Goal: Task Accomplishment & Management: Manage account settings

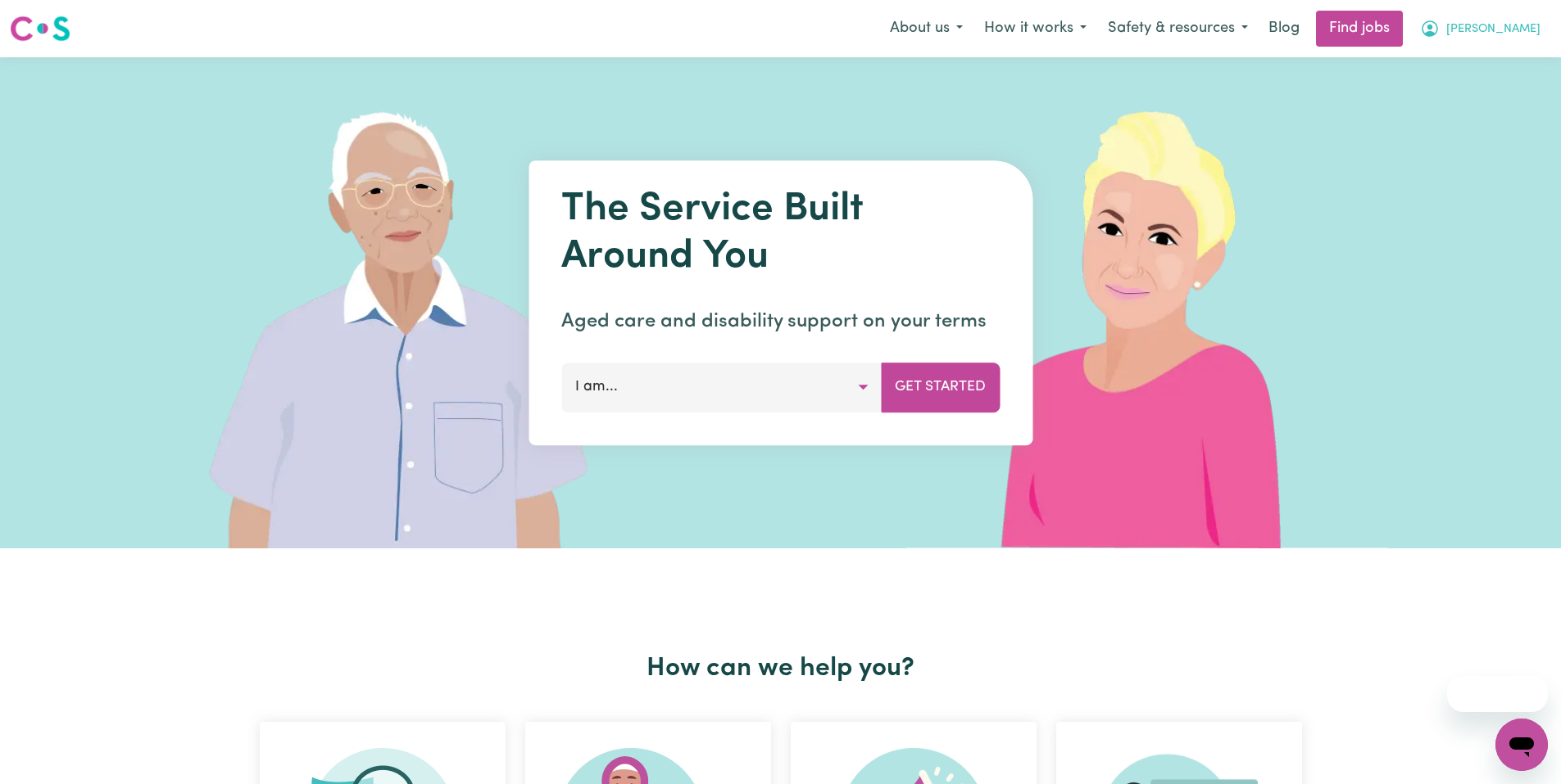
drag, startPoint x: 0, startPoint y: 0, endPoint x: 1479, endPoint y: 31, distance: 1479.3
click at [1479, 31] on span "[PERSON_NAME]" at bounding box center [1493, 29] width 94 height 18
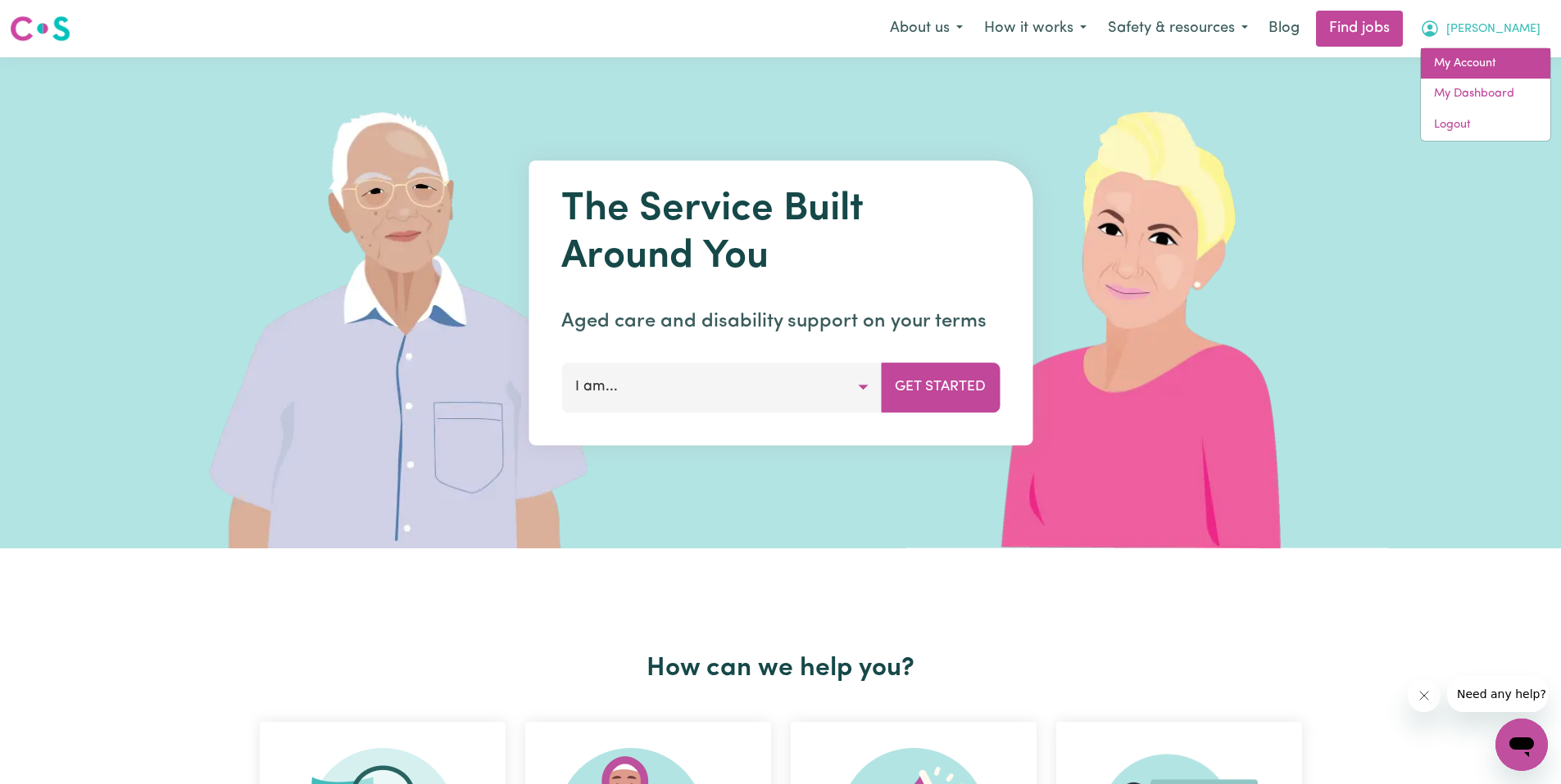
click at [1499, 63] on link "My Account" at bounding box center [1485, 63] width 129 height 31
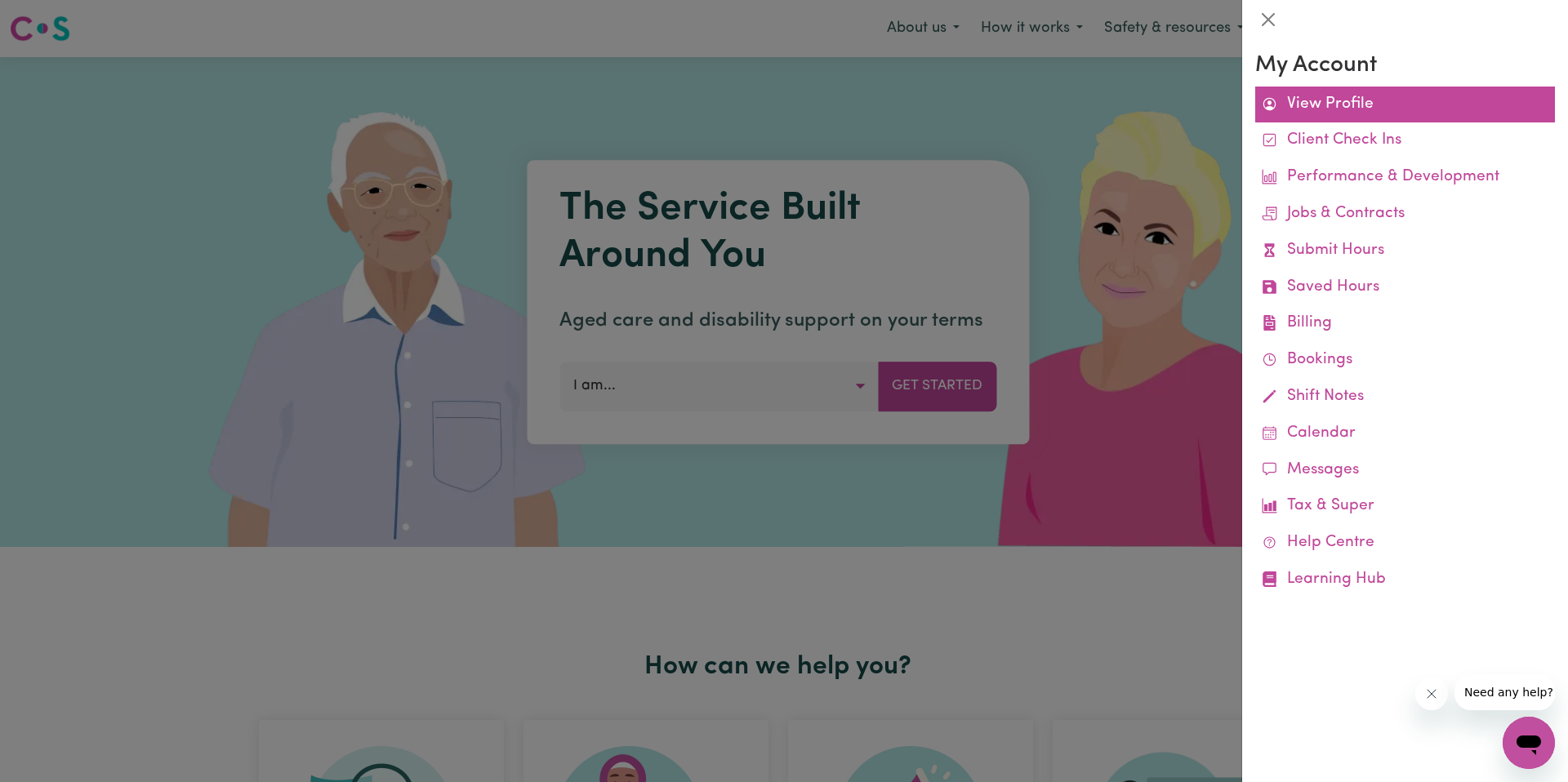
click at [1380, 88] on link "View Profile" at bounding box center [1405, 105] width 299 height 36
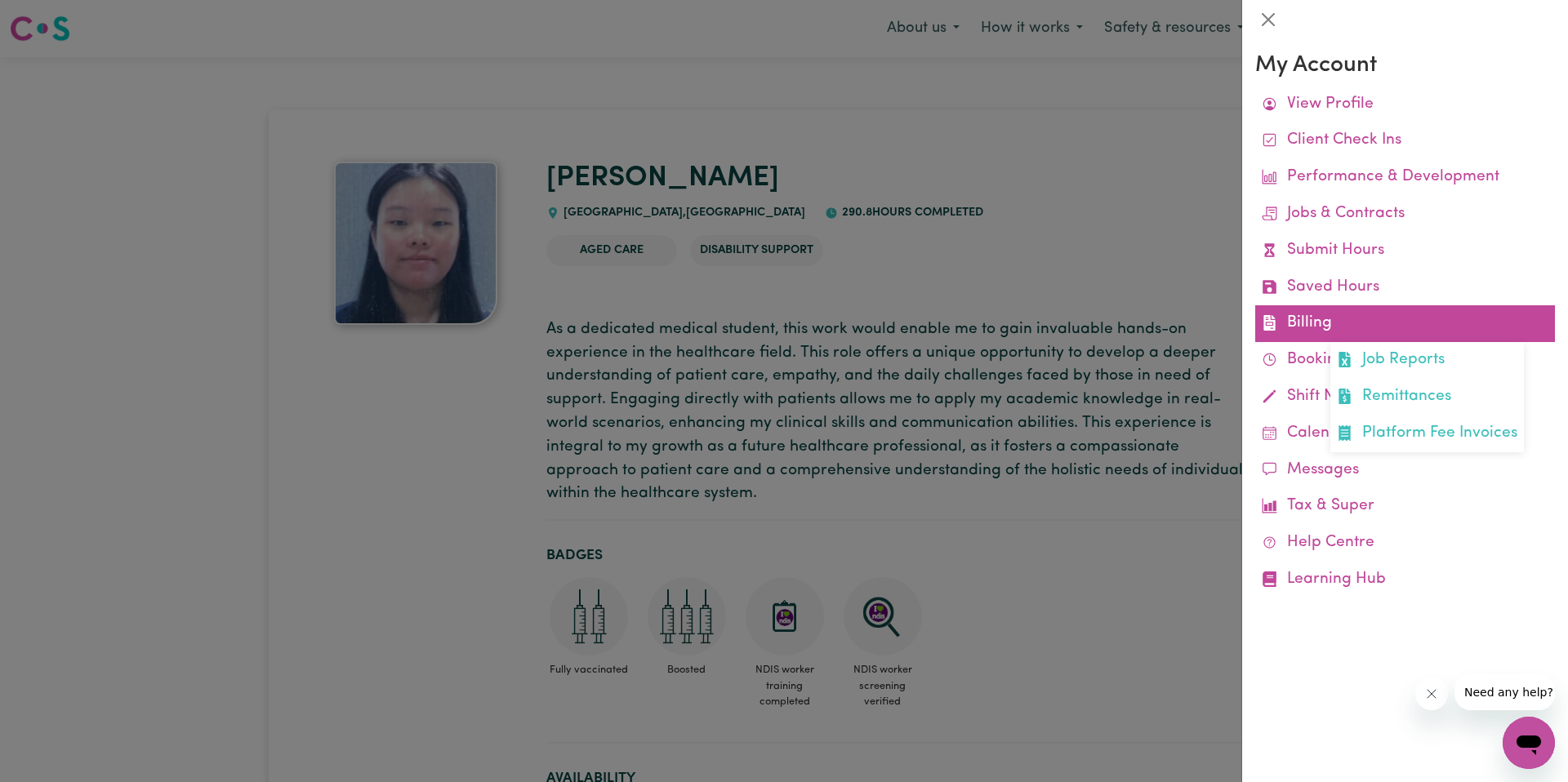
click at [1344, 318] on link "Billing Job Reports Remittances Platform Fee Invoices" at bounding box center [1405, 323] width 299 height 36
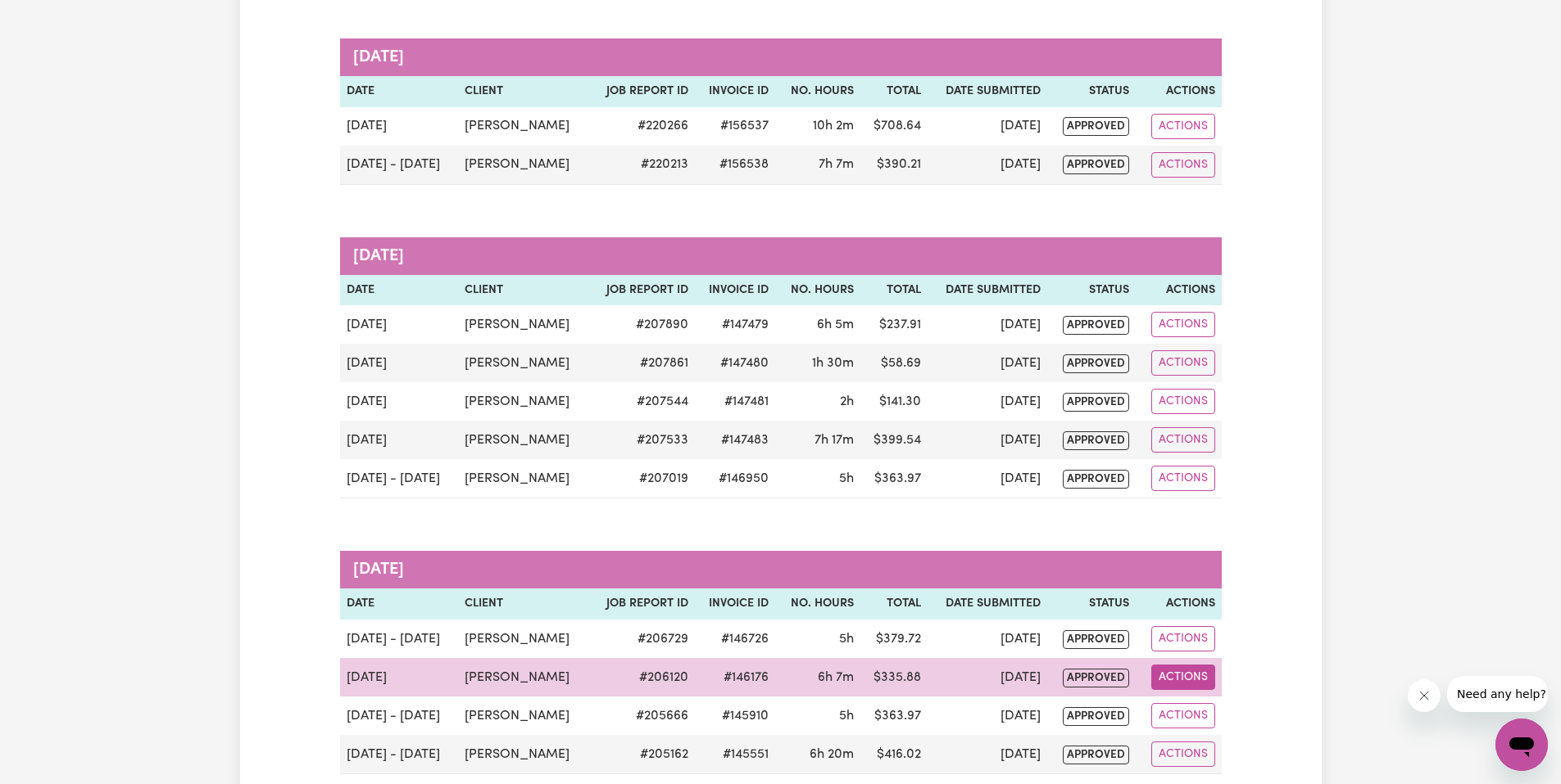
scroll to position [2798, 0]
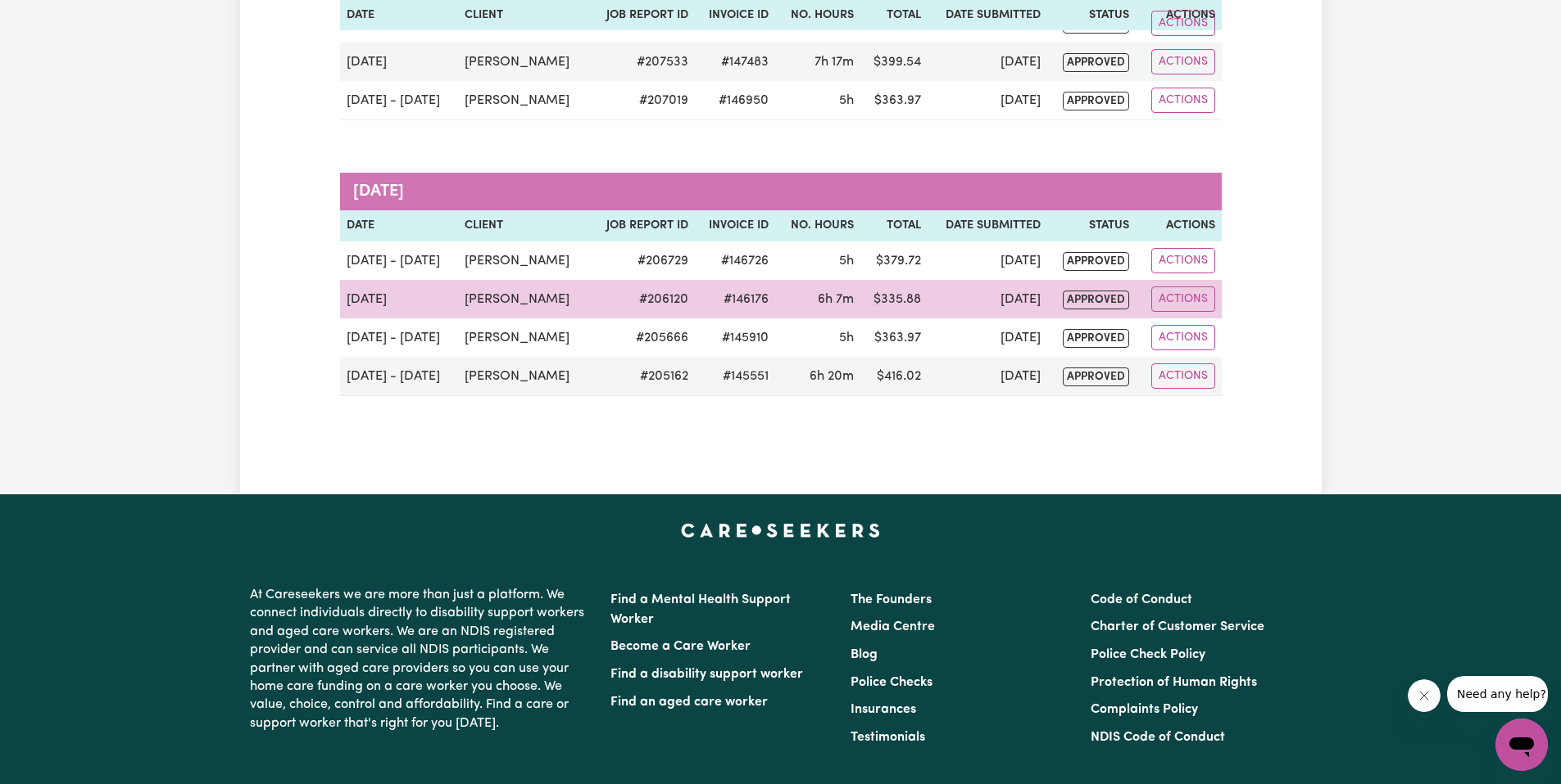
drag, startPoint x: 957, startPoint y: 407, endPoint x: 956, endPoint y: 316, distance: 91.0
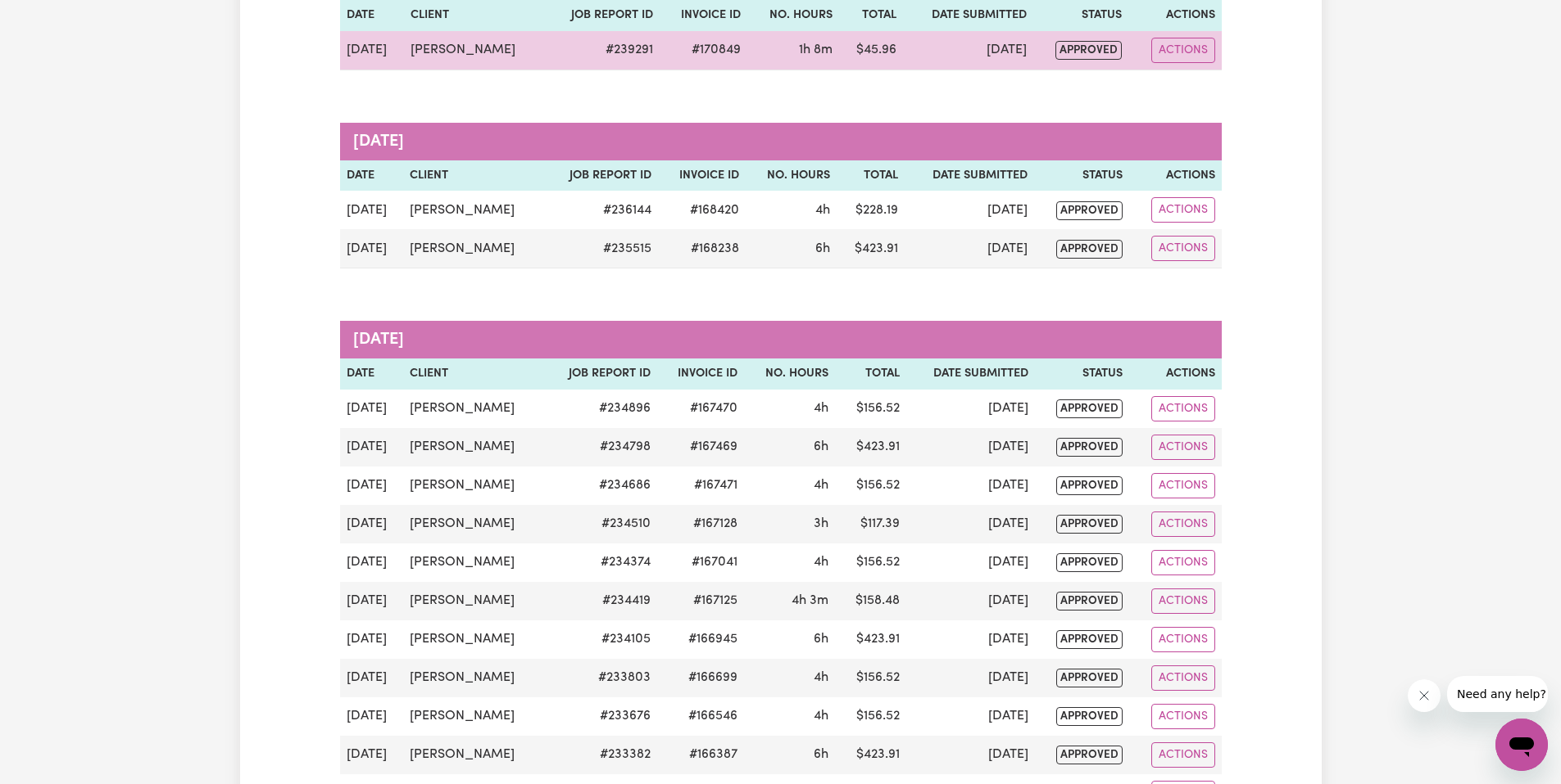
scroll to position [0, 0]
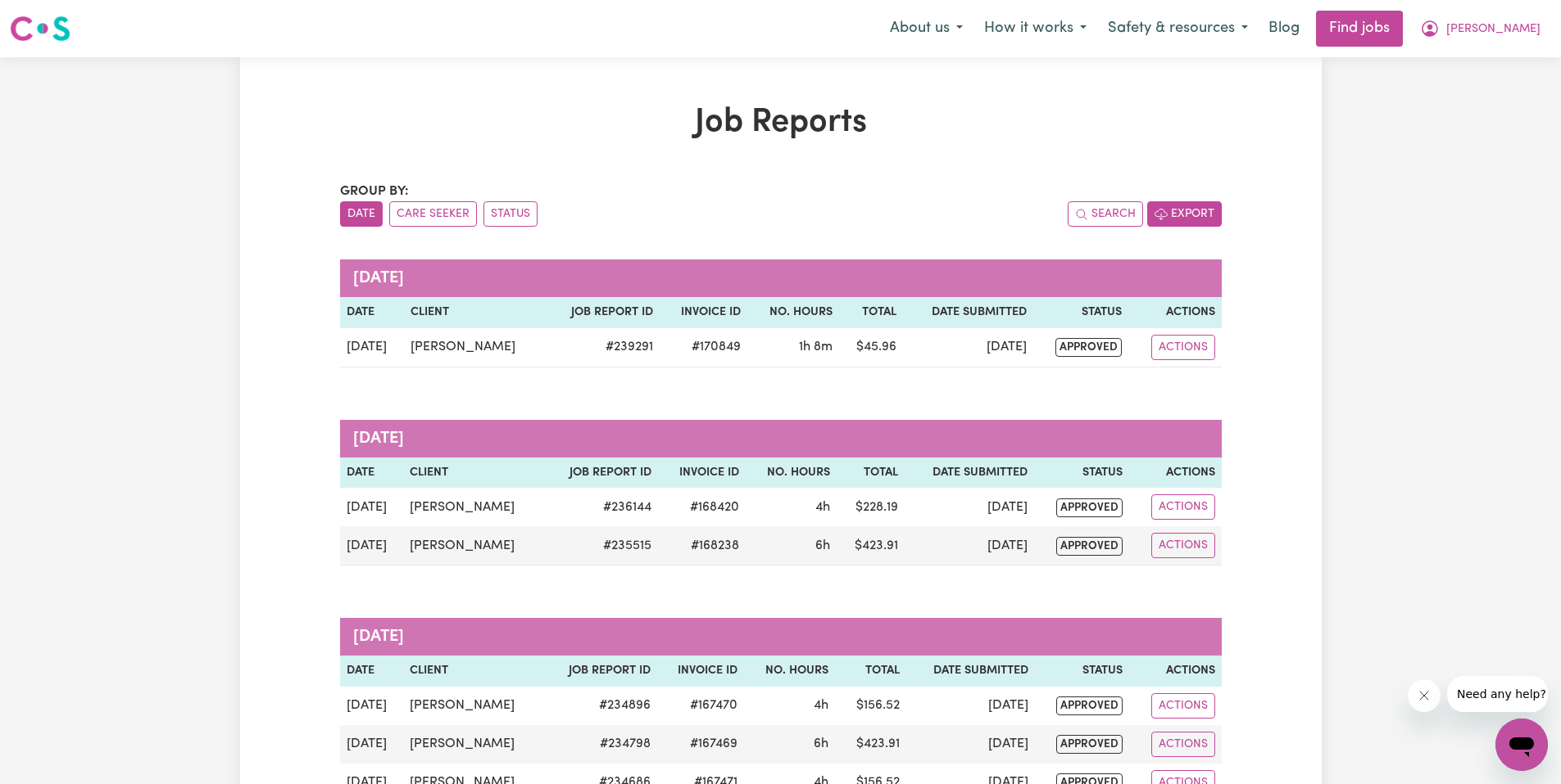
click at [1205, 217] on button "Export" at bounding box center [1184, 214] width 74 height 25
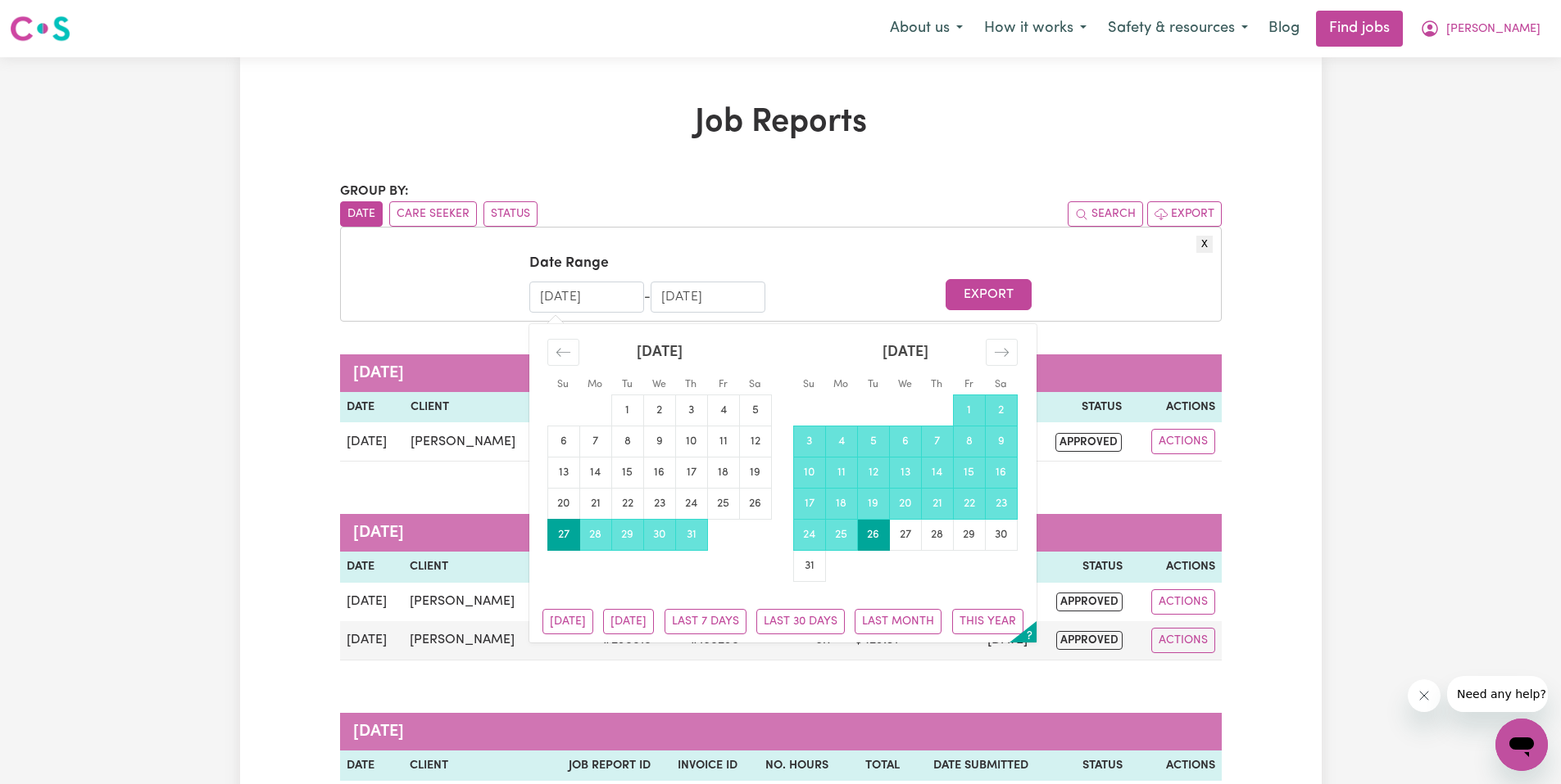
click at [613, 289] on input "27/07/2025" at bounding box center [586, 297] width 115 height 31
click at [573, 354] on div "Move backward to switch to the previous month." at bounding box center [563, 352] width 32 height 27
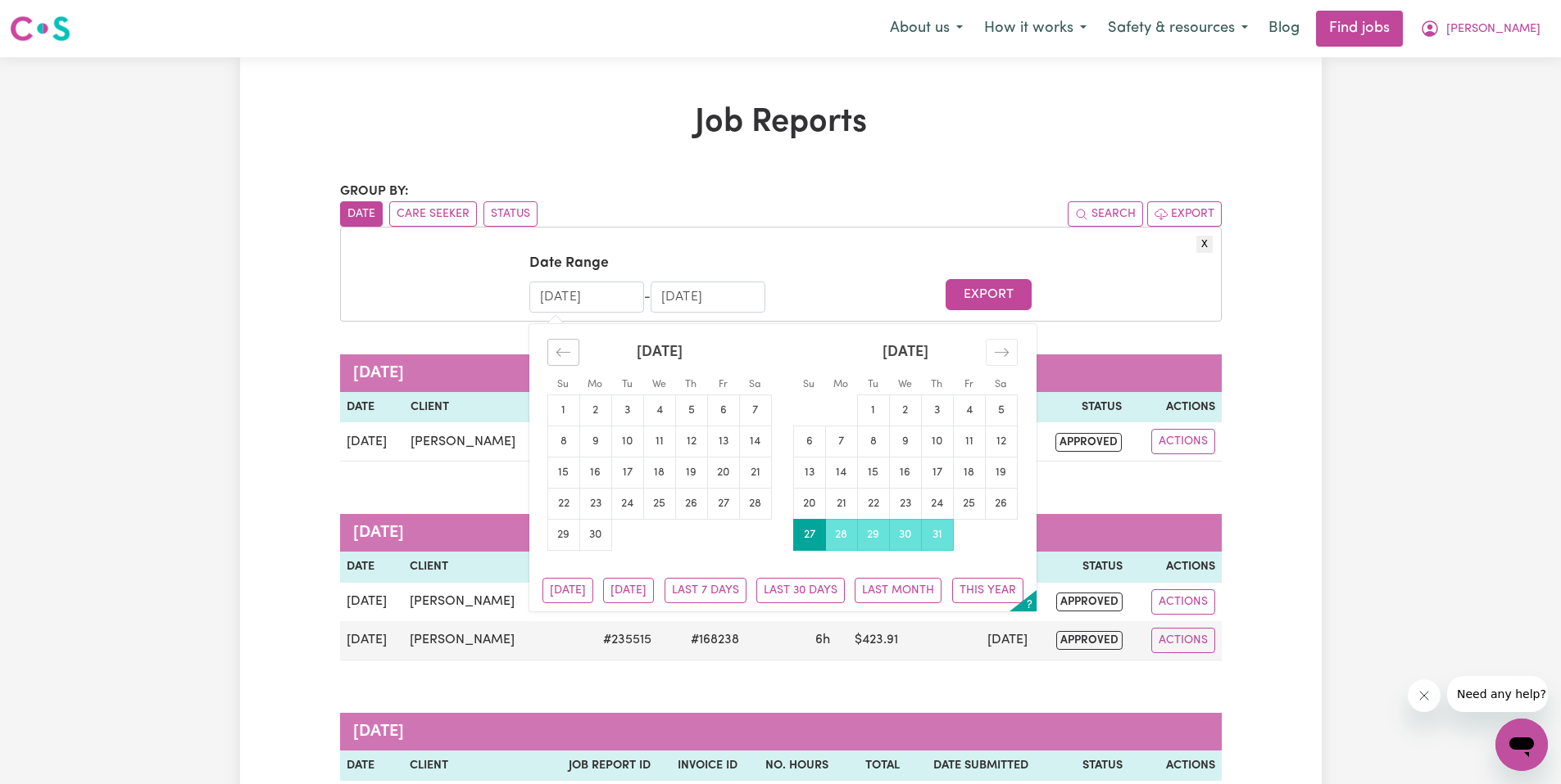
click at [571, 353] on div "Move backward to switch to the previous month." at bounding box center [563, 352] width 32 height 27
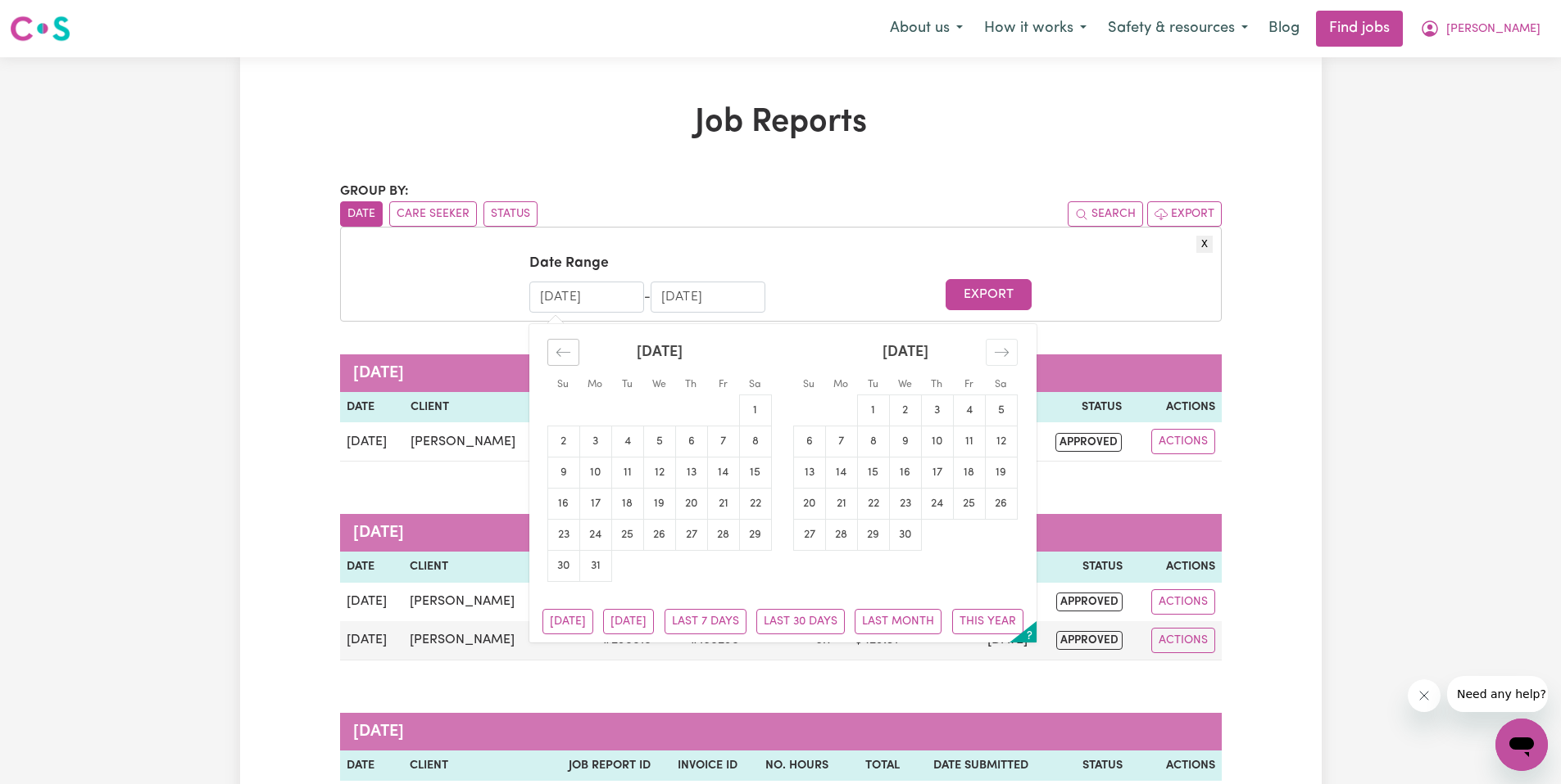
click at [571, 353] on div "Move backward to switch to the previous month." at bounding box center [563, 352] width 32 height 27
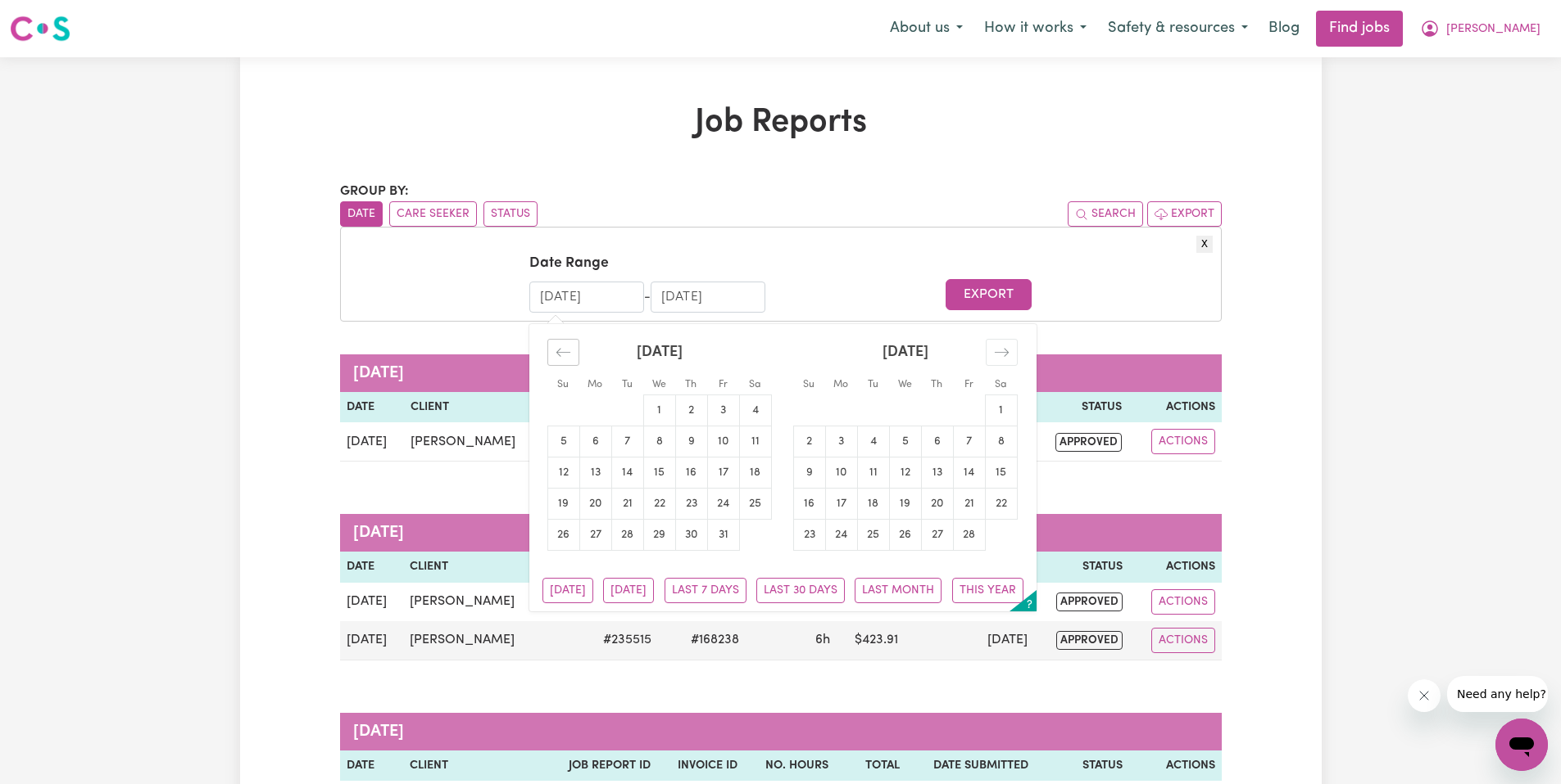
click at [571, 353] on div "Move backward to switch to the previous month." at bounding box center [563, 352] width 32 height 27
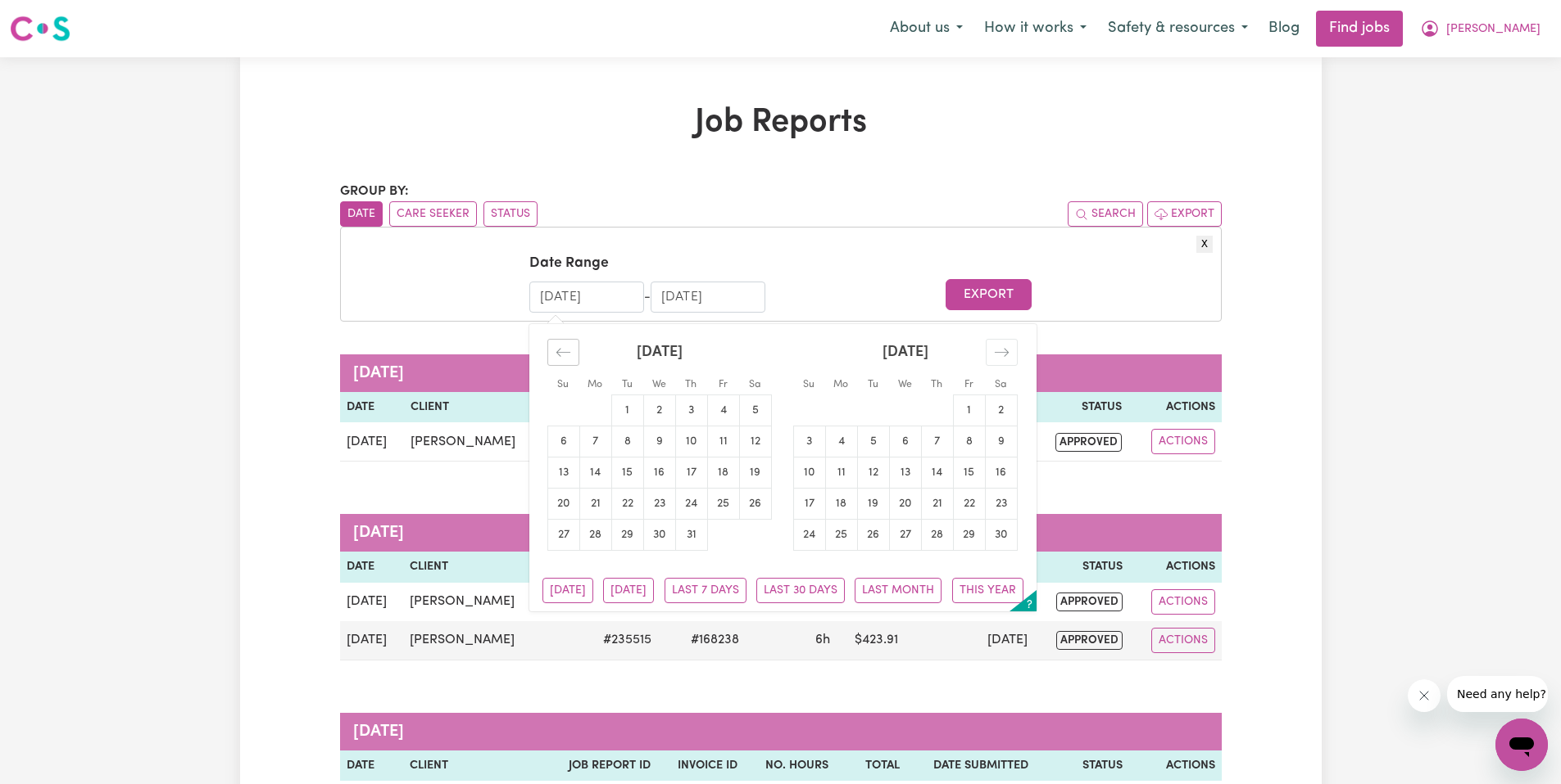
click at [571, 353] on div "Move backward to switch to the previous month." at bounding box center [563, 352] width 32 height 27
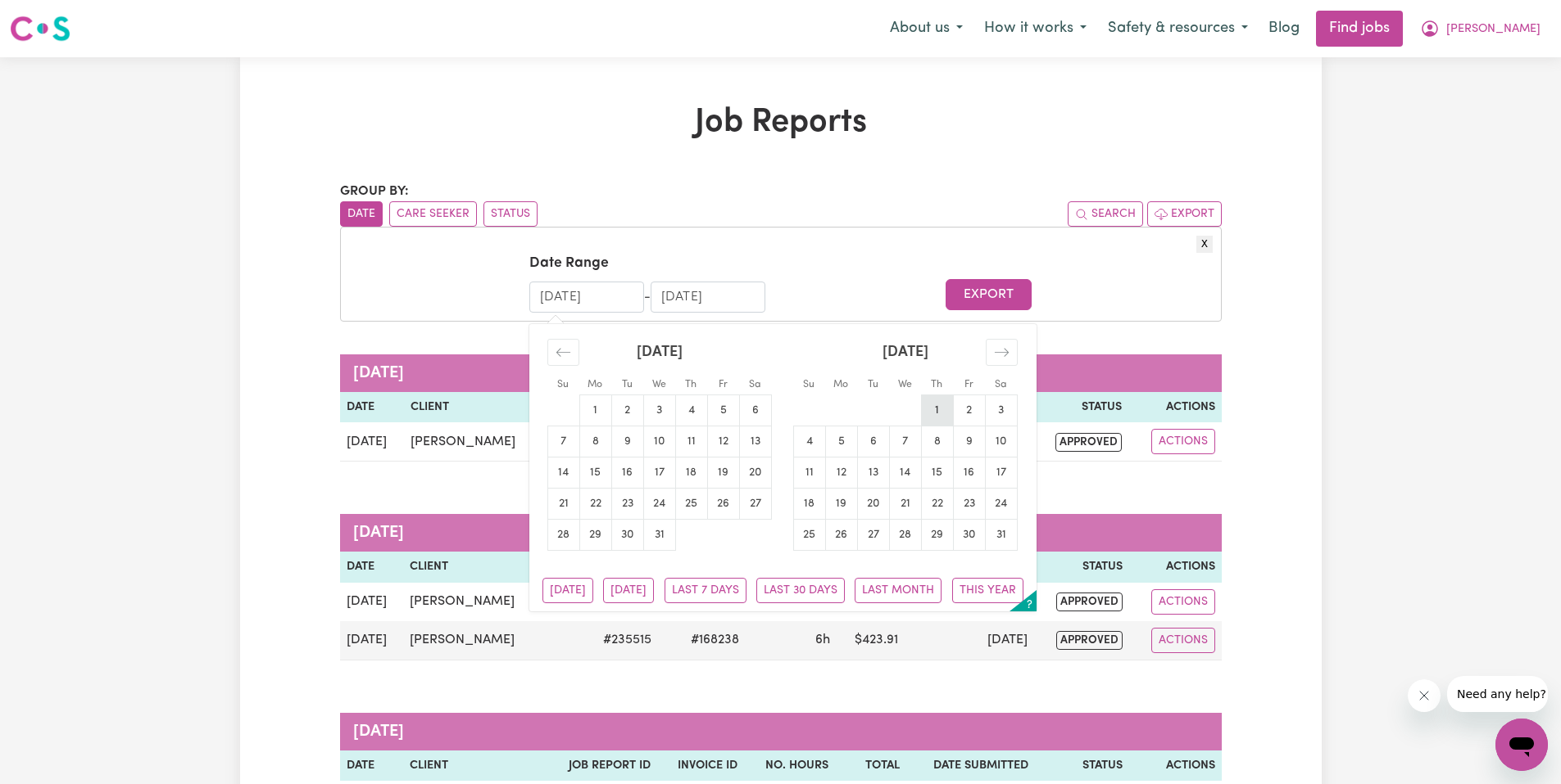
click at [934, 408] on td "1" at bounding box center [936, 410] width 32 height 31
type input "01/08/2024"
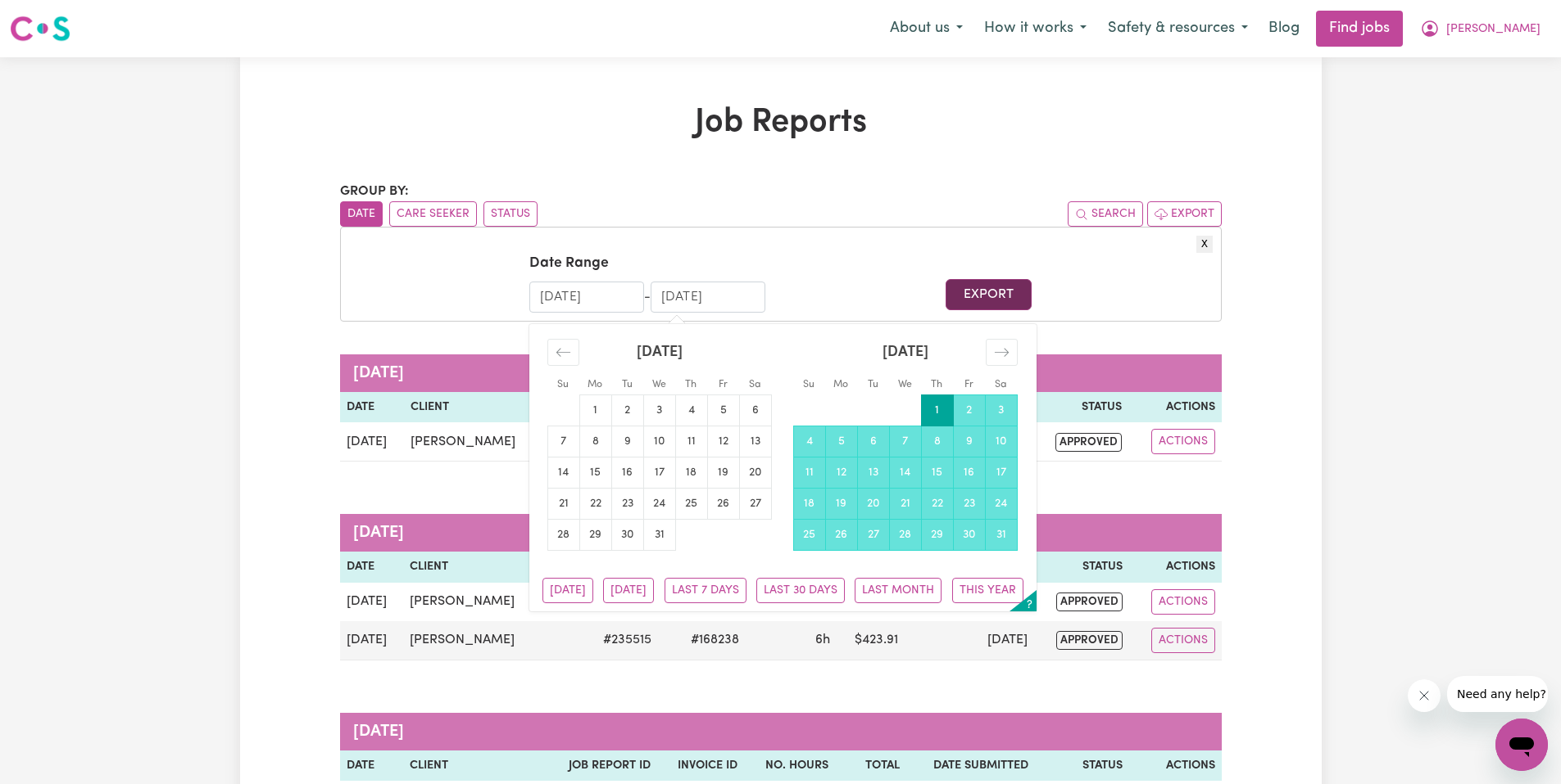
click at [1003, 288] on button "Export" at bounding box center [987, 294] width 86 height 31
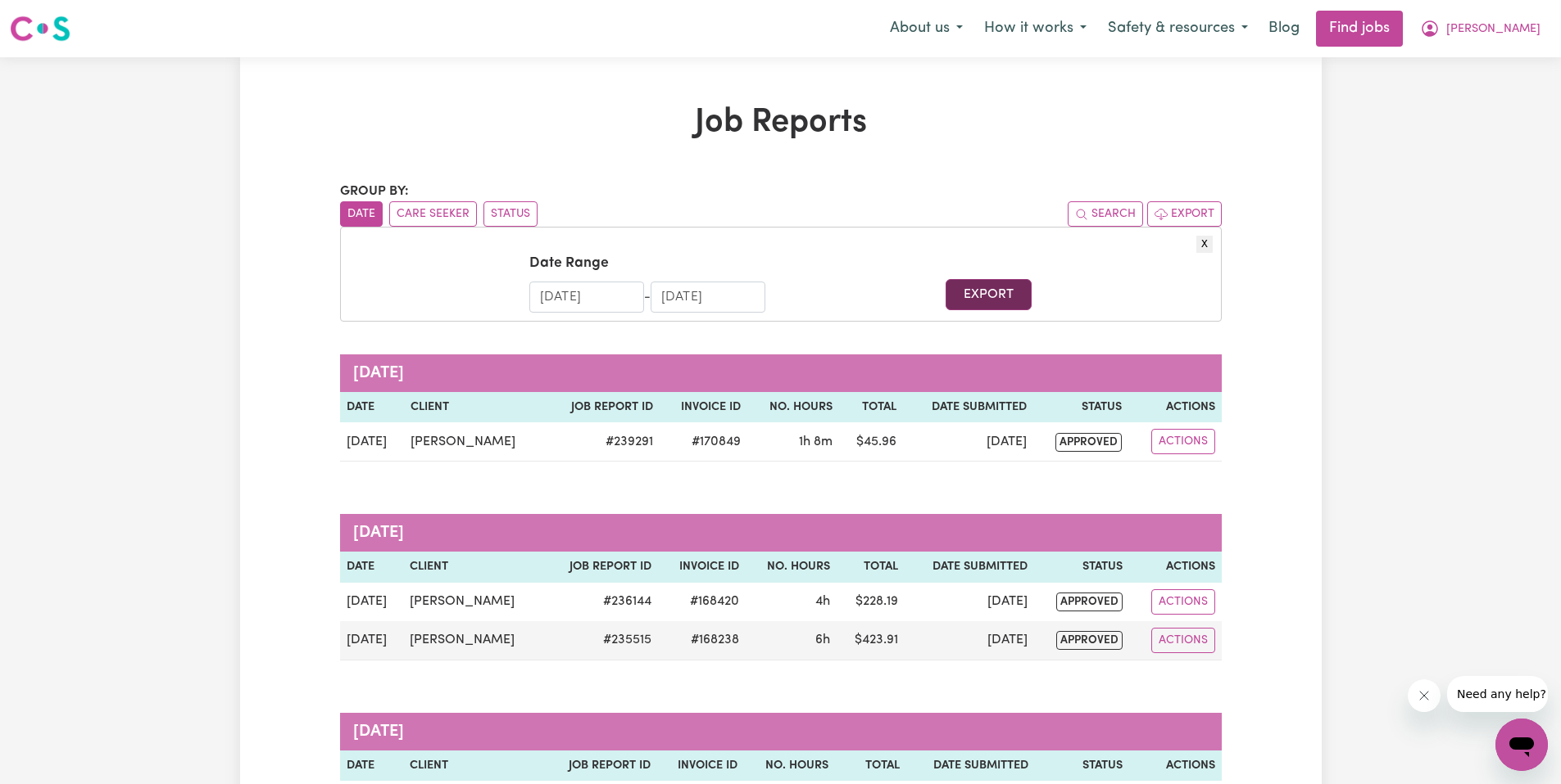
click at [1019, 296] on button "Export" at bounding box center [987, 294] width 86 height 31
click at [1208, 208] on button "Export" at bounding box center [1184, 214] width 74 height 25
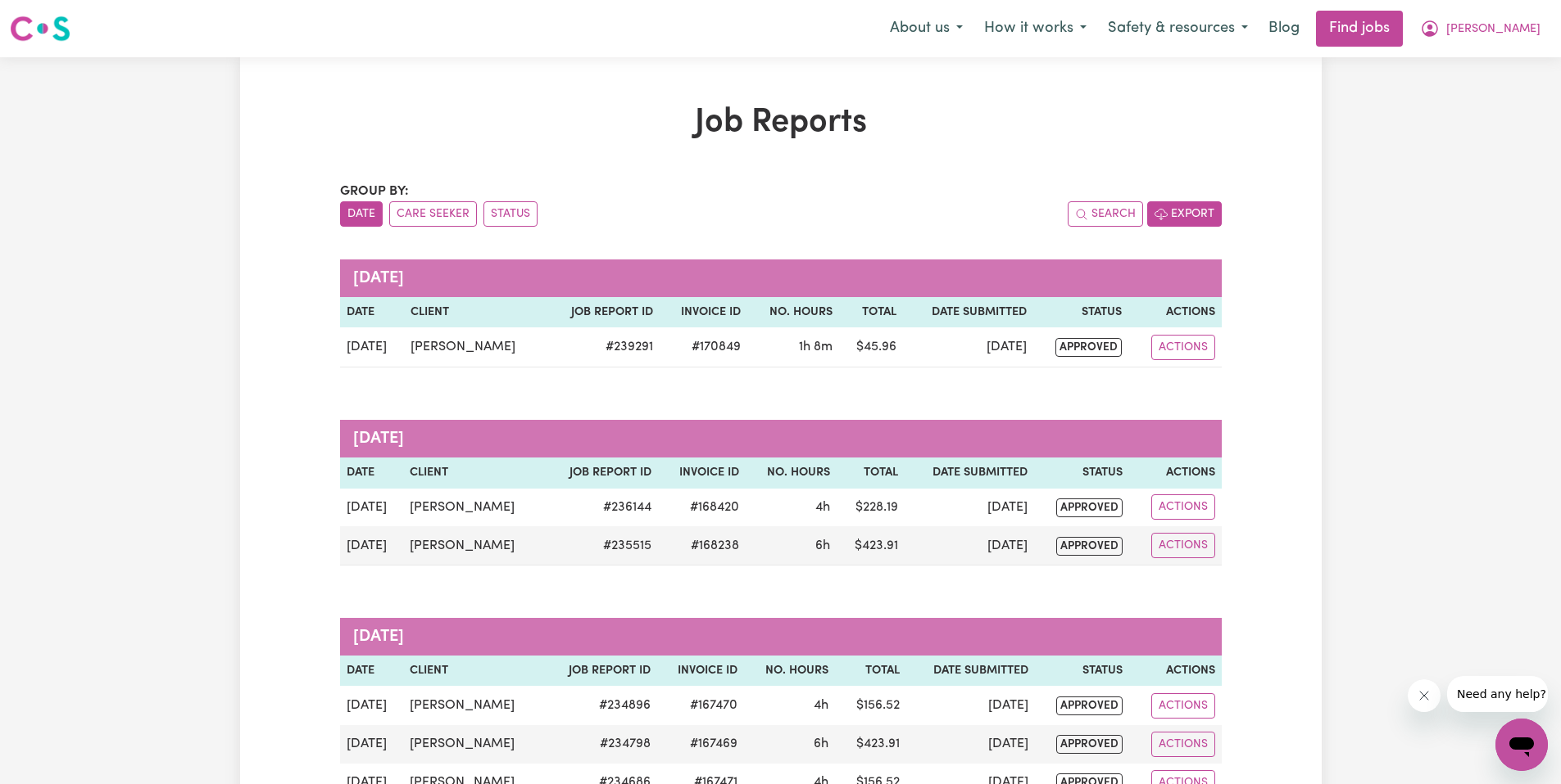
click at [1193, 215] on button "Export" at bounding box center [1184, 214] width 74 height 25
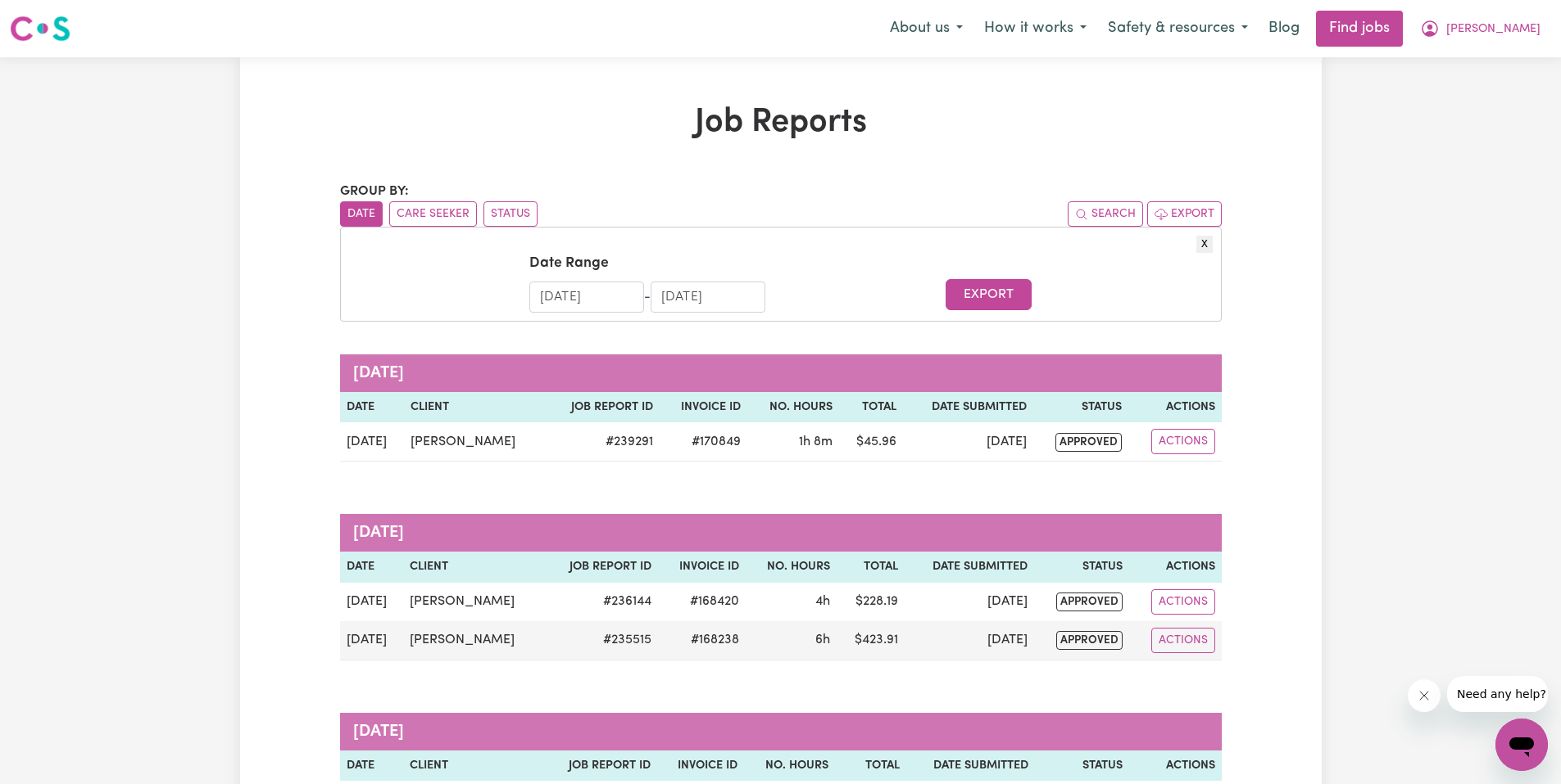
click at [616, 291] on input "27/07/2025" at bounding box center [586, 297] width 115 height 31
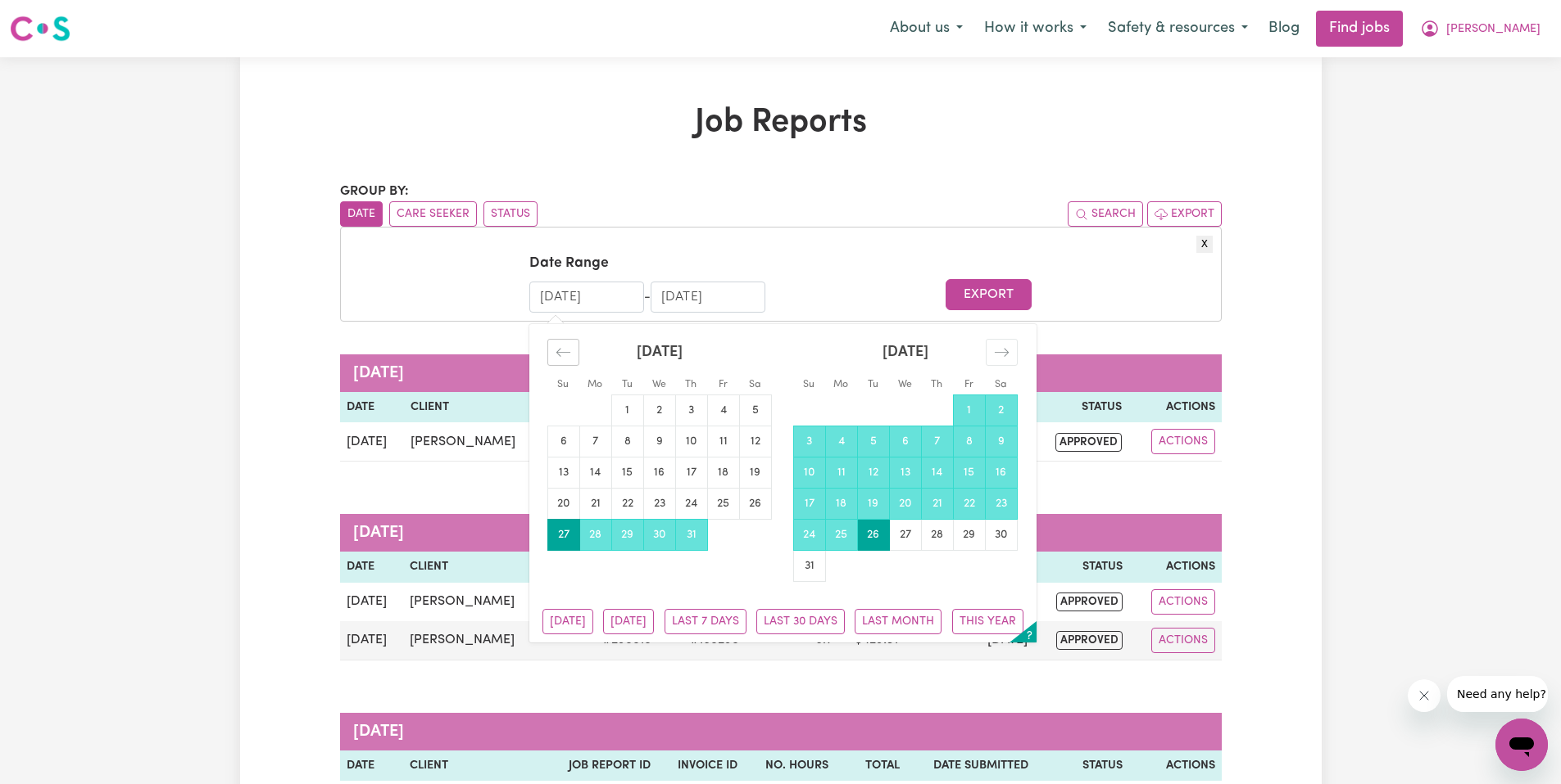
click at [557, 339] on div "Move backward to switch to the previous month." at bounding box center [563, 352] width 32 height 27
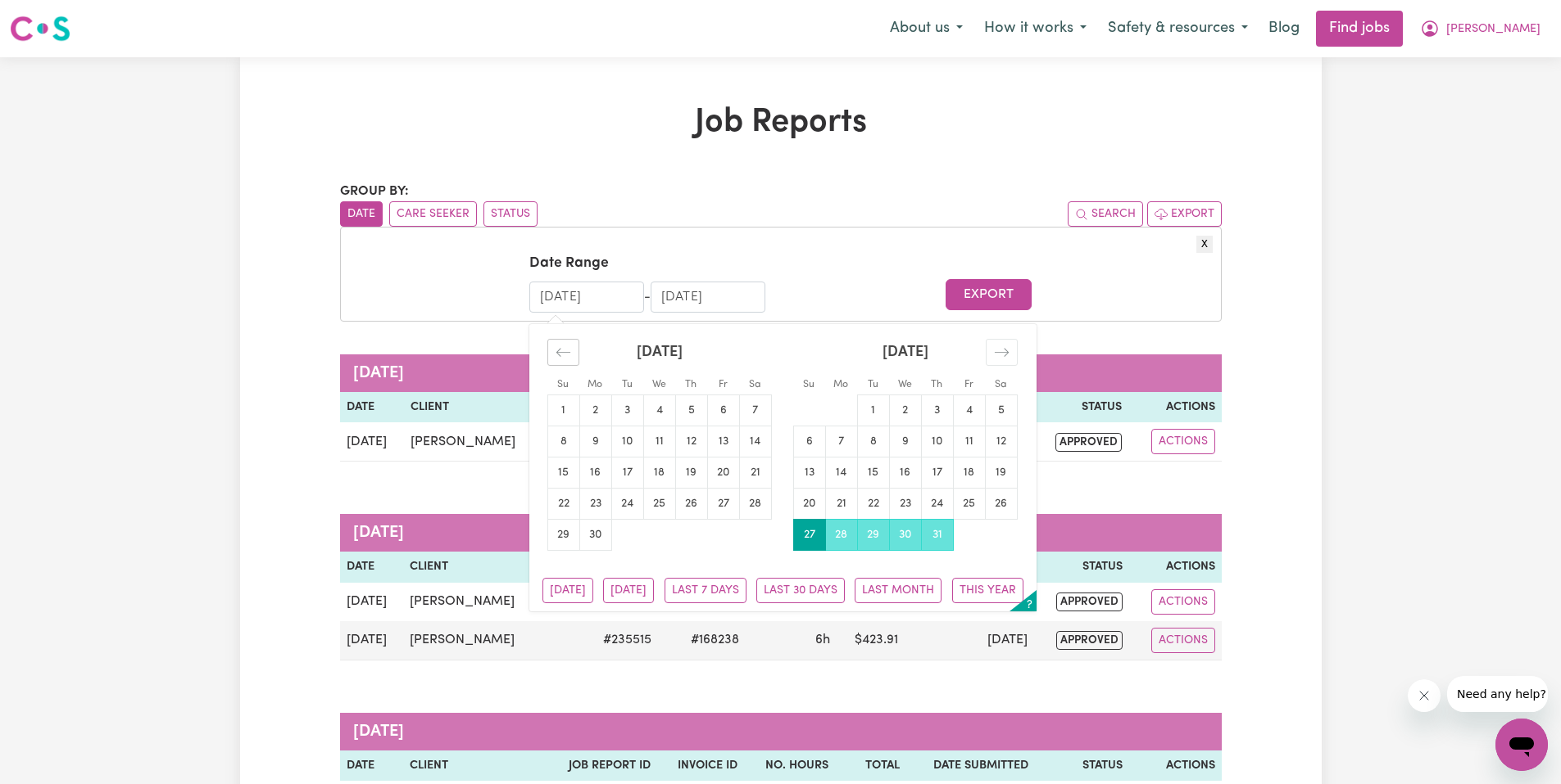
click at [557, 344] on icon "Move backward to switch to the previous month." at bounding box center [563, 352] width 15 height 15
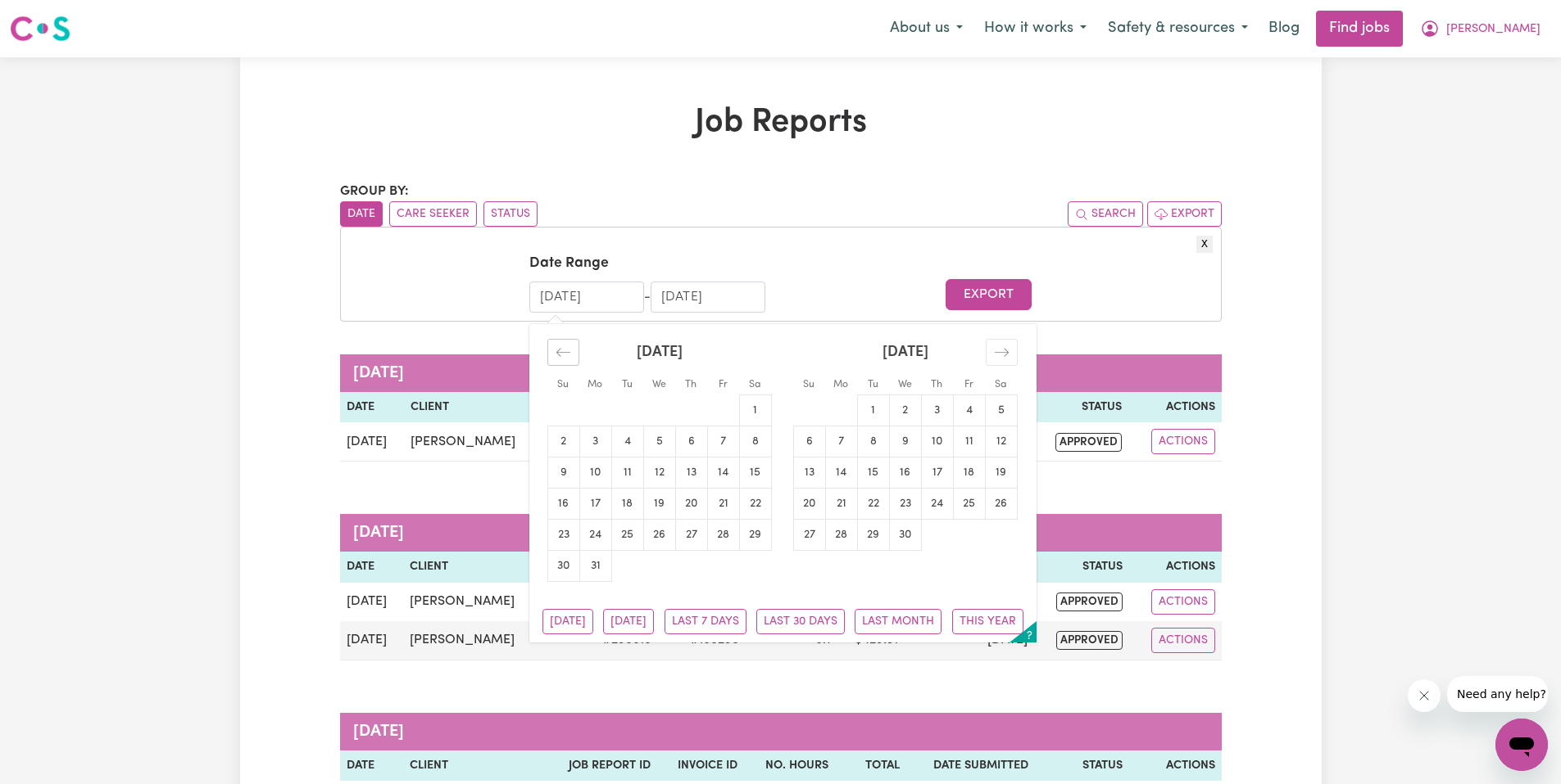
click at [557, 344] on icon "Move backward to switch to the previous month." at bounding box center [563, 352] width 15 height 15
click at [556, 344] on icon "Move backward to switch to the previous month." at bounding box center [563, 352] width 15 height 15
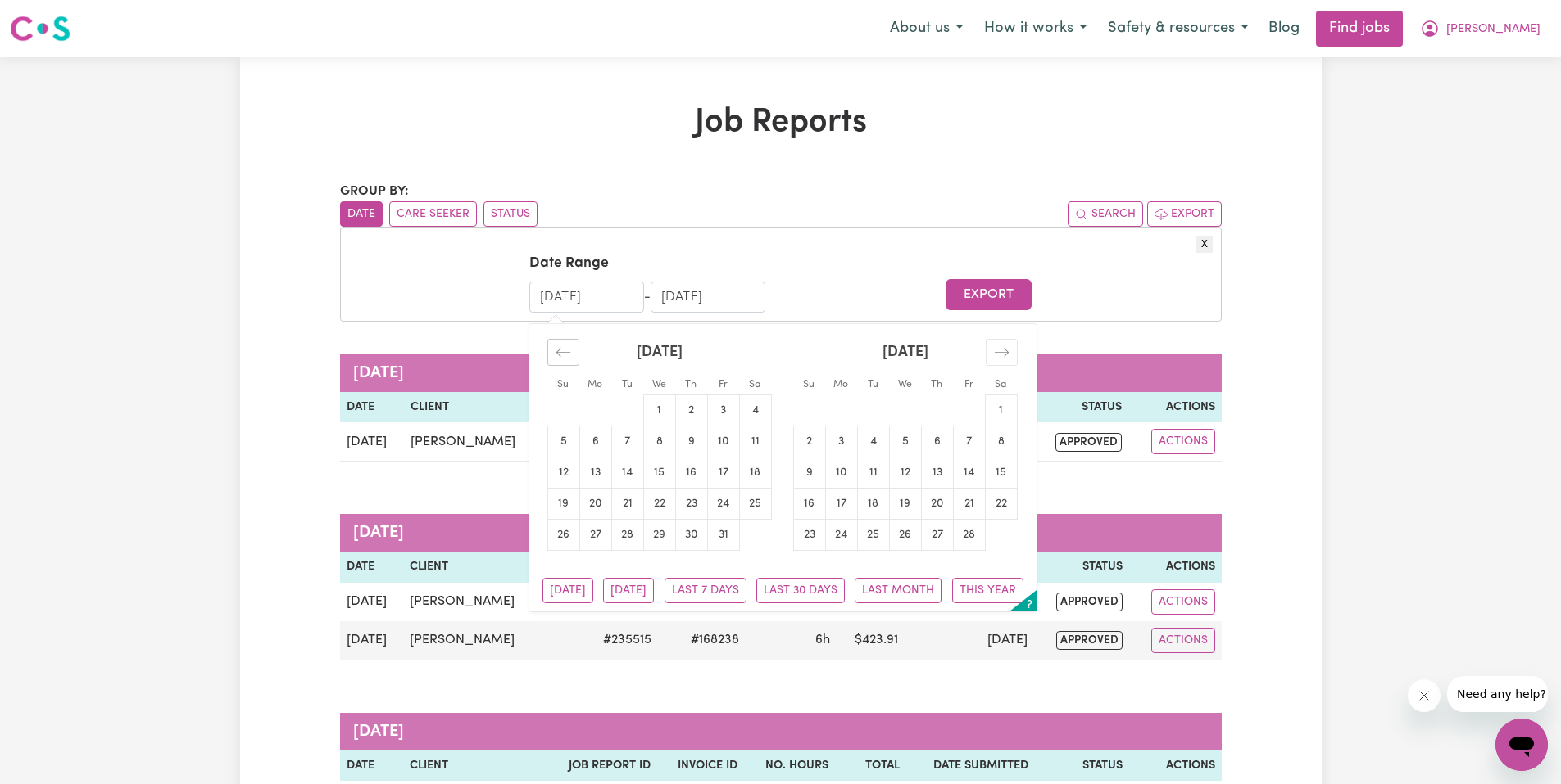
click at [559, 344] on icon "Move backward to switch to the previous month." at bounding box center [563, 352] width 15 height 15
click at [557, 345] on icon "Move backward to switch to the previous month." at bounding box center [563, 352] width 15 height 15
click at [551, 348] on div "Move backward to switch to the previous month." at bounding box center [563, 352] width 32 height 27
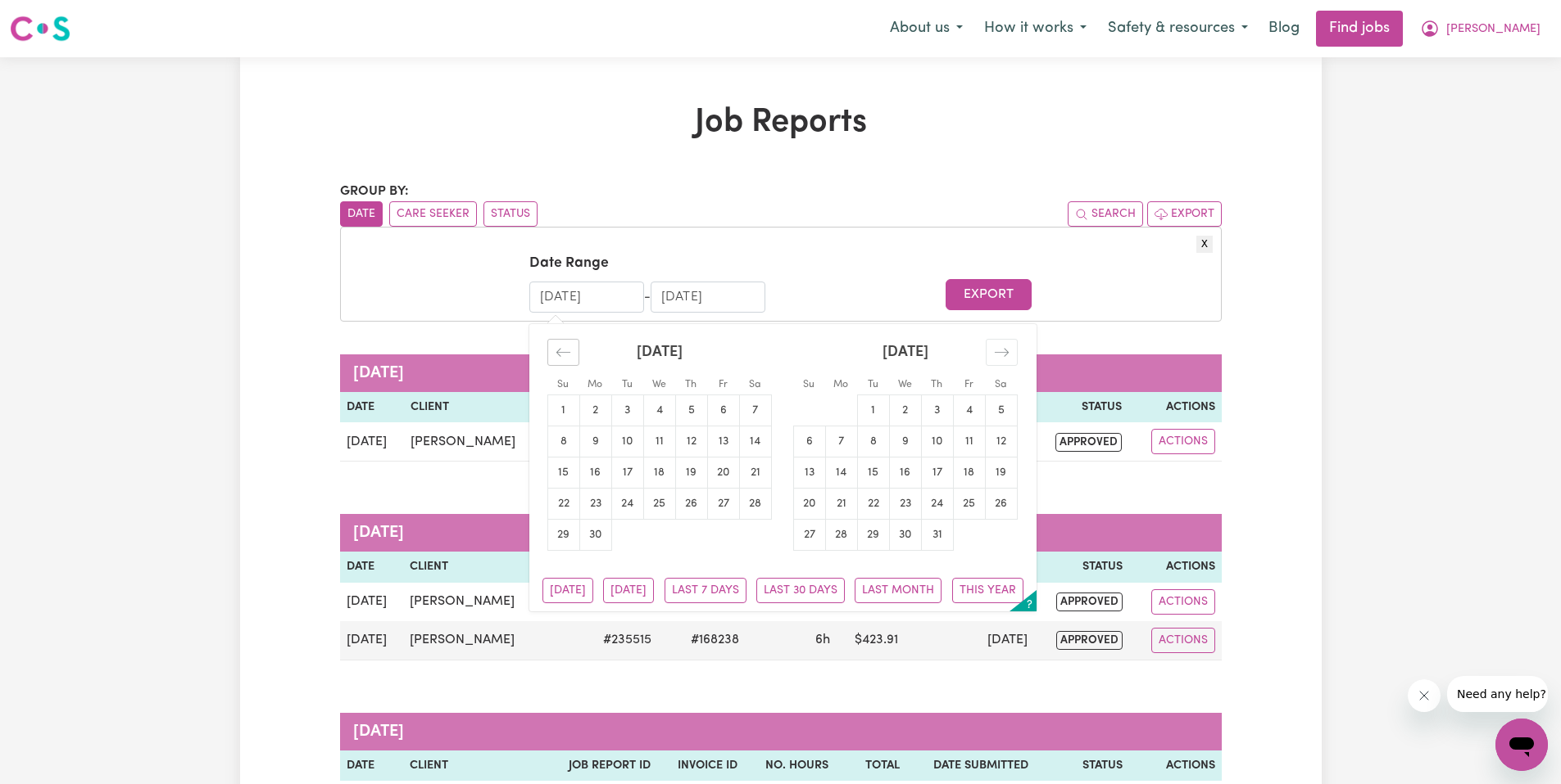
click at [553, 354] on div "Move backward to switch to the previous month." at bounding box center [563, 352] width 32 height 27
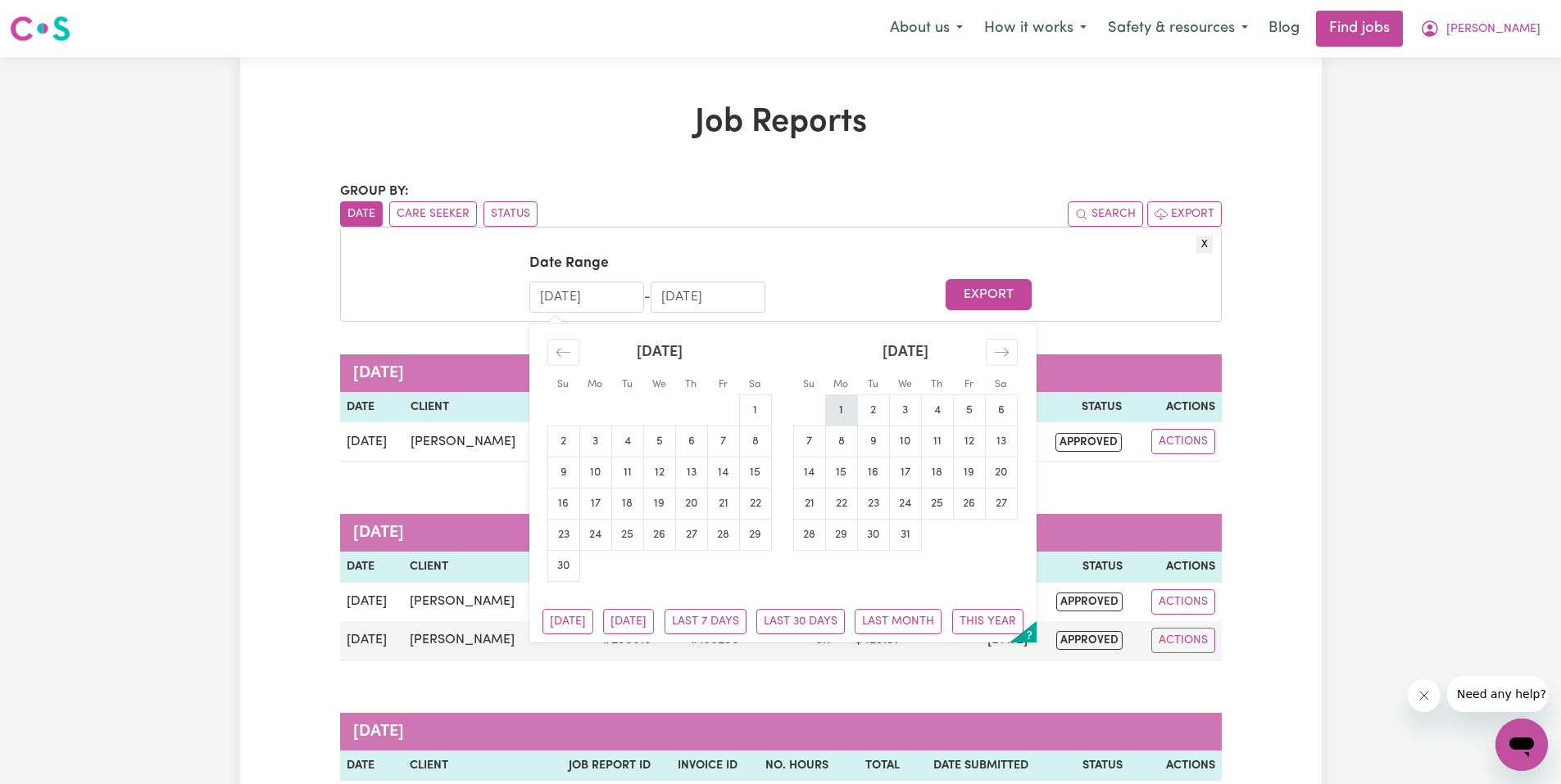
click at [835, 396] on td "1" at bounding box center [840, 410] width 32 height 31
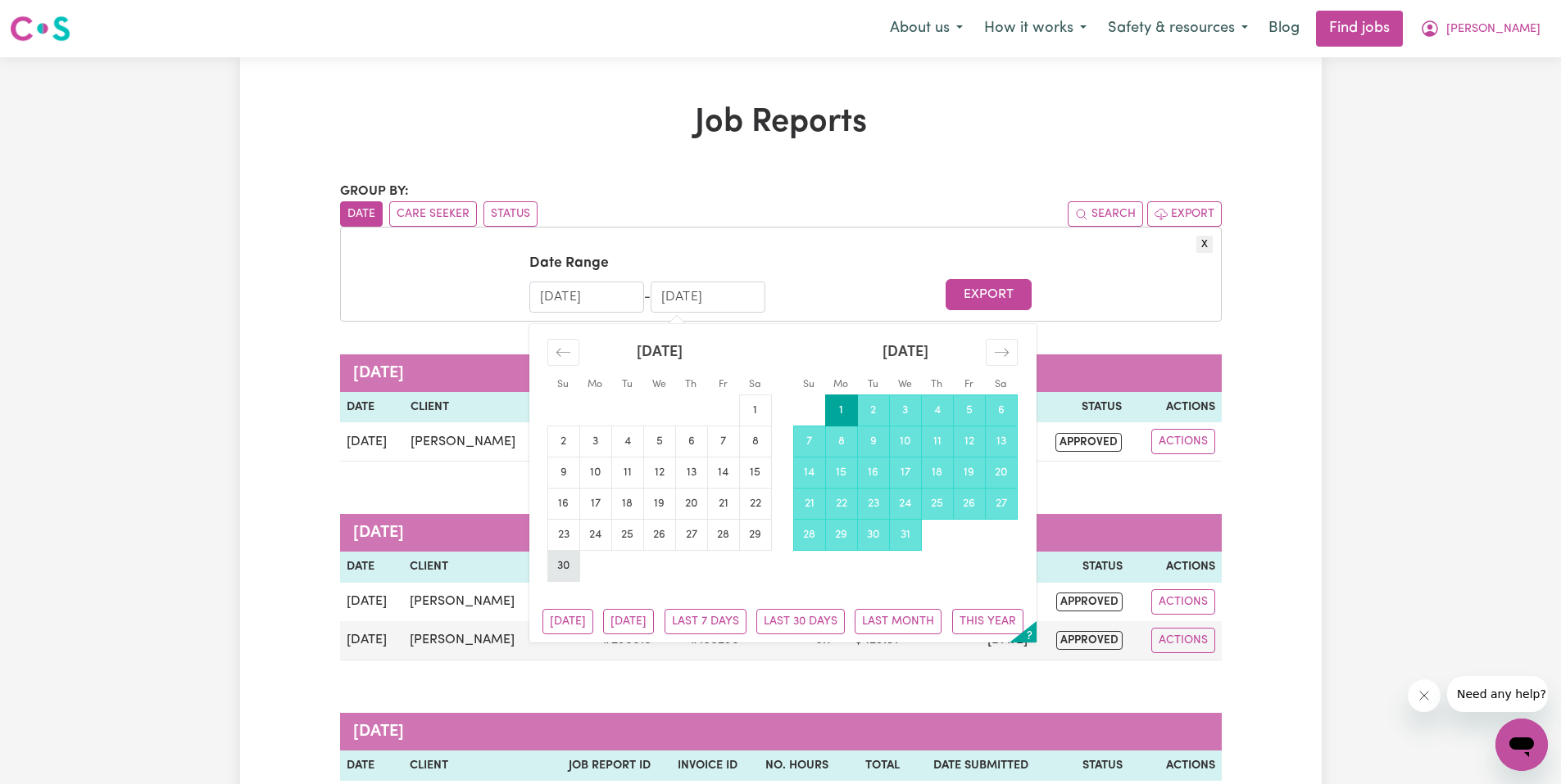
click at [571, 561] on td "30" at bounding box center [563, 566] width 32 height 31
type input "30/06/2024"
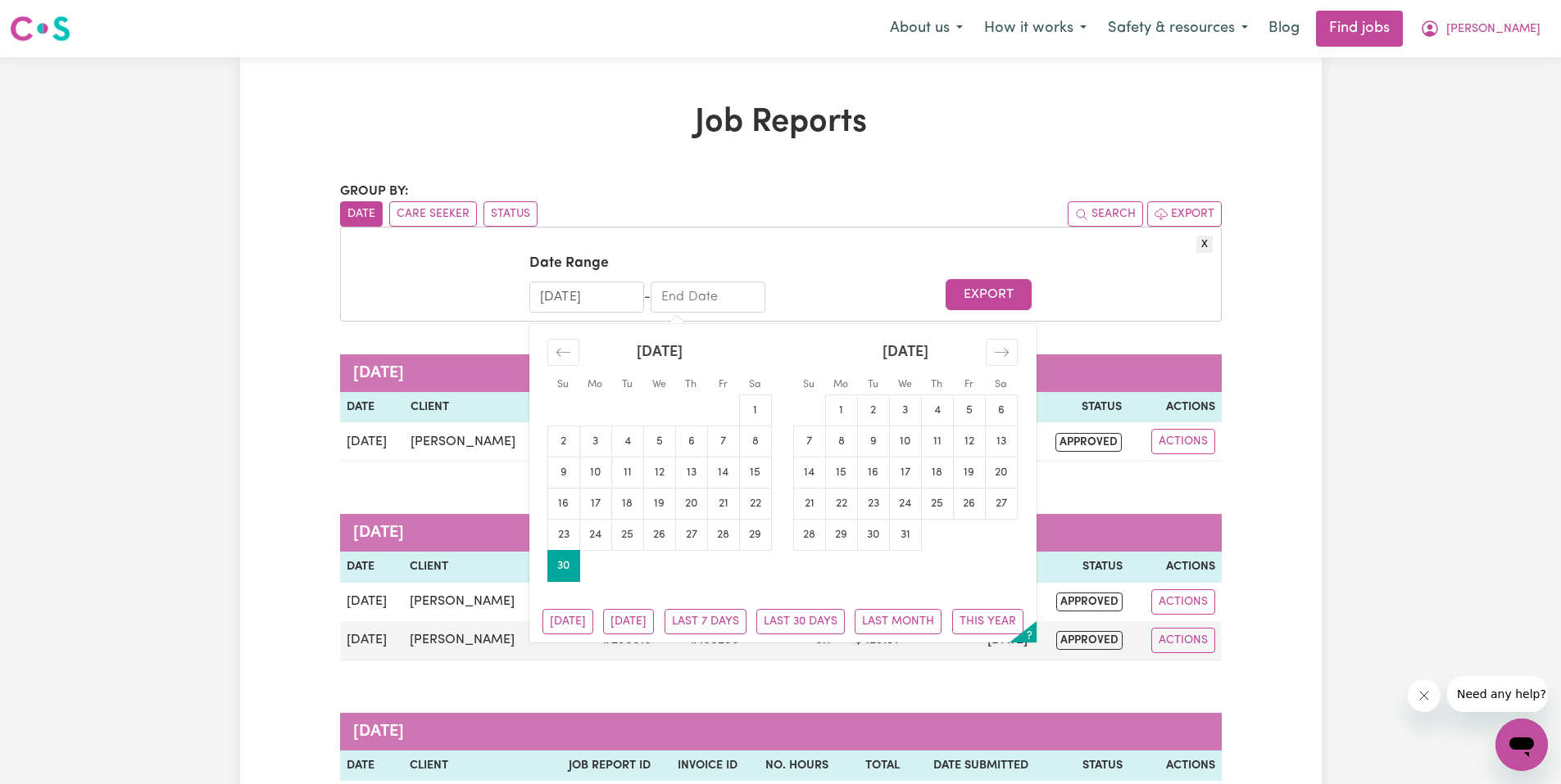
click at [708, 299] on input "End Date" at bounding box center [707, 297] width 115 height 31
click at [844, 402] on td "1" at bounding box center [840, 410] width 32 height 31
type input "01/07/2024"
click at [629, 300] on input "30/06/2024" at bounding box center [586, 297] width 115 height 31
click at [835, 402] on td "1" at bounding box center [840, 410] width 32 height 31
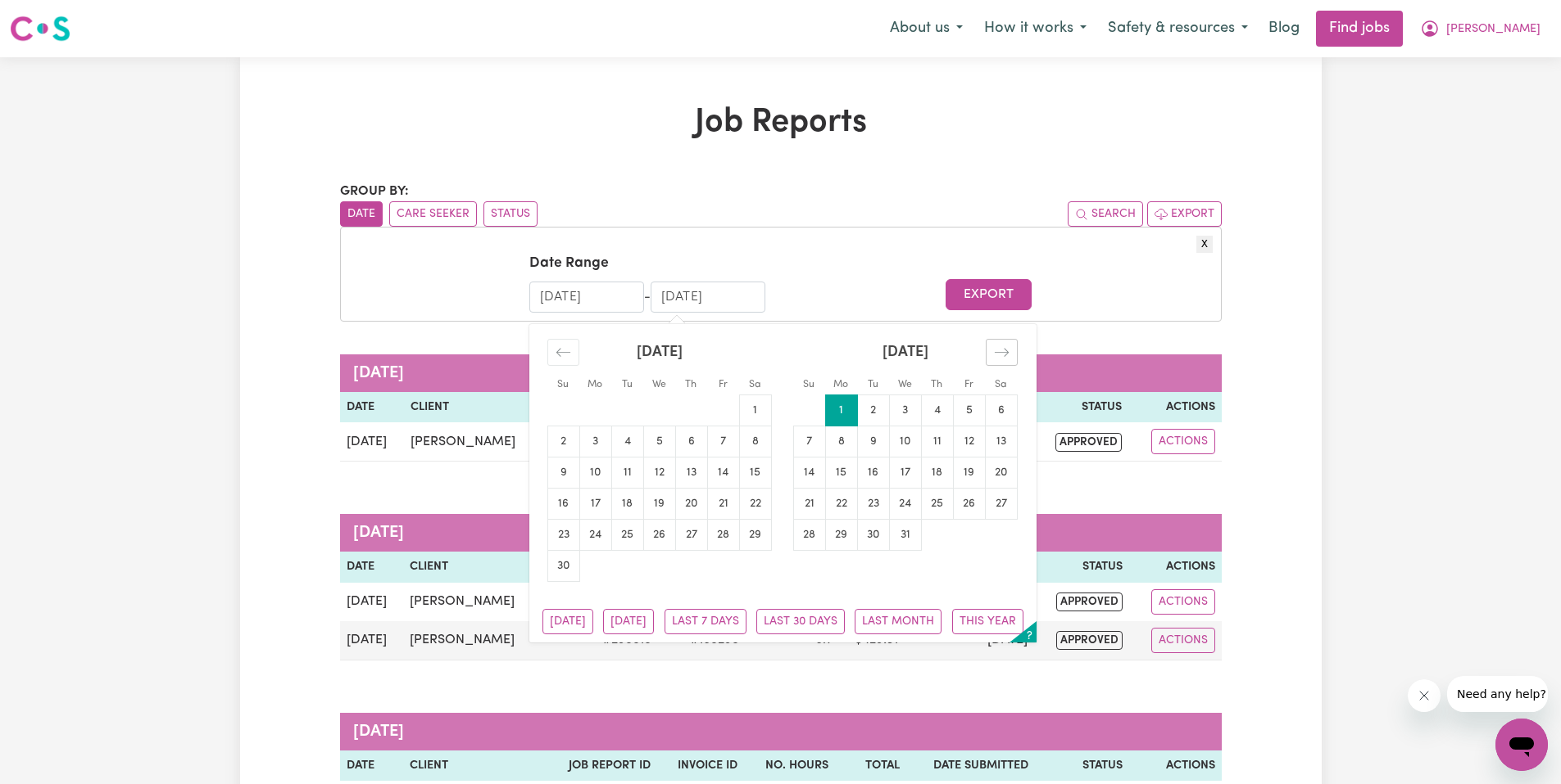
click at [1013, 345] on div "Move forward to switch to the next month." at bounding box center [1001, 352] width 32 height 27
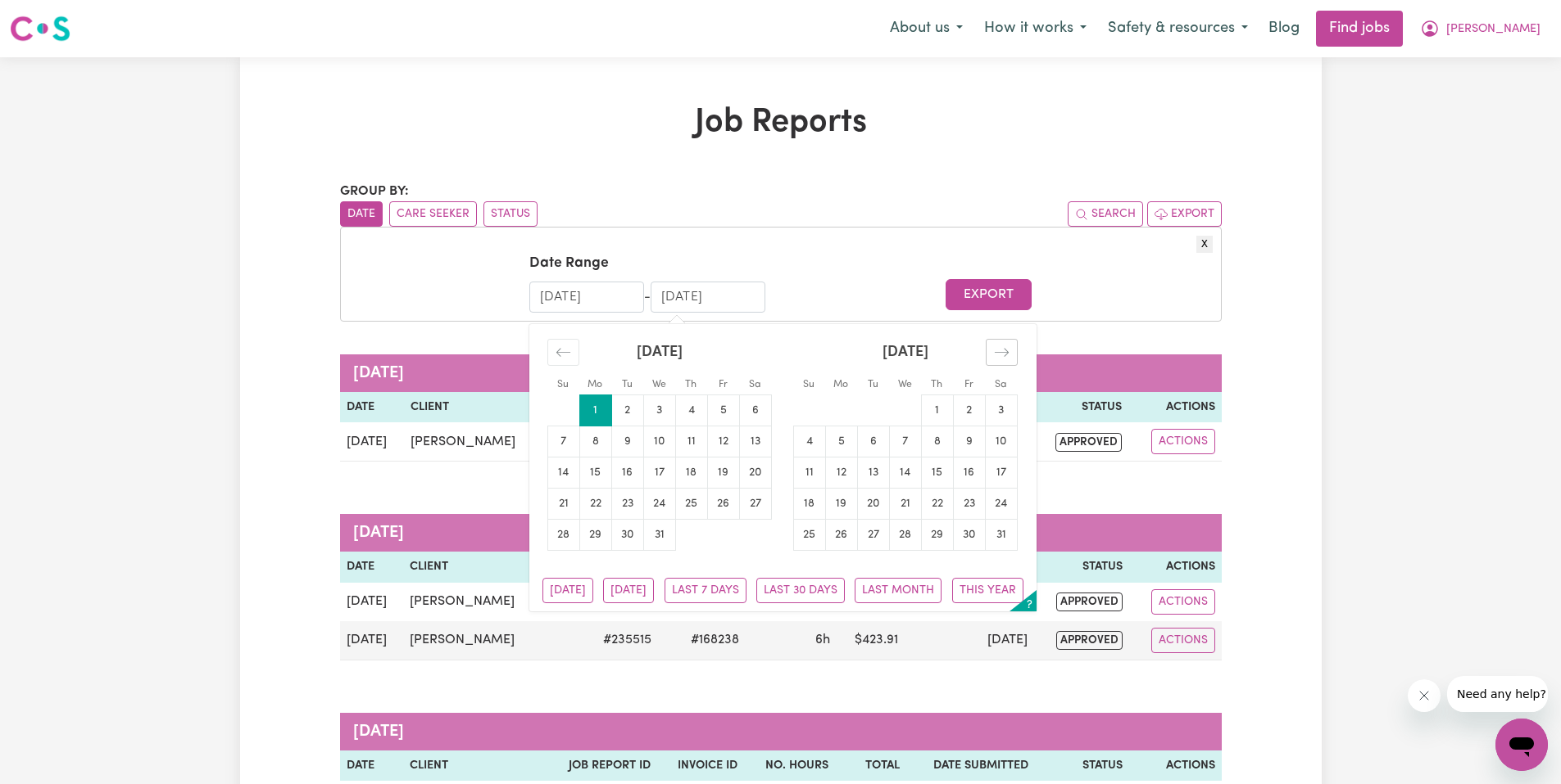
click at [1011, 361] on div "Move forward to switch to the next month." at bounding box center [1001, 352] width 32 height 27
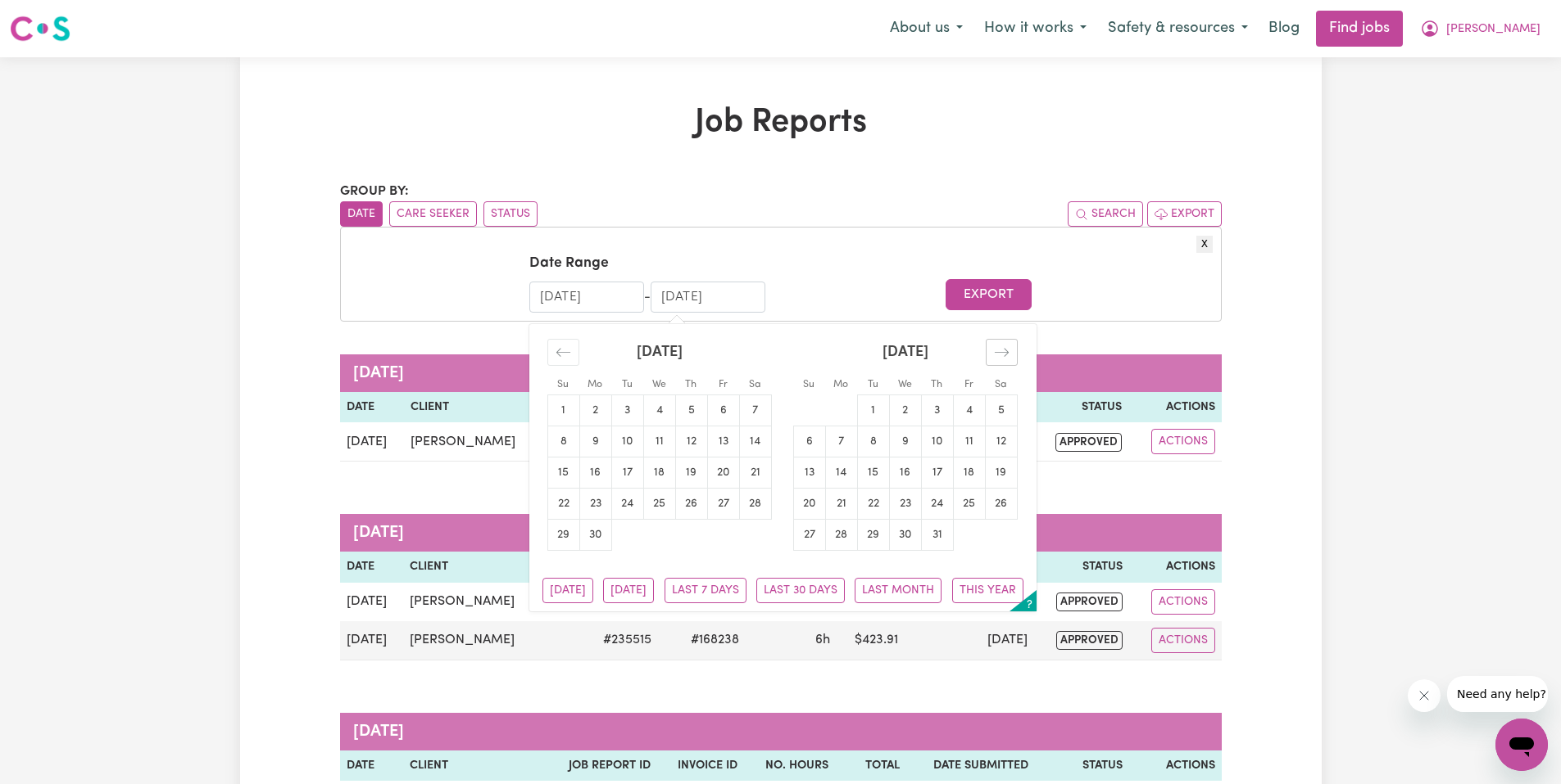
click at [1011, 361] on div "Move forward to switch to the next month." at bounding box center [1001, 352] width 32 height 27
click at [566, 586] on button "Today" at bounding box center [568, 591] width 51 height 25
type input "26/08/2025"
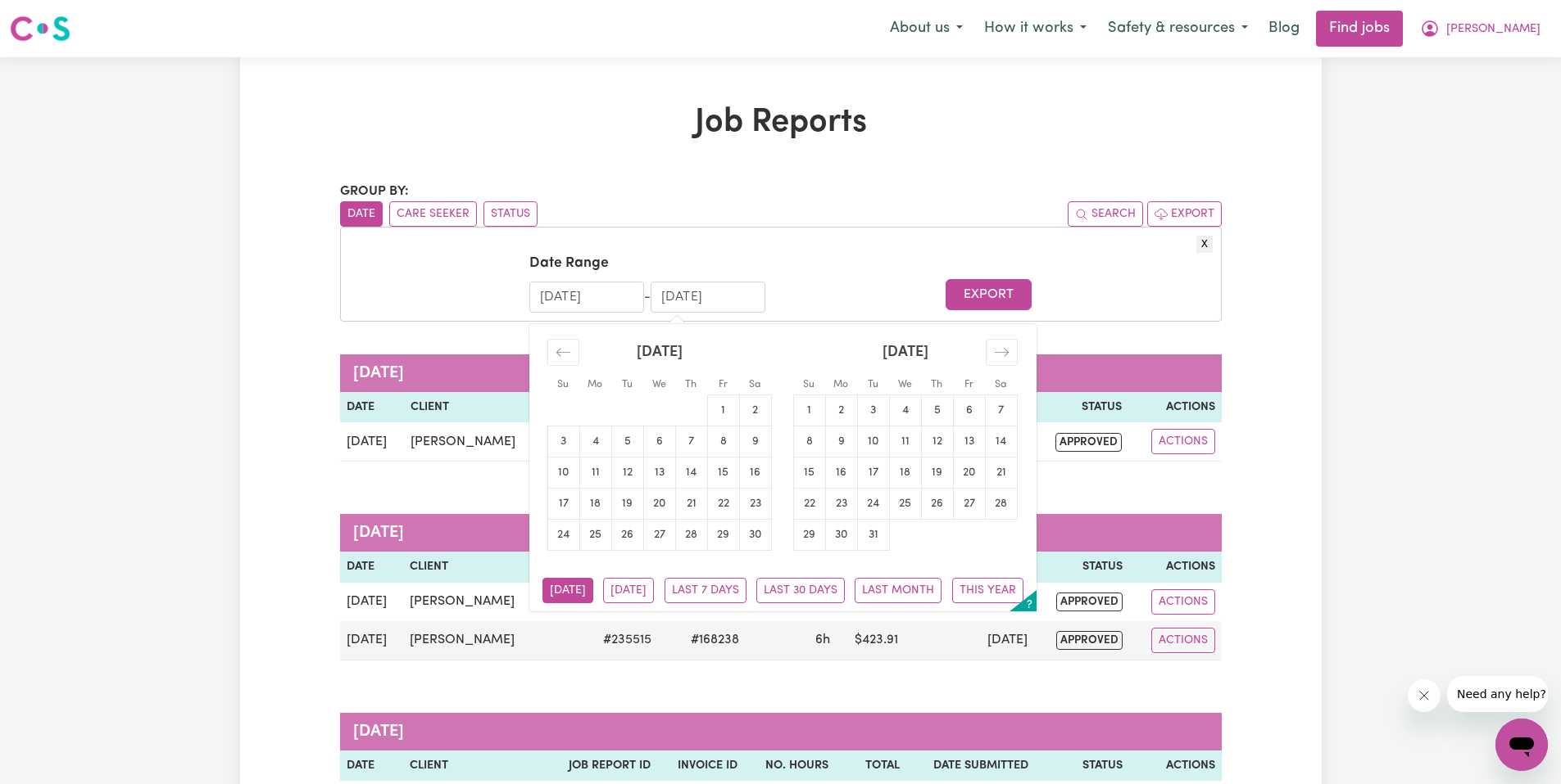
type input "26/08/2025"
click at [555, 592] on button "Today" at bounding box center [568, 591] width 51 height 25
drag, startPoint x: 983, startPoint y: 350, endPoint x: 998, endPoint y: 349, distance: 15.0
click at [987, 349] on div "October 2024 1 2 3 4 5 6 7 8 9 10 11 12 13 14 15 16 17 18 19 20 21 22 23 24 25 …" at bounding box center [782, 446] width 506 height 245
click at [1000, 349] on icon "Move forward to switch to the next month." at bounding box center [1002, 352] width 15 height 15
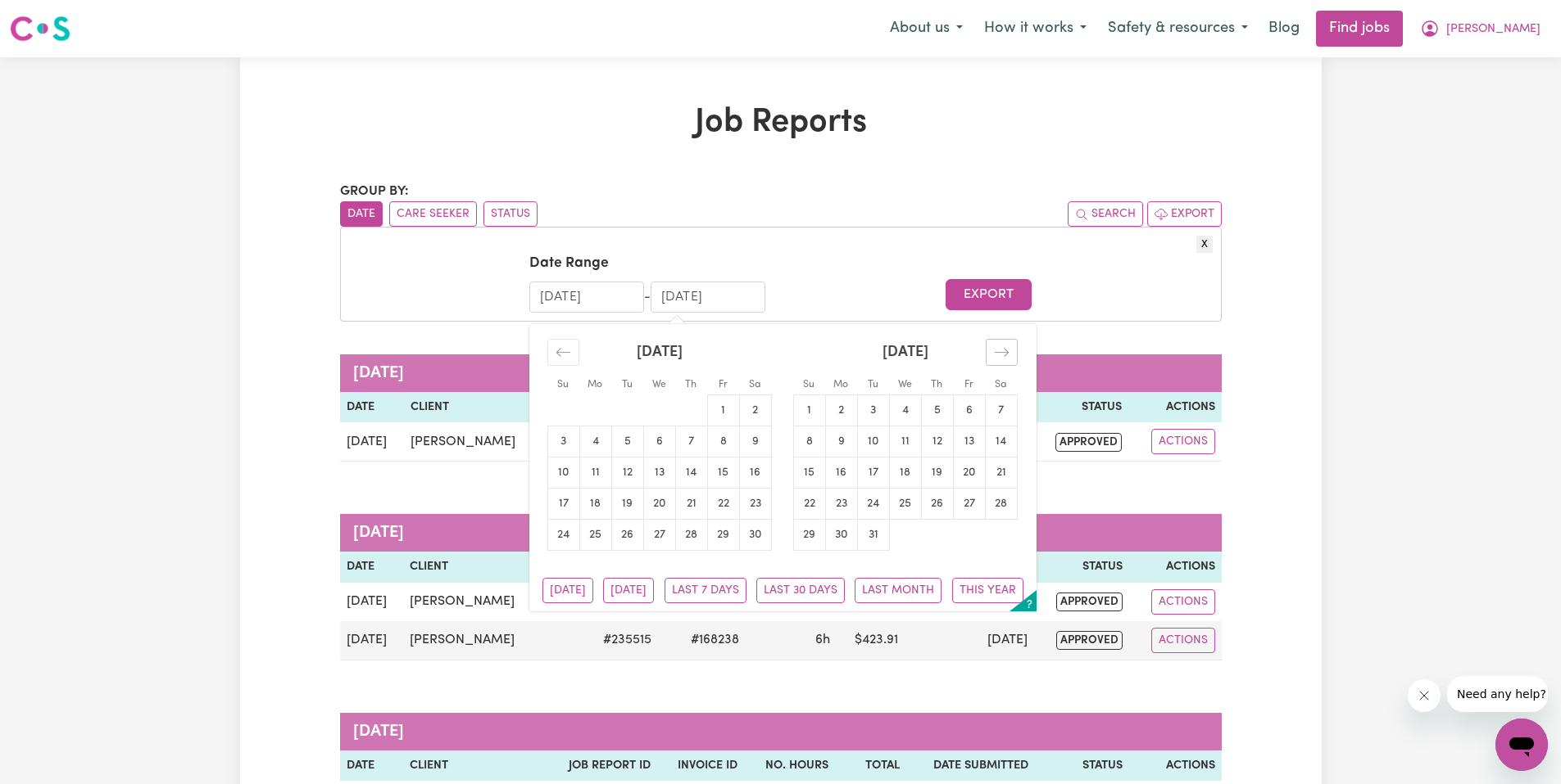
click at [1000, 349] on icon "Move forward to switch to the next month." at bounding box center [1002, 352] width 15 height 15
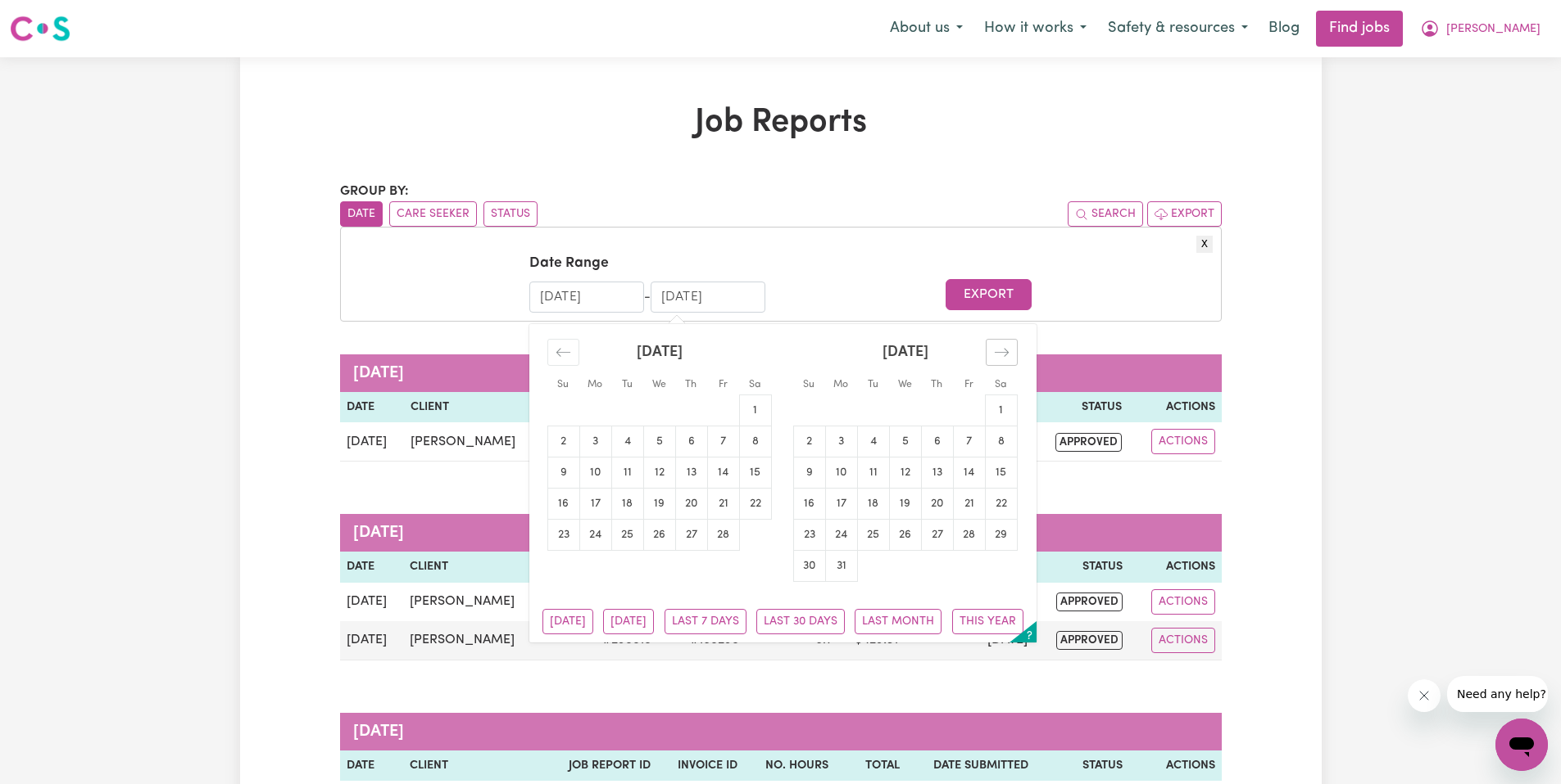
click at [1000, 349] on icon "Move forward to switch to the next month." at bounding box center [1002, 352] width 15 height 15
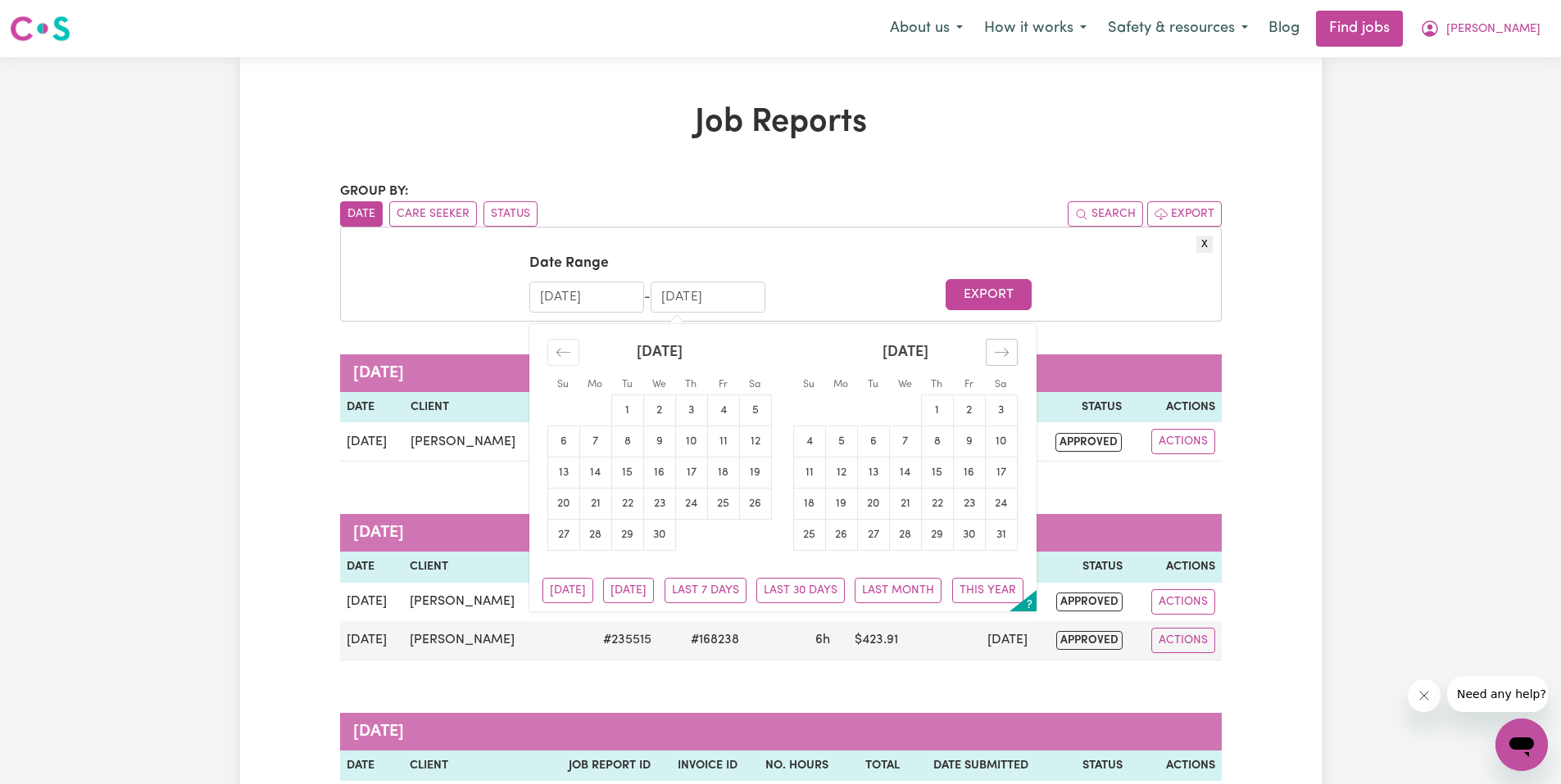
click at [1000, 349] on icon "Move forward to switch to the next month." at bounding box center [1002, 352] width 15 height 15
click at [1009, 357] on icon "Move forward to switch to the next month." at bounding box center [1002, 352] width 15 height 15
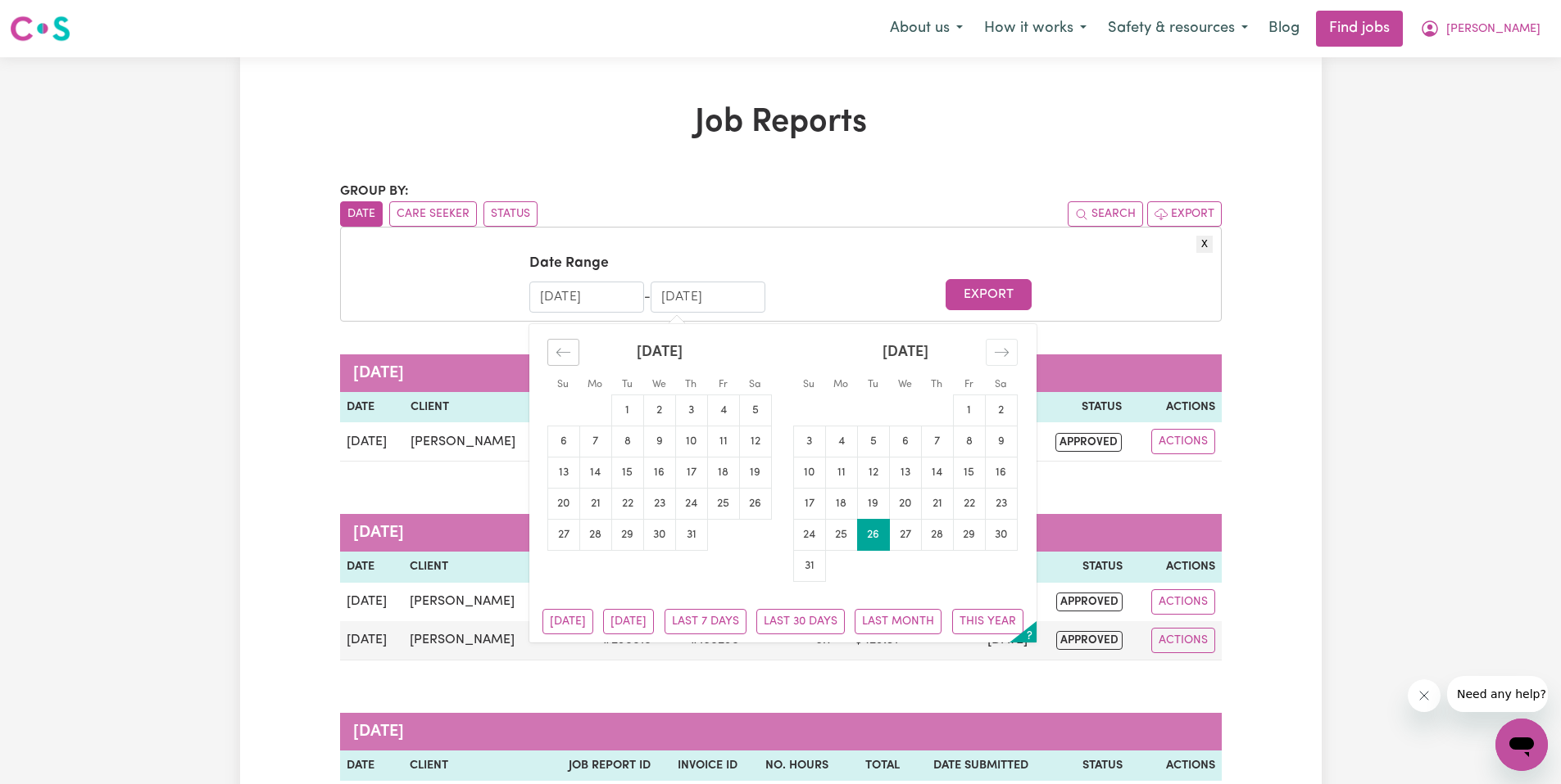
drag, startPoint x: 555, startPoint y: 347, endPoint x: 564, endPoint y: 355, distance: 12.0
click at [555, 347] on icon "Move backward to switch to the previous month." at bounding box center [563, 352] width 15 height 15
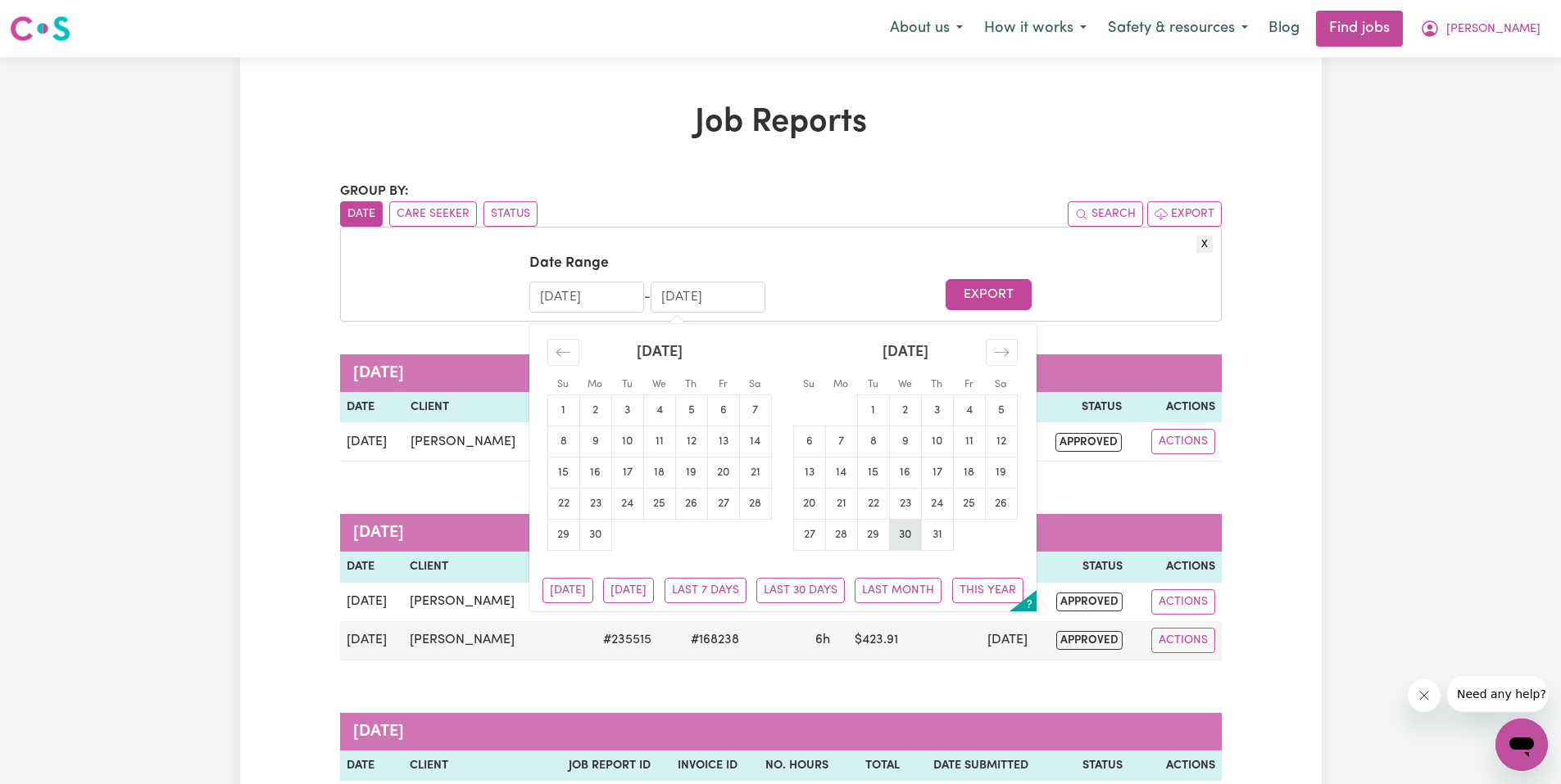
click at [913, 533] on td "30" at bounding box center [905, 535] width 32 height 31
type input "30/07/2025"
click at [915, 540] on td "30" at bounding box center [905, 535] width 32 height 31
type input "30/07/2025"
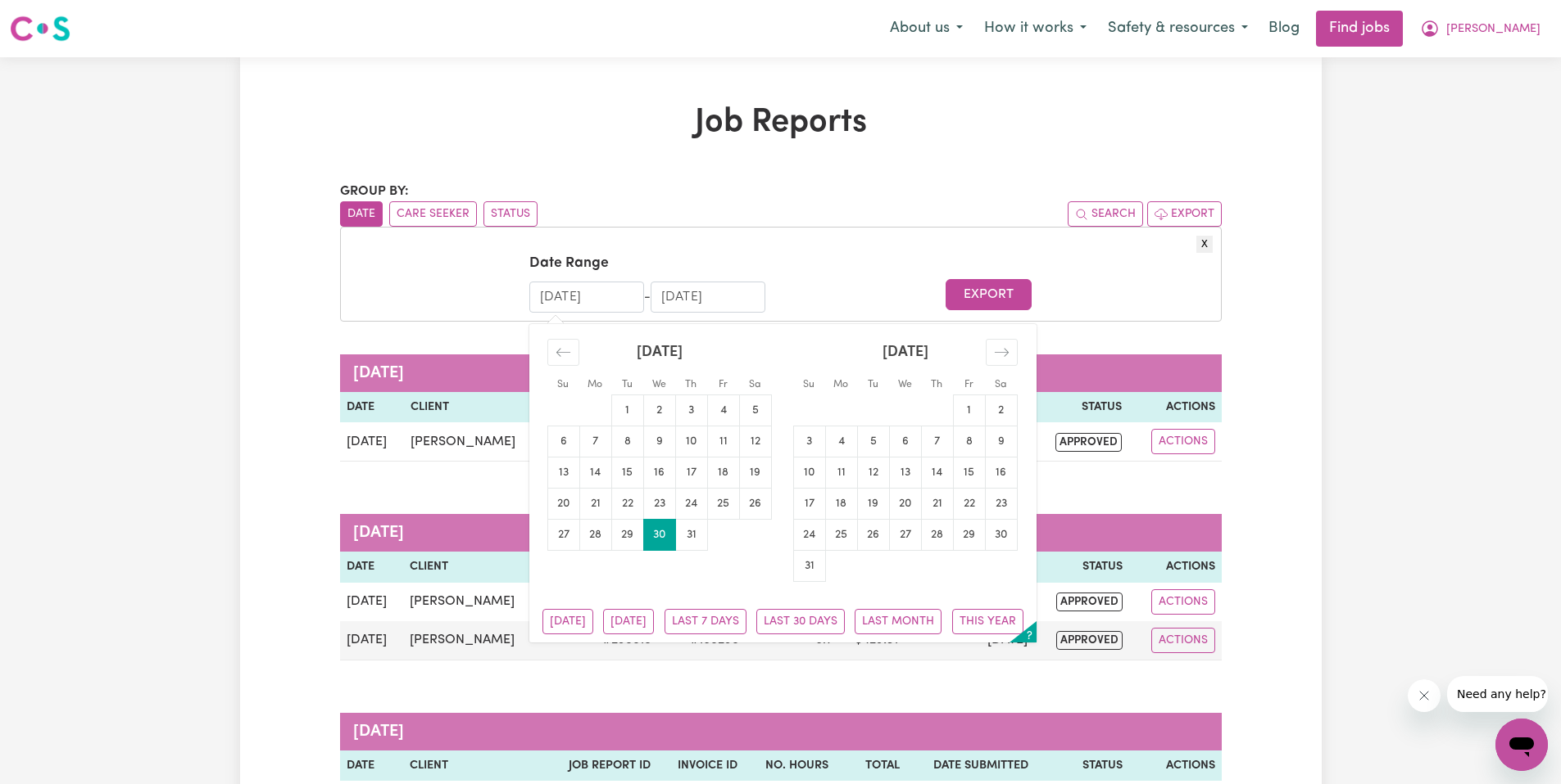
click at [608, 298] on input "30/07/2025" at bounding box center [586, 297] width 115 height 31
click at [559, 356] on icon "Move backward to switch to the previous month." at bounding box center [563, 352] width 15 height 15
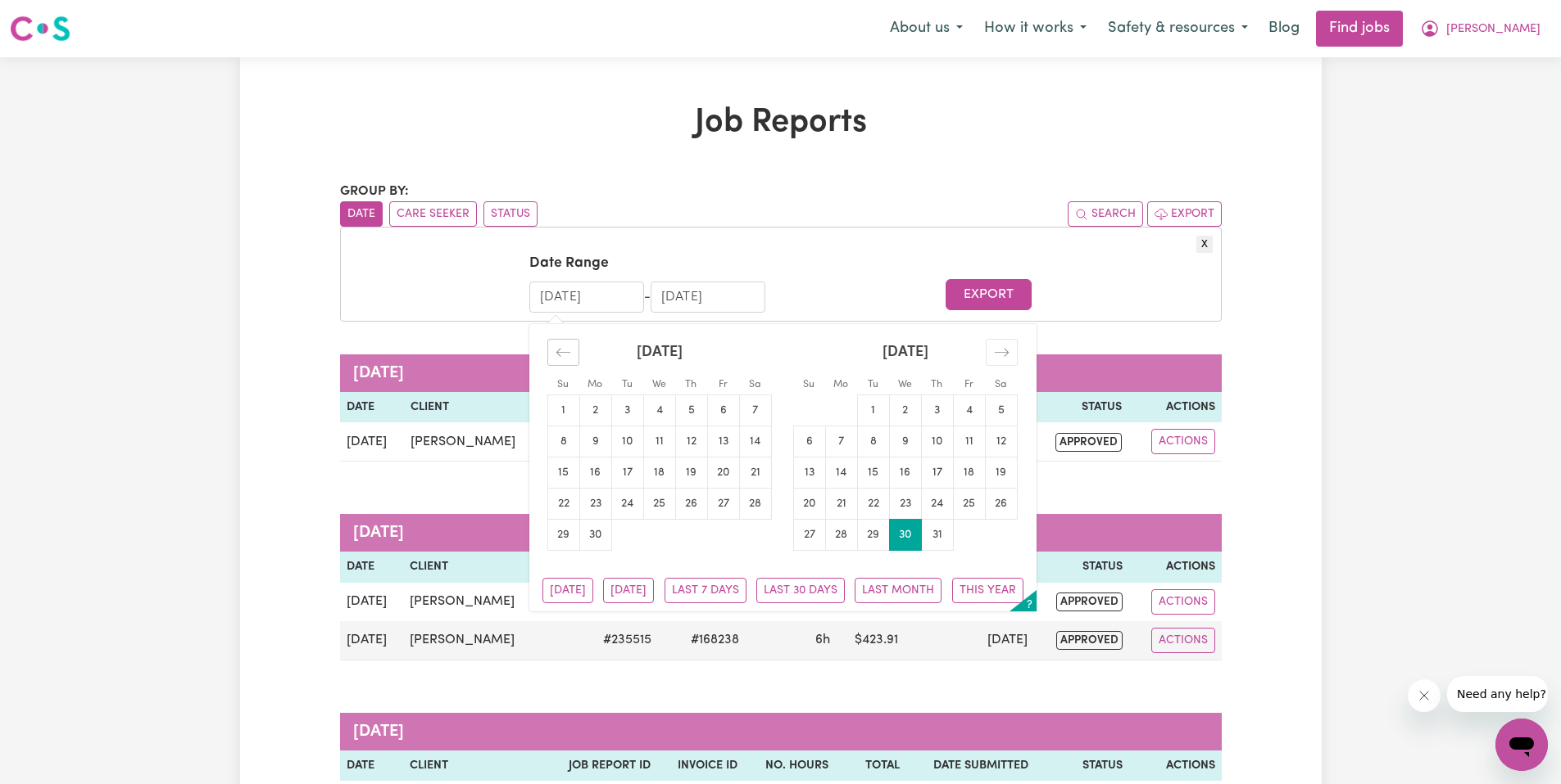
click at [559, 356] on icon "Move backward to switch to the previous month." at bounding box center [563, 352] width 15 height 15
drag, startPoint x: 553, startPoint y: 294, endPoint x: 521, endPoint y: 292, distance: 32.1
click at [522, 292] on form "Date Range 30/07/2025 Navigate forward to interact with the calendar and select…" at bounding box center [780, 282] width 863 height 59
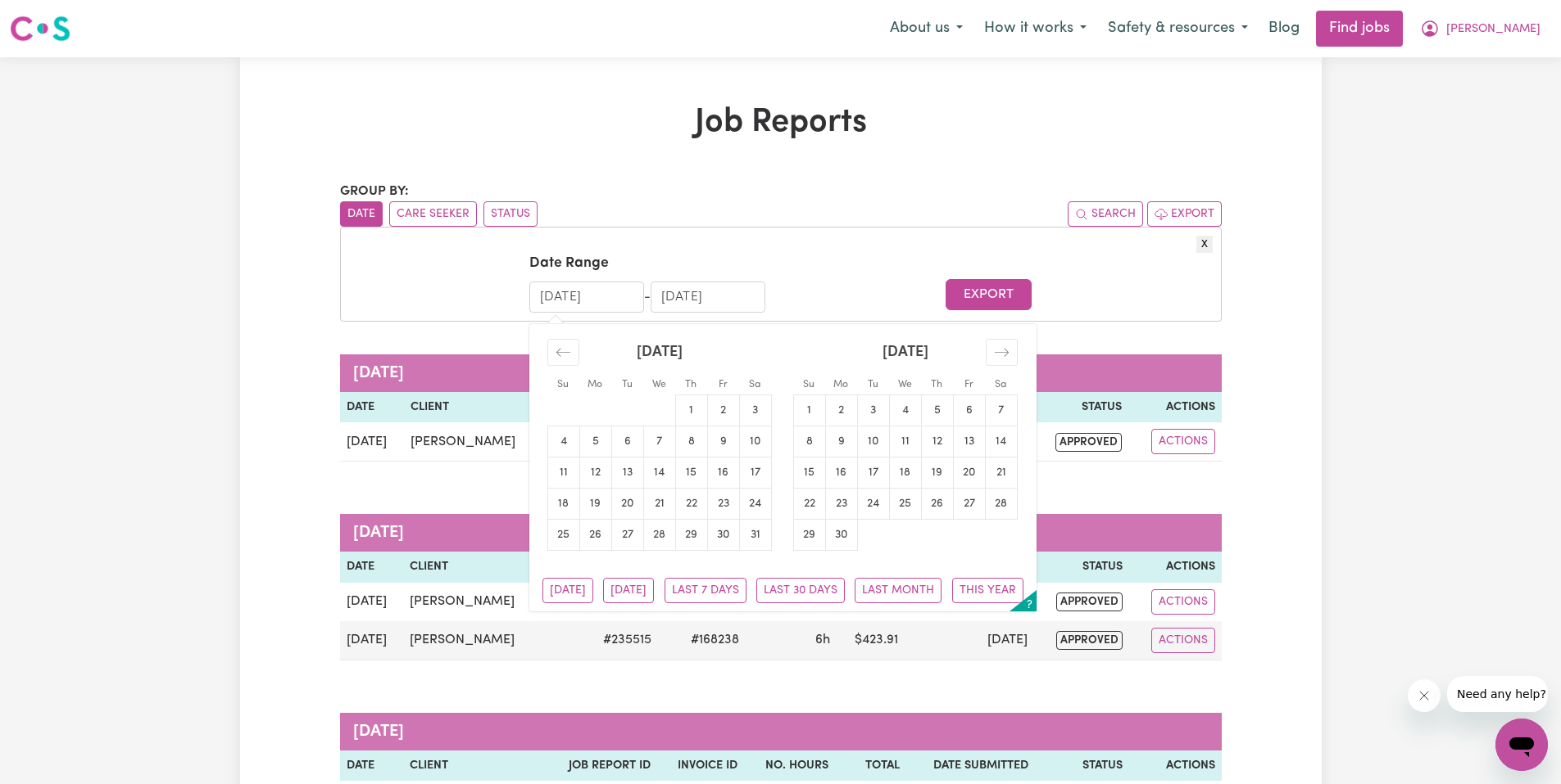
type input "1/07/2025"
click at [687, 294] on input "30/07/2025" at bounding box center [707, 297] width 115 height 31
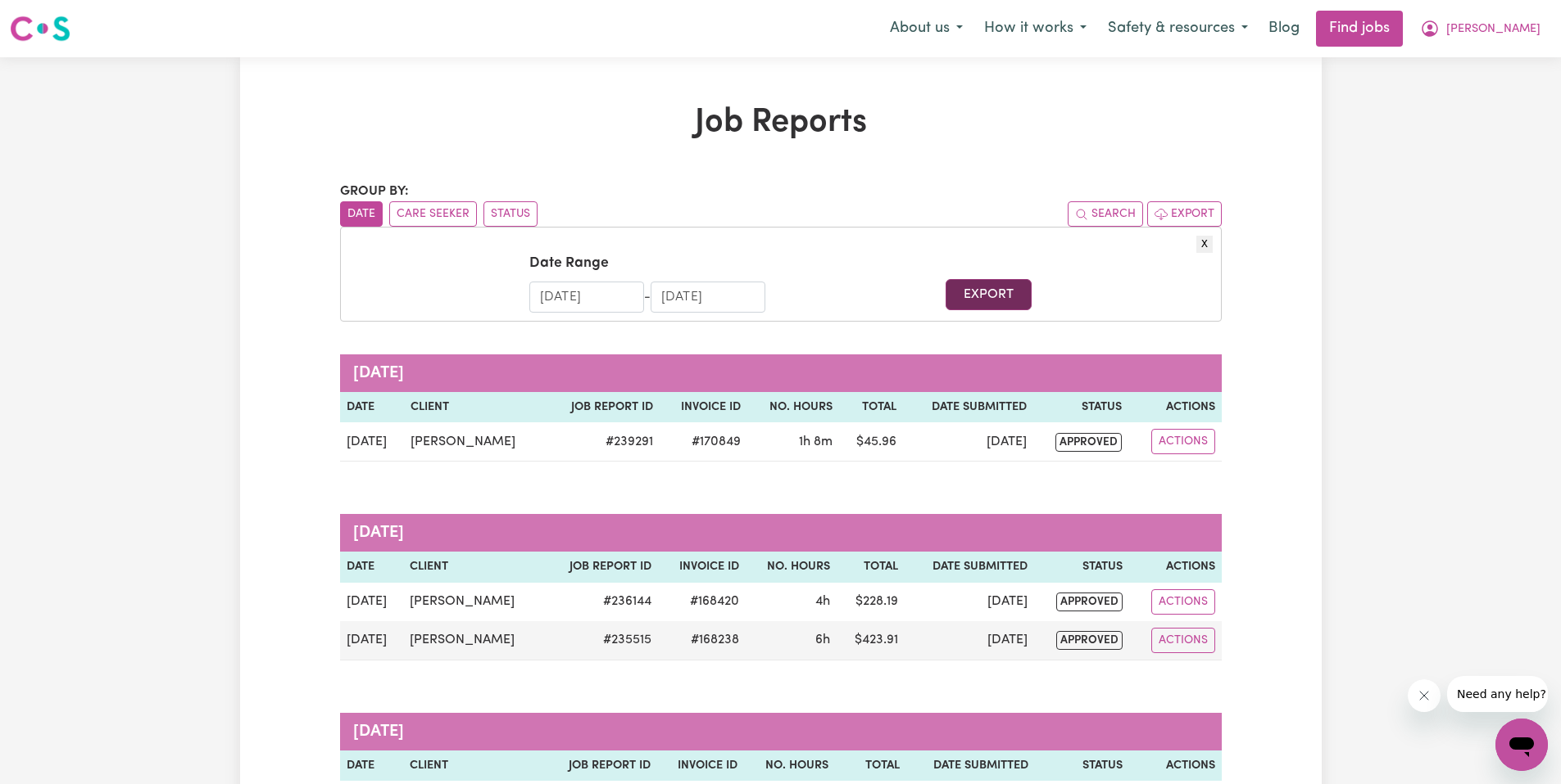
type input "30/06/2025"
click at [982, 294] on button "Export" at bounding box center [987, 294] width 86 height 31
click at [1092, 299] on form "Date Range 1/07/2025 Navigate forward to interact with the calendar and select …" at bounding box center [780, 282] width 863 height 59
click at [560, 297] on input "1/07/2025" at bounding box center [586, 297] width 115 height 31
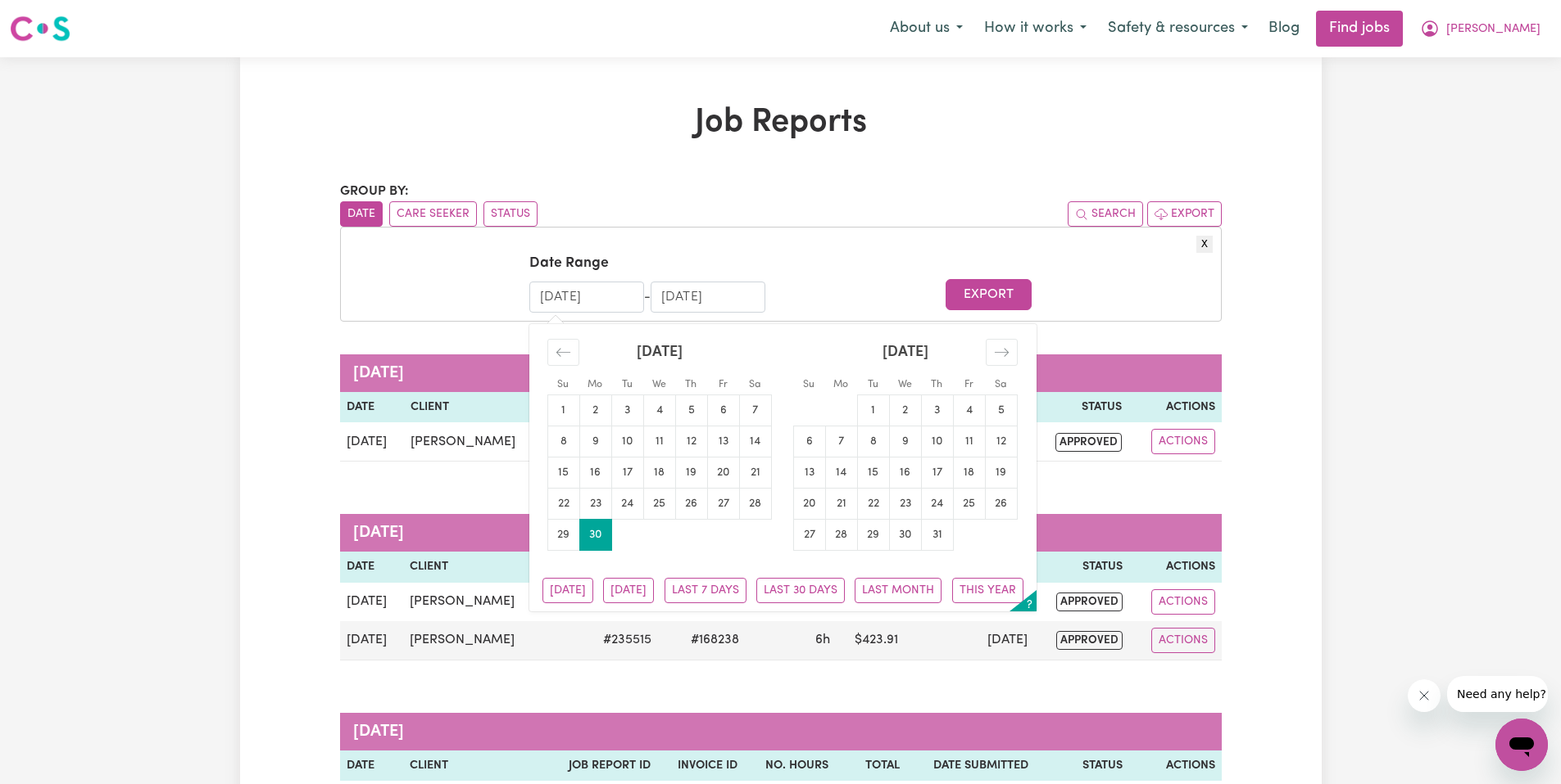
click at [598, 298] on input "1/07/2025" at bounding box center [586, 297] width 115 height 31
type input "1/07/2024"
click at [1013, 300] on button "Export" at bounding box center [987, 294] width 86 height 31
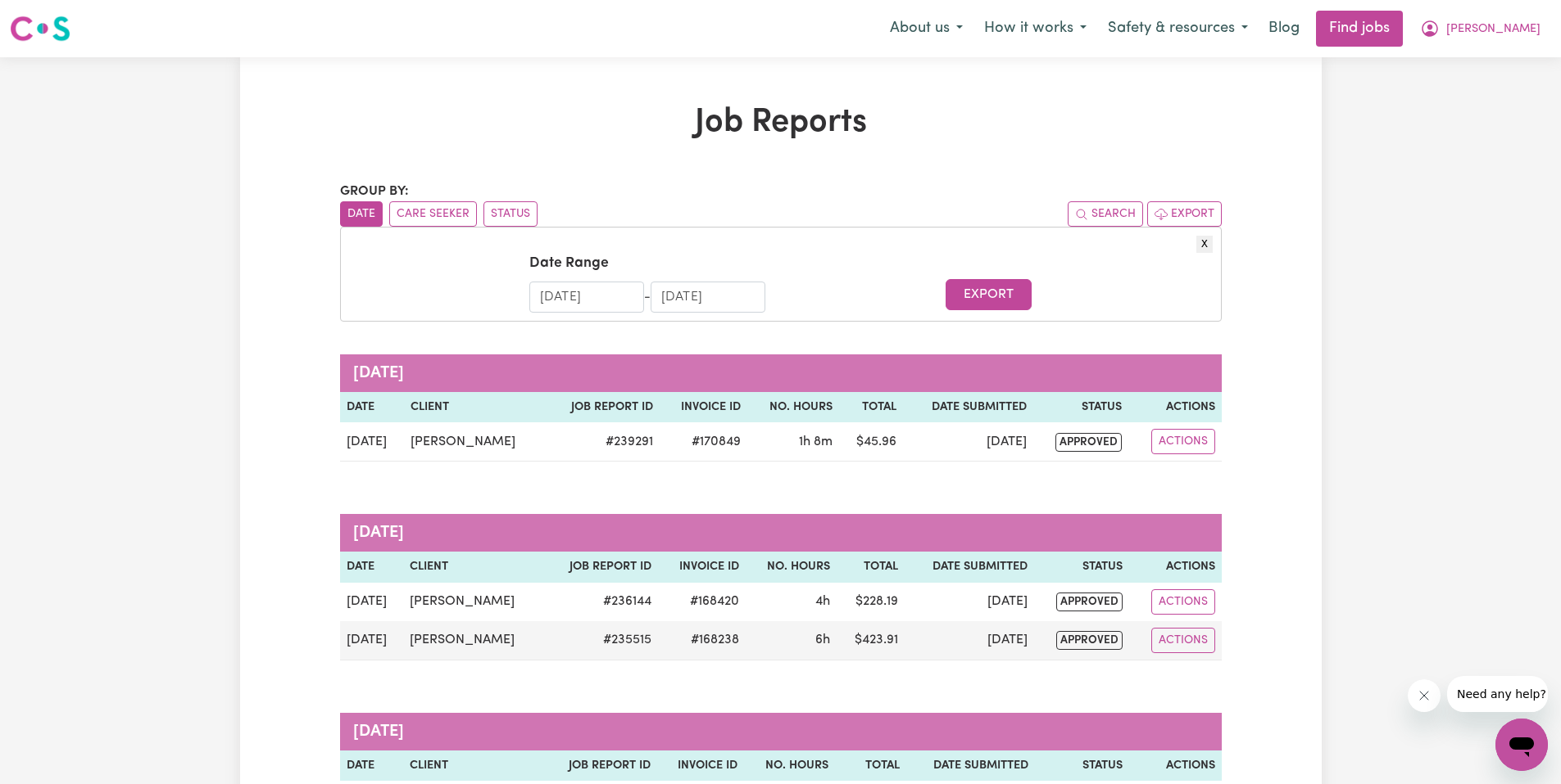
click at [1093, 299] on form "Date Range 1/07/2024 Navigate forward to interact with the calendar and select …" at bounding box center [780, 282] width 863 height 59
click at [621, 295] on input "1/07/2024" at bounding box center [586, 297] width 115 height 31
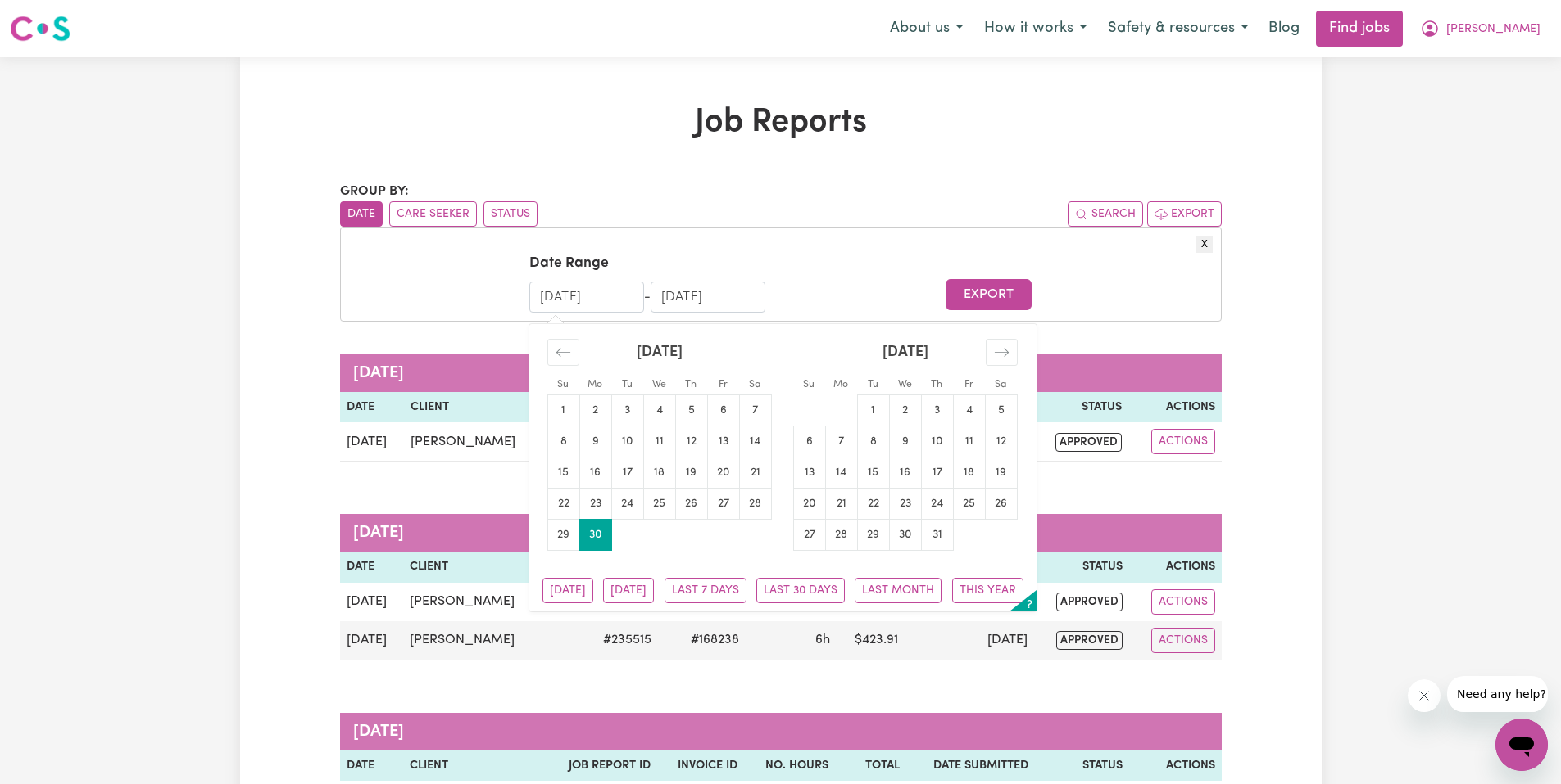
click at [748, 297] on input "30/06/2025" at bounding box center [707, 297] width 115 height 31
click at [975, 291] on button "Export" at bounding box center [987, 294] width 86 height 31
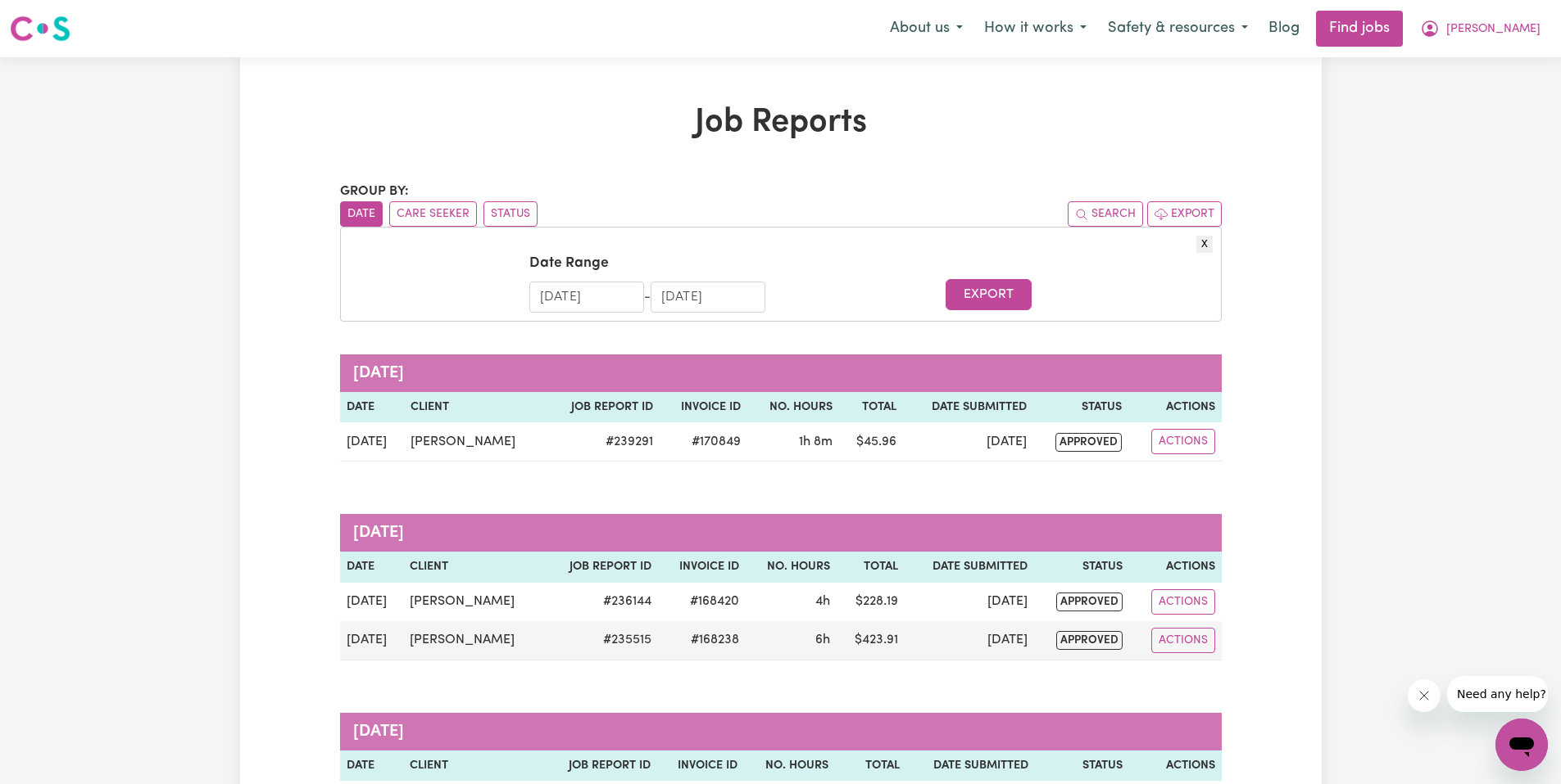
click at [575, 302] on input "1/07/2024" at bounding box center [586, 297] width 115 height 31
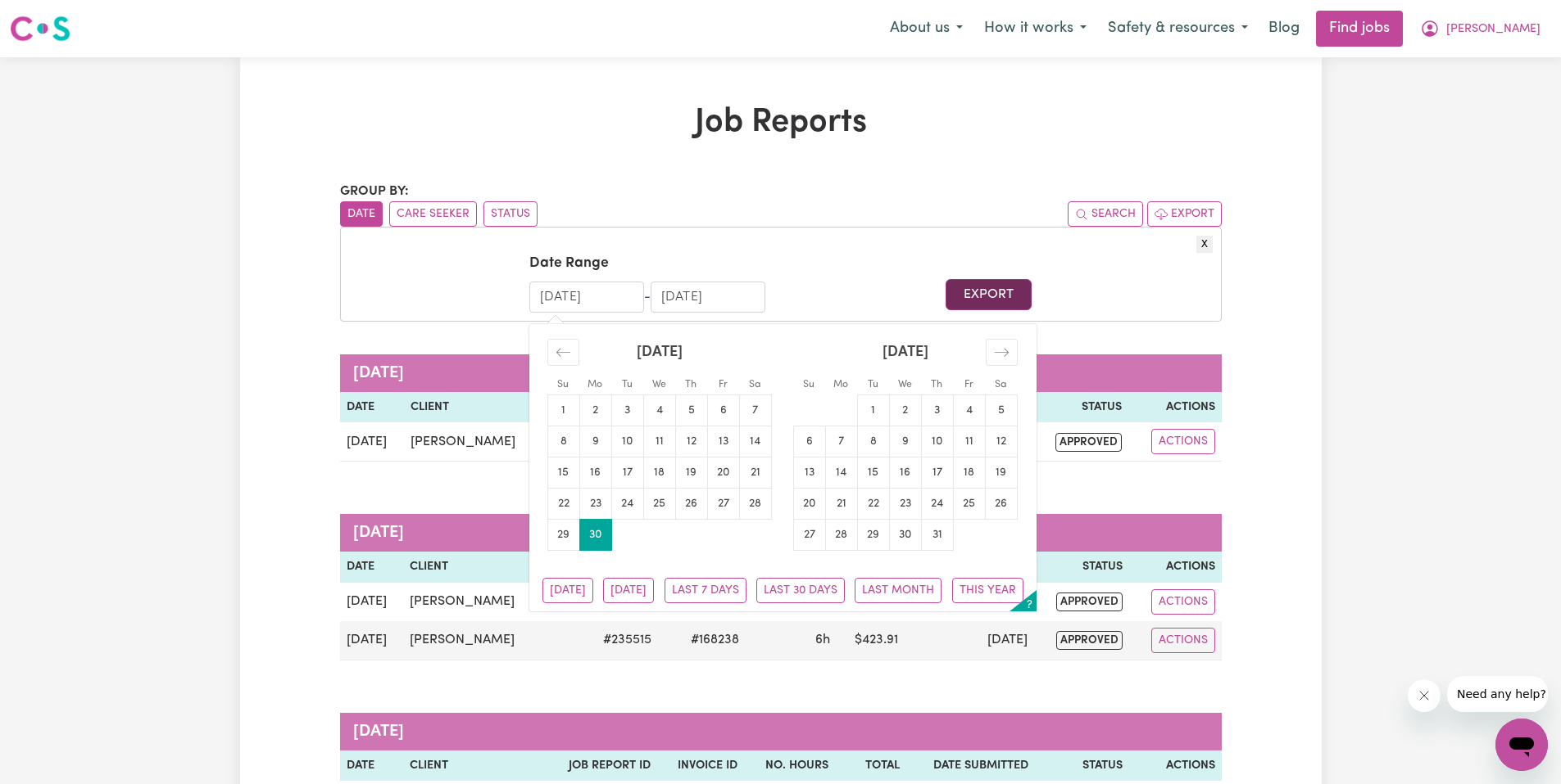
click at [1008, 298] on button "Export" at bounding box center [987, 294] width 86 height 31
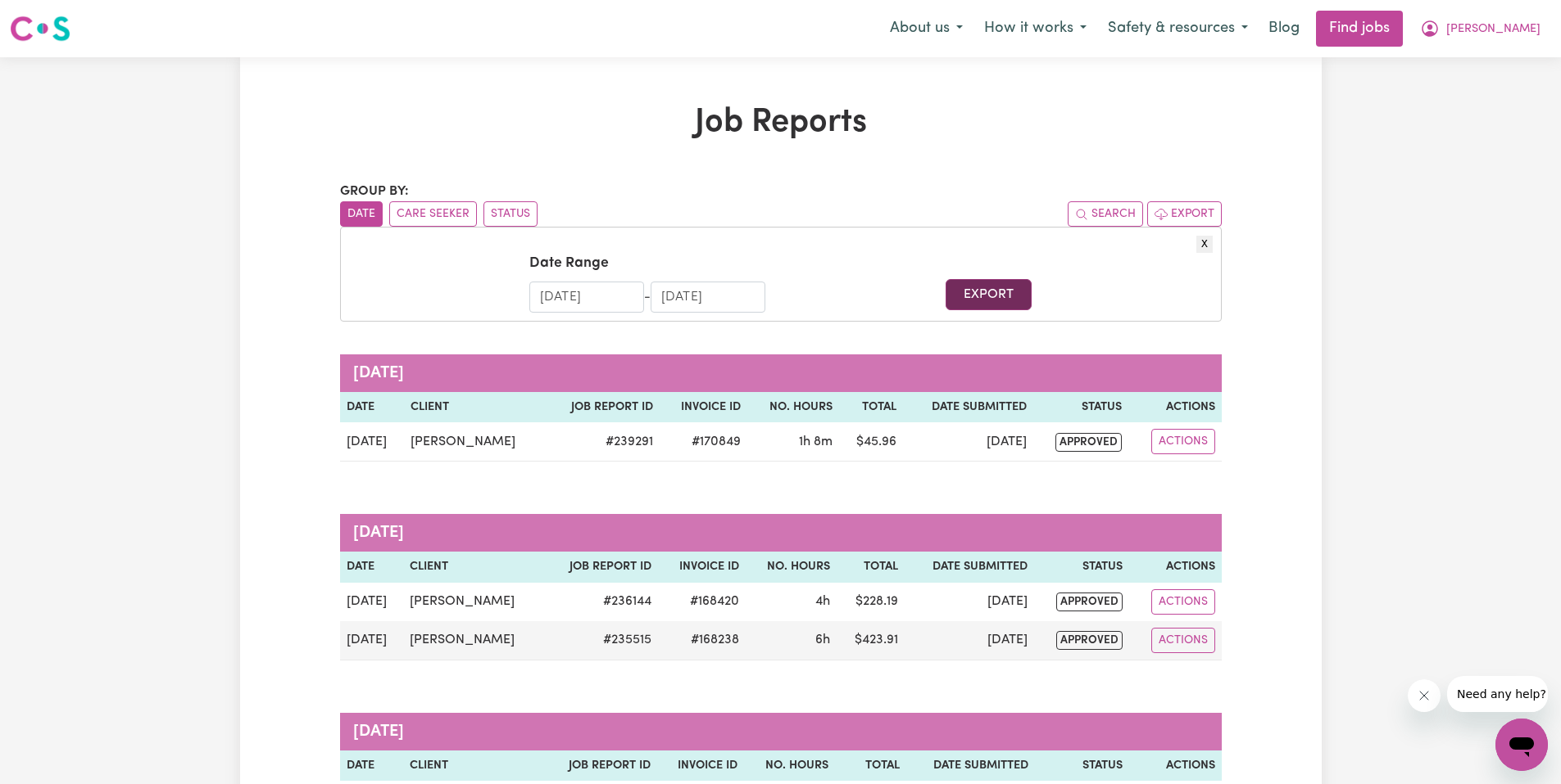
click at [1008, 298] on button "Export" at bounding box center [987, 294] width 86 height 31
click at [1172, 293] on form "Date Range 1/07/2024 Navigate forward to interact with the calendar and select …" at bounding box center [780, 282] width 863 height 59
click at [1205, 212] on button "Export" at bounding box center [1184, 214] width 74 height 25
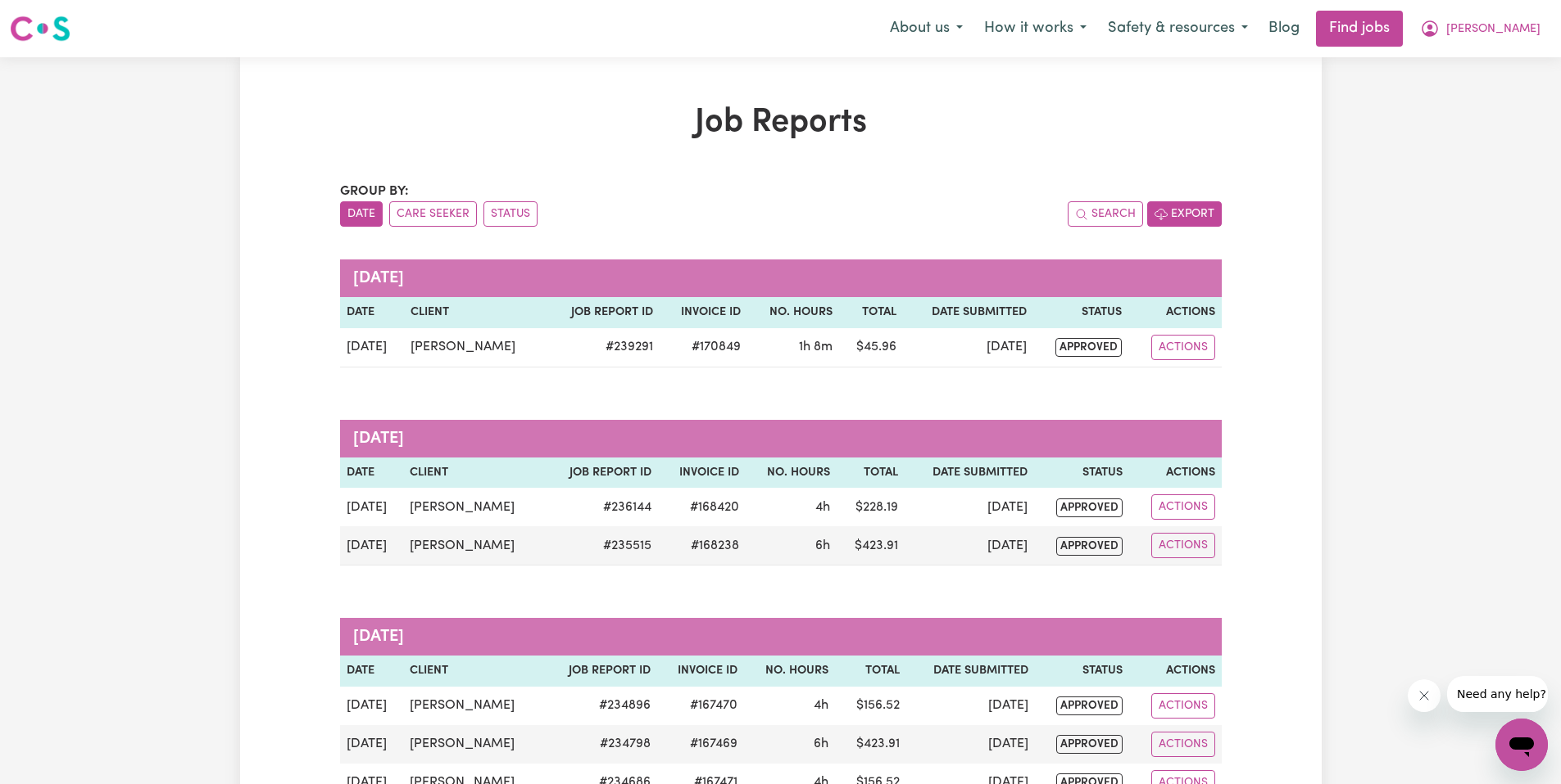
click at [1188, 212] on button "Export" at bounding box center [1184, 214] width 74 height 25
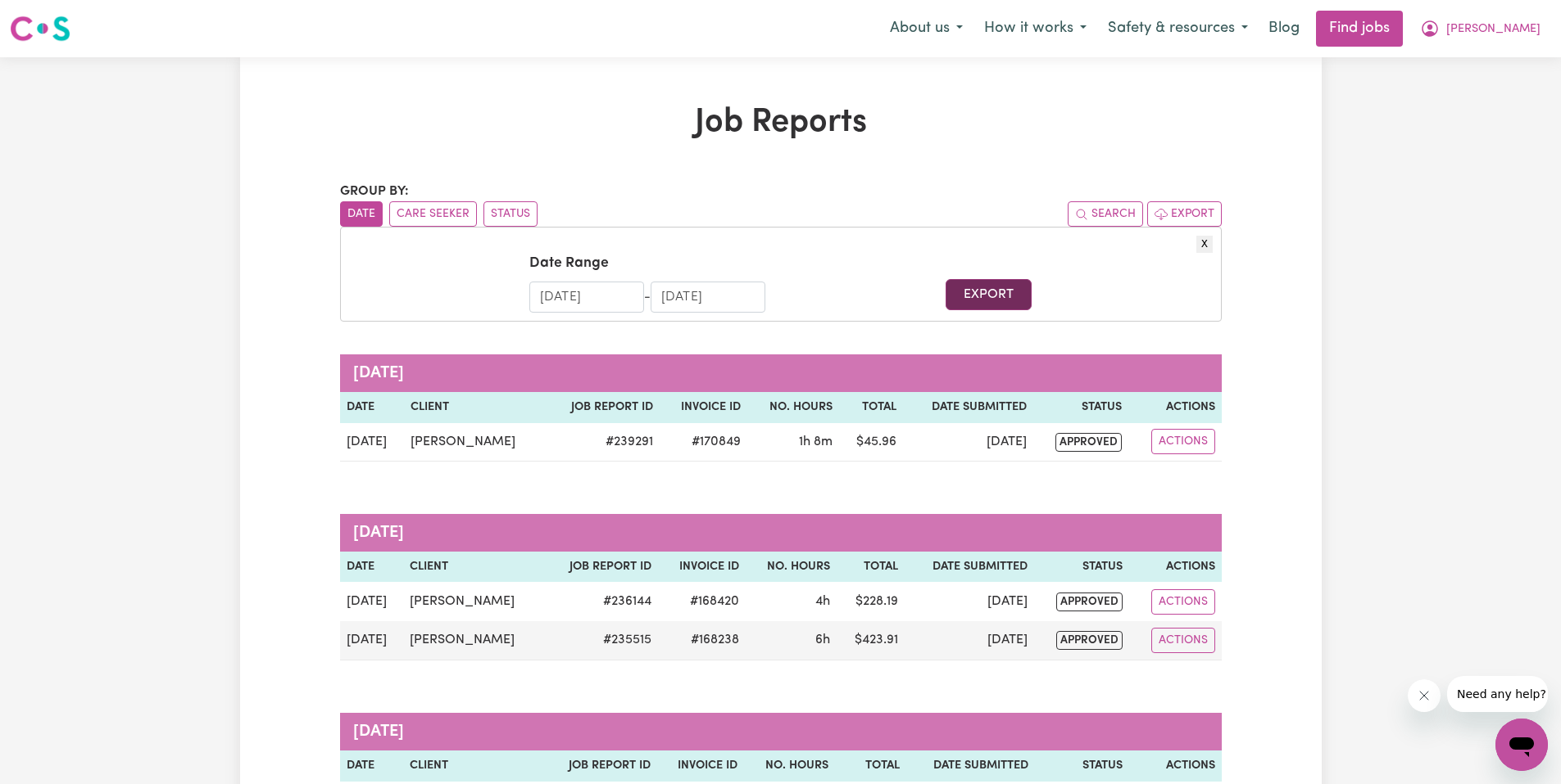
click at [976, 294] on button "Export" at bounding box center [987, 294] width 86 height 31
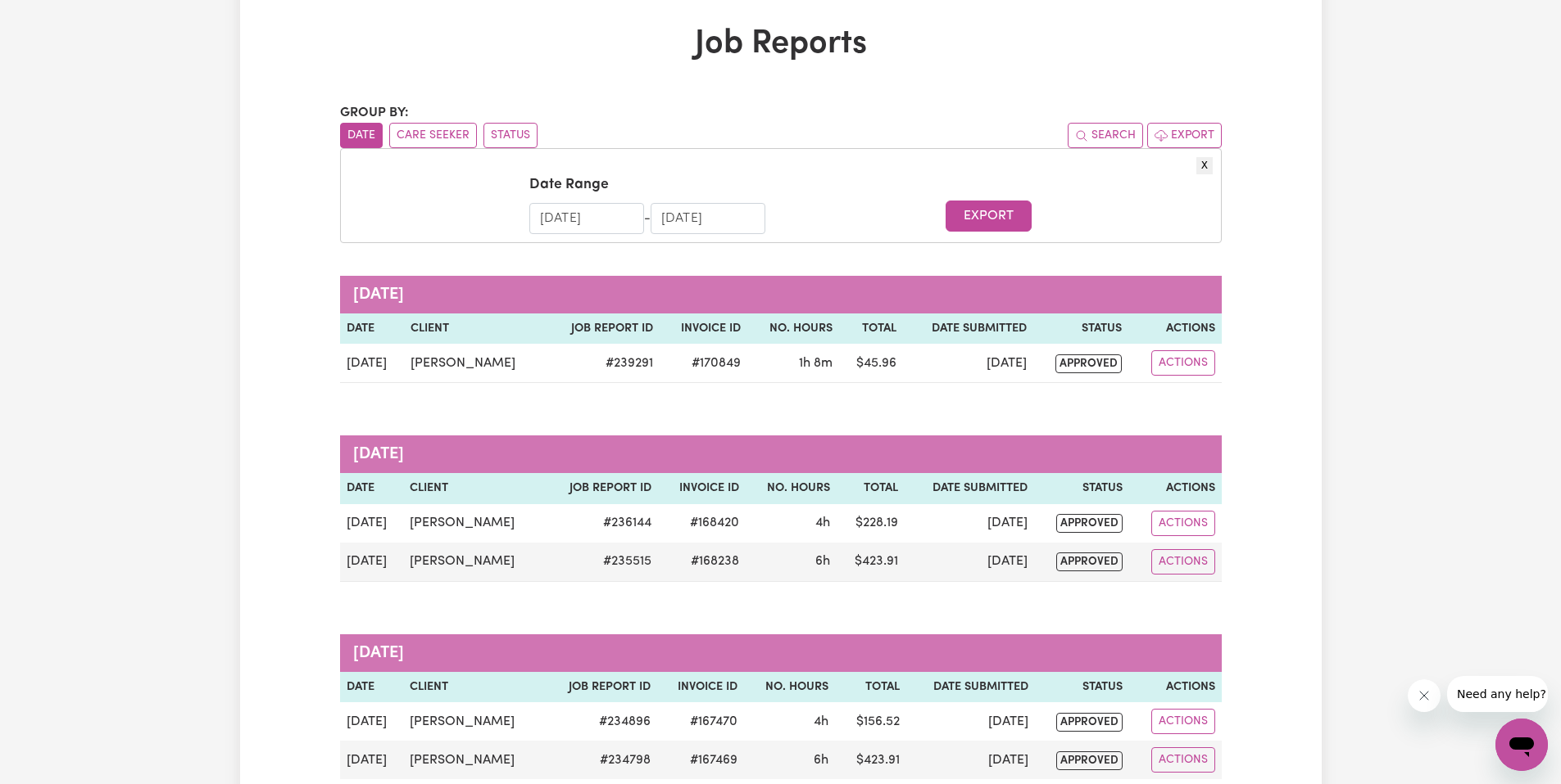
scroll to position [106, 0]
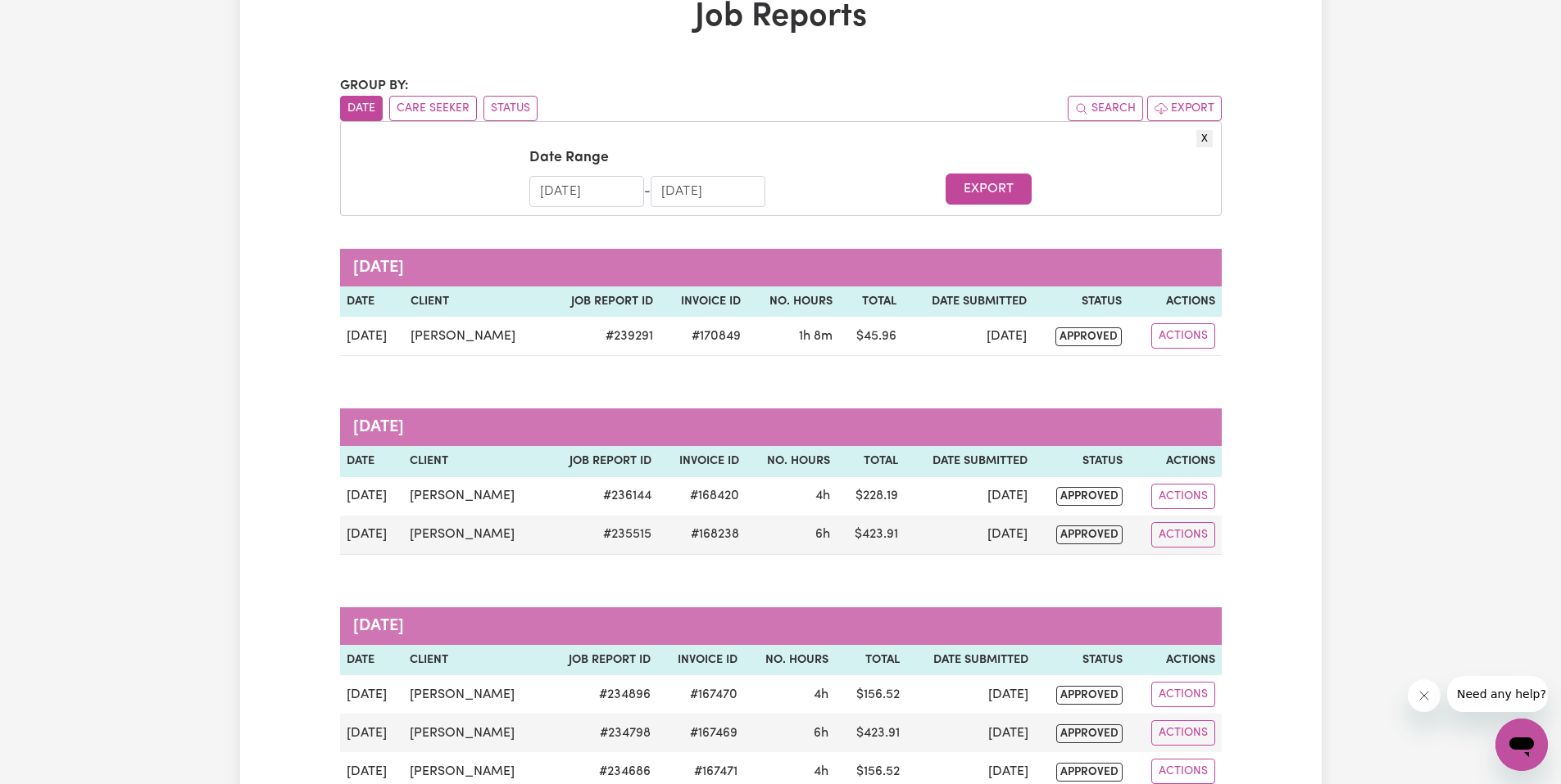
click at [433, 271] on caption "August 2025" at bounding box center [780, 267] width 882 height 38
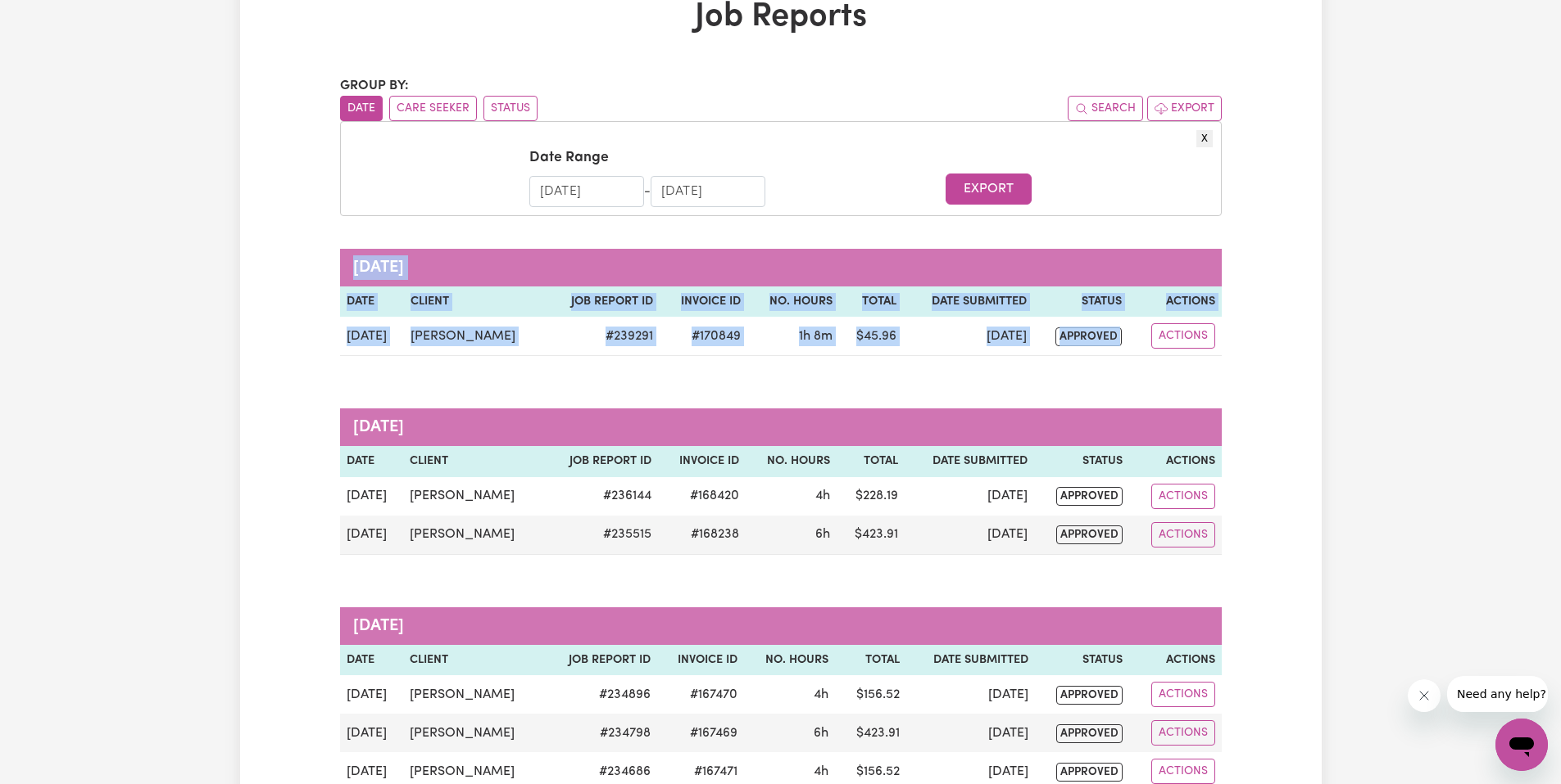
drag, startPoint x: 346, startPoint y: 260, endPoint x: 1341, endPoint y: 377, distance: 1001.9
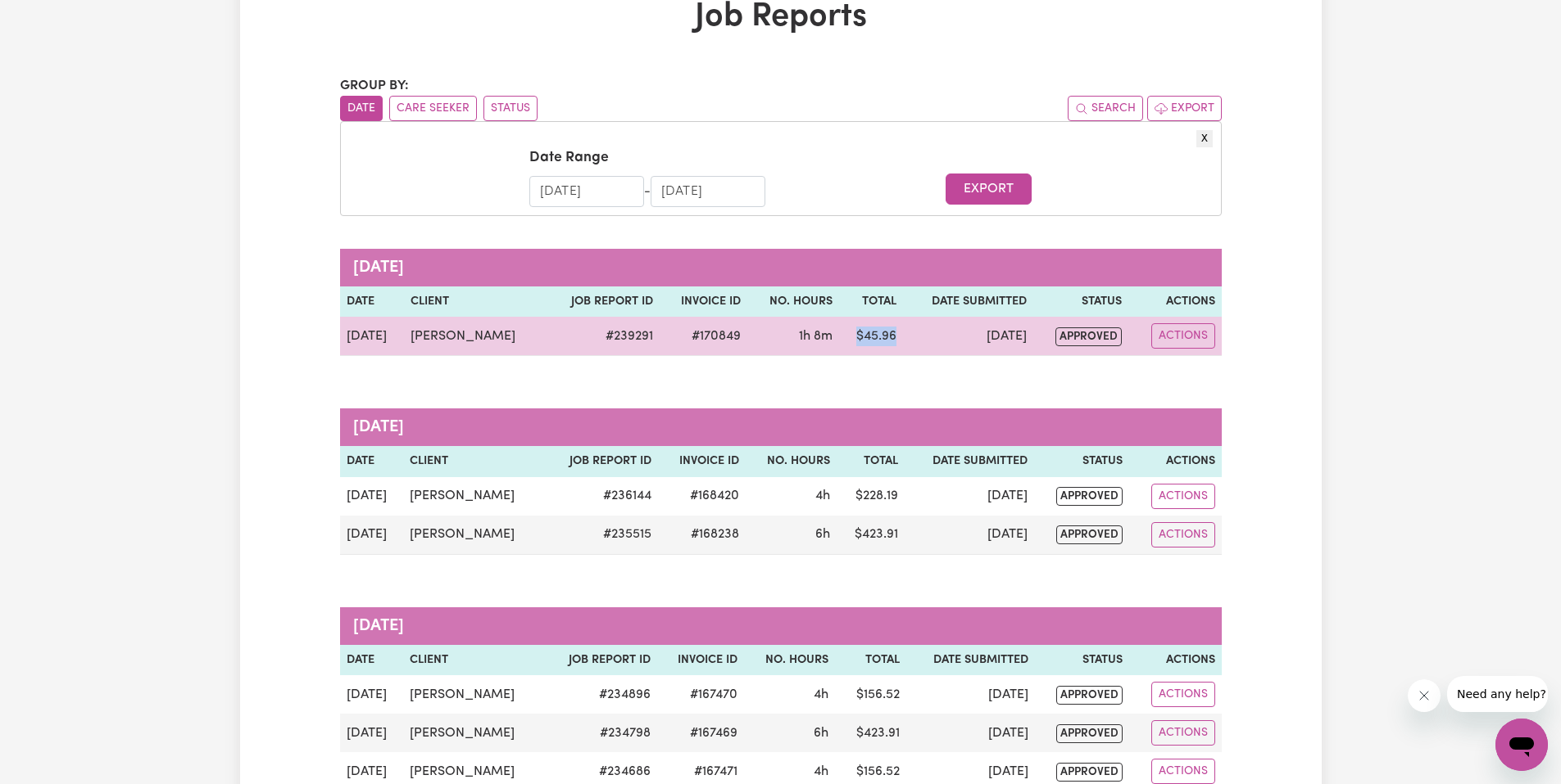
drag, startPoint x: 879, startPoint y: 336, endPoint x: 807, endPoint y: 333, distance: 72.1
click at [807, 333] on tr "Aug 13 Anqi Dong # 239291 #170849 1h 8m $ 45.96 Aug 13 approved Actions" at bounding box center [780, 336] width 882 height 39
copy tr "$ 45.96"
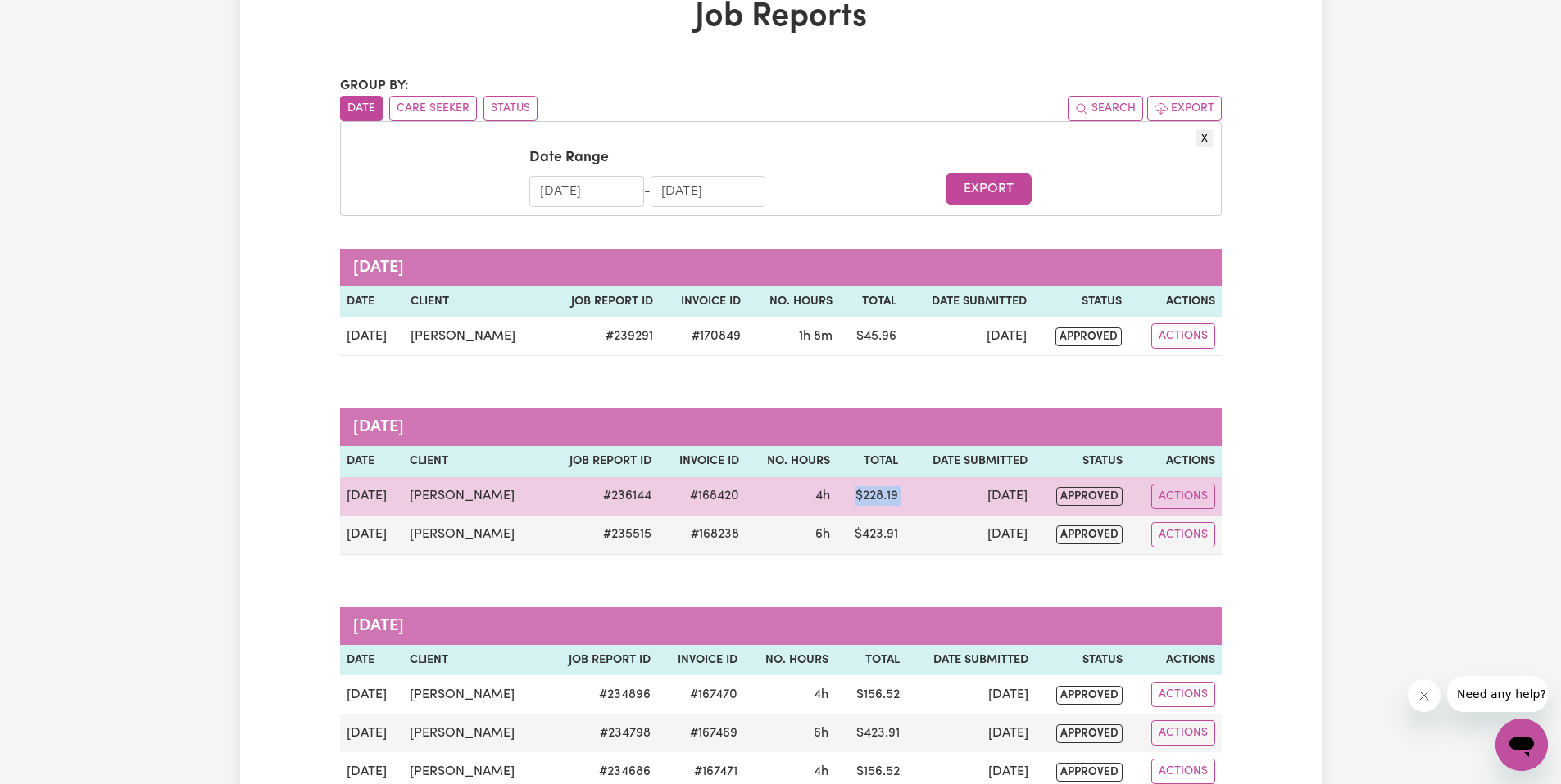
drag, startPoint x: 829, startPoint y: 493, endPoint x: 888, endPoint y: 497, distance: 59.1
click at [888, 497] on tr "Jul 12 Anqi Dong # 236144 #168420 4h $ 228.19 Jul 12 approved Actions" at bounding box center [780, 496] width 882 height 38
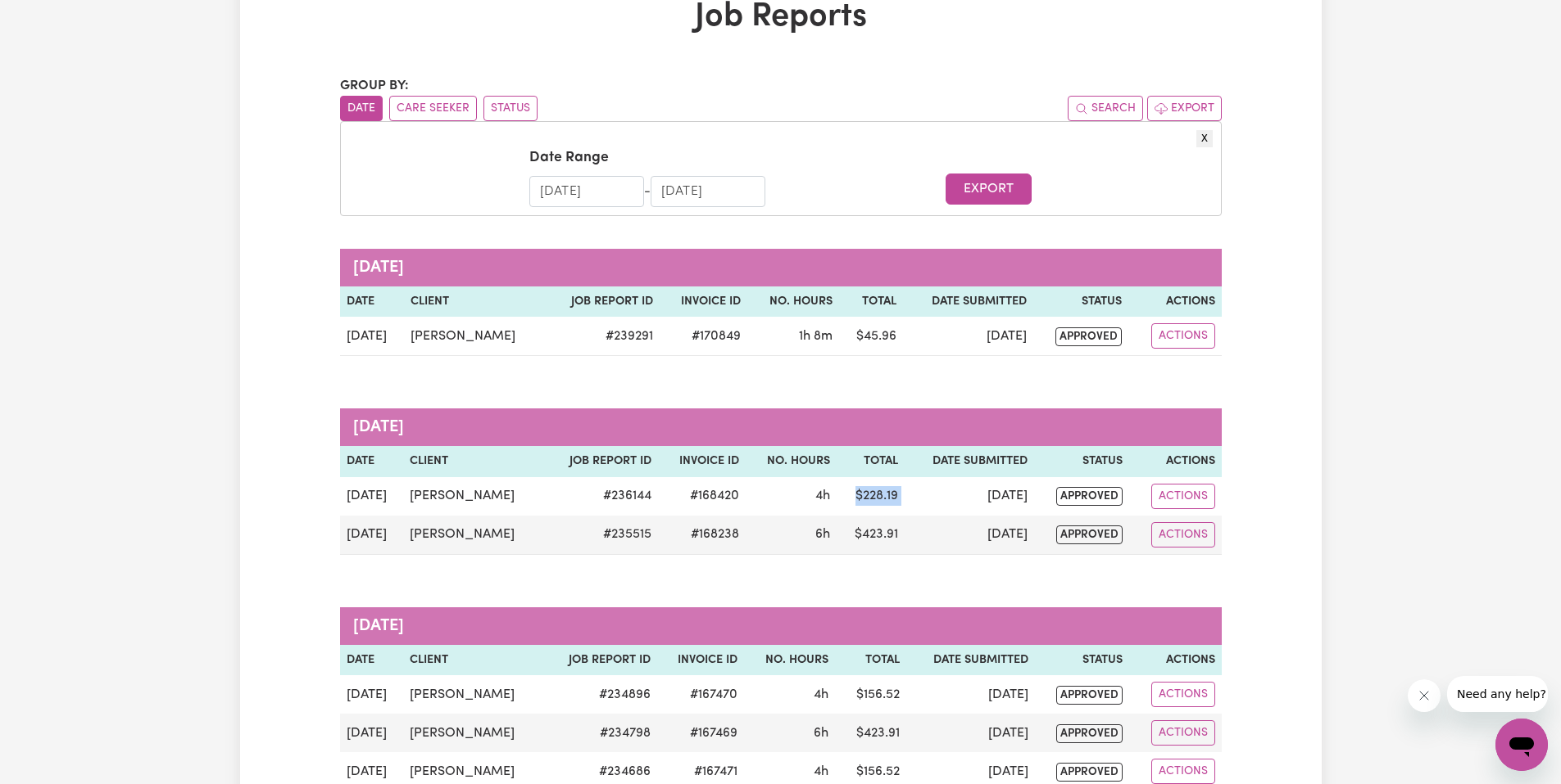
copy td "$ 228.19"
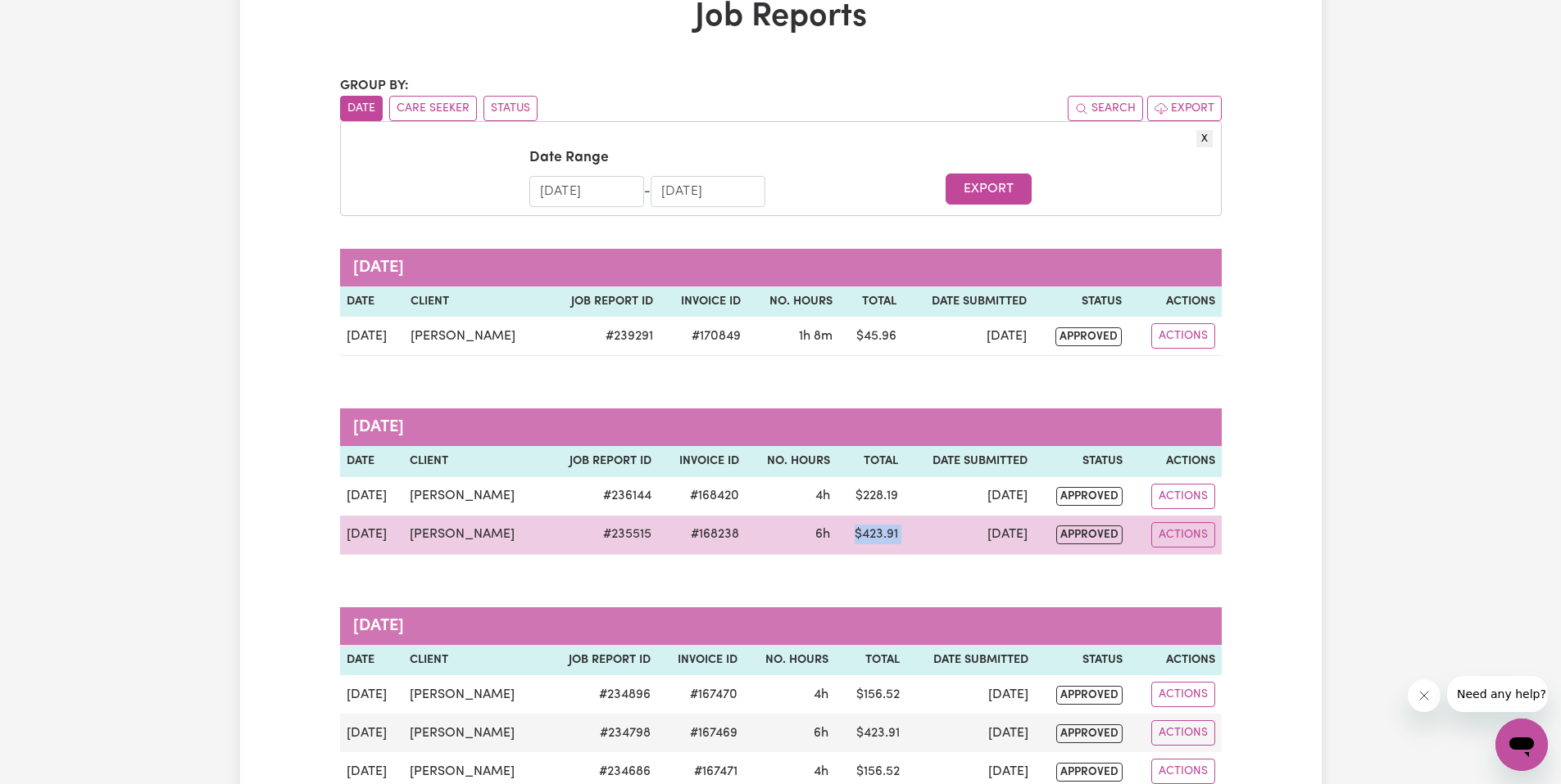
drag, startPoint x: 830, startPoint y: 531, endPoint x: 901, endPoint y: 536, distance: 71.2
click at [901, 536] on tr "Jul 6 Anqi Dong # 235515 #168238 6h $ 423.91 Jul 8 approved Actions" at bounding box center [780, 535] width 882 height 39
copy td "$ 423.91"
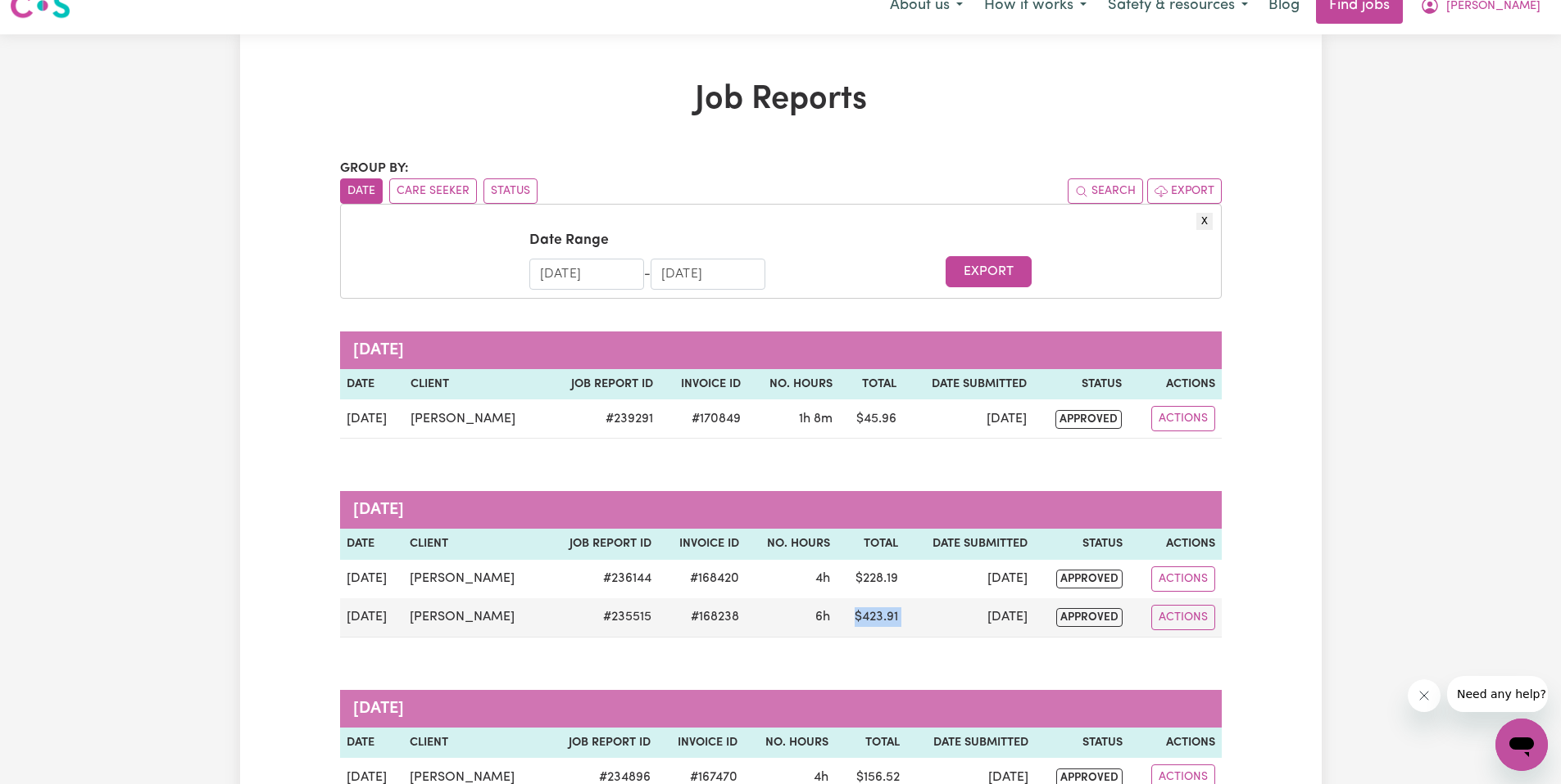
scroll to position [0, 0]
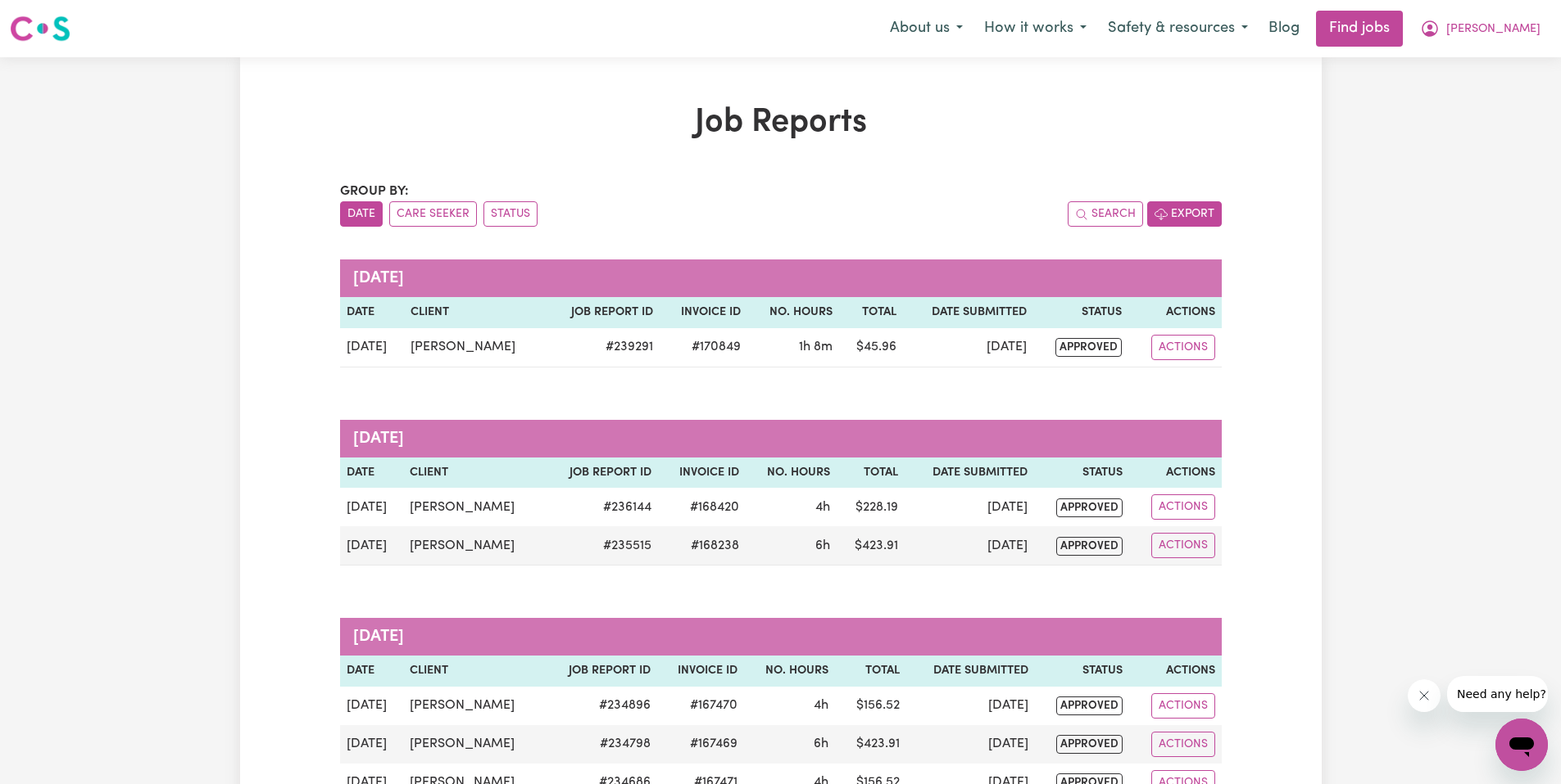
click at [1176, 213] on button "Export" at bounding box center [1184, 214] width 74 height 25
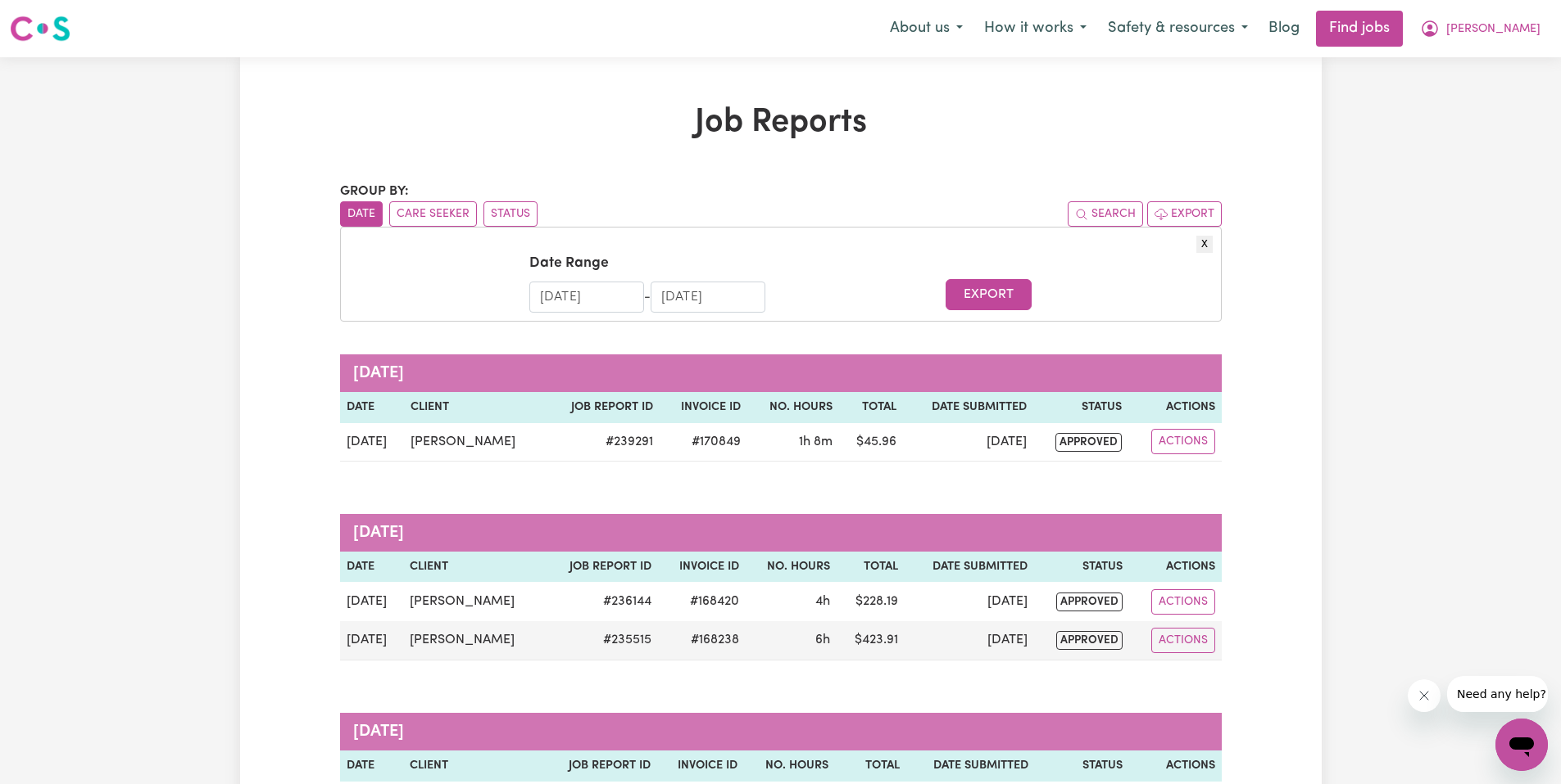
click at [581, 297] on input "27/07/2025" at bounding box center [586, 297] width 115 height 31
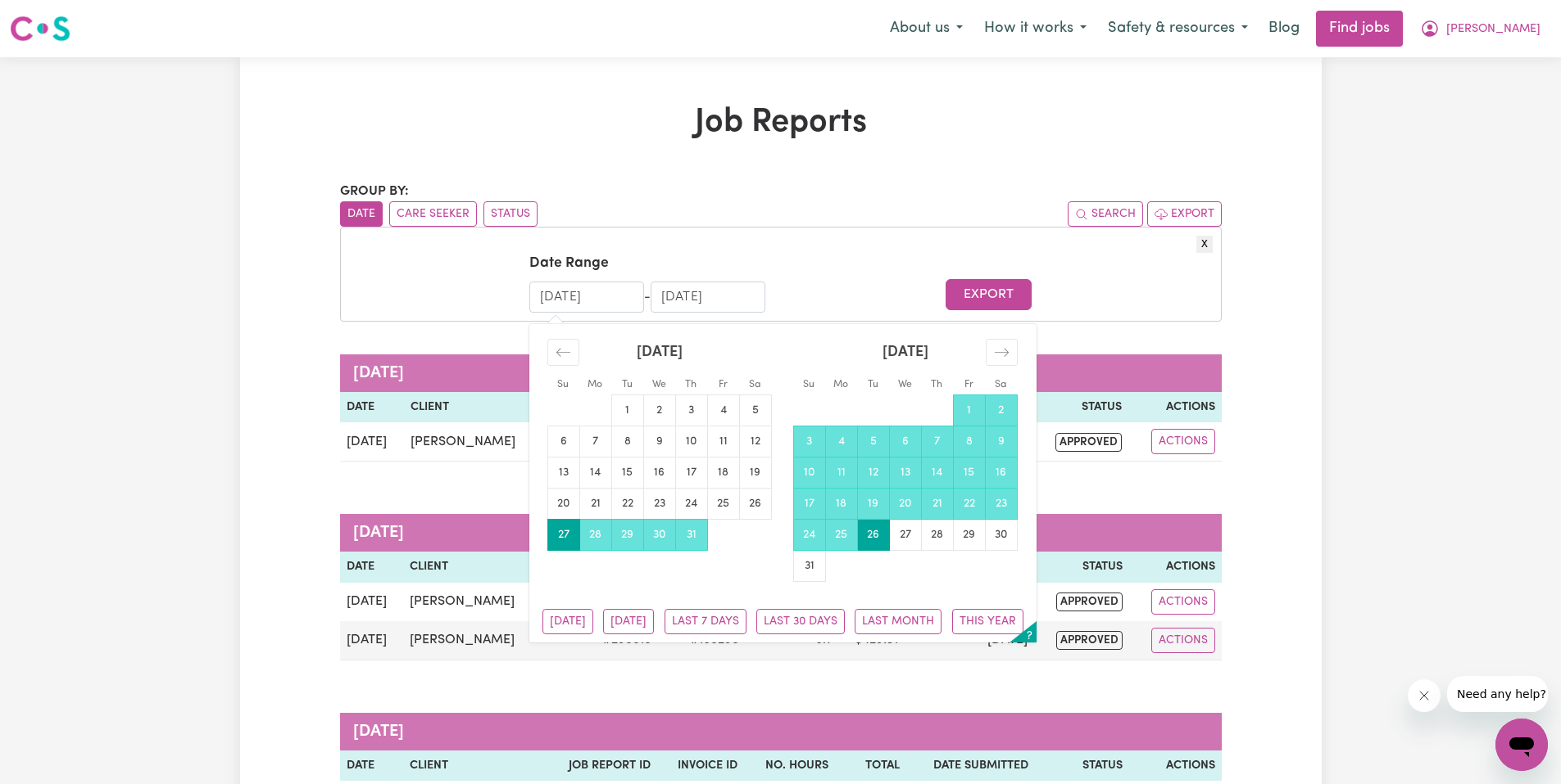
click at [562, 294] on input "27/07/2025" at bounding box center [586, 297] width 115 height 31
click at [553, 293] on input "27/07/2025" at bounding box center [586, 297] width 115 height 31
drag, startPoint x: 555, startPoint y: 291, endPoint x: 523, endPoint y: 290, distance: 32.0
click at [524, 290] on form "Date Range 27/07/2025 Navigate forward to interact with the calendar and select…" at bounding box center [780, 282] width 863 height 59
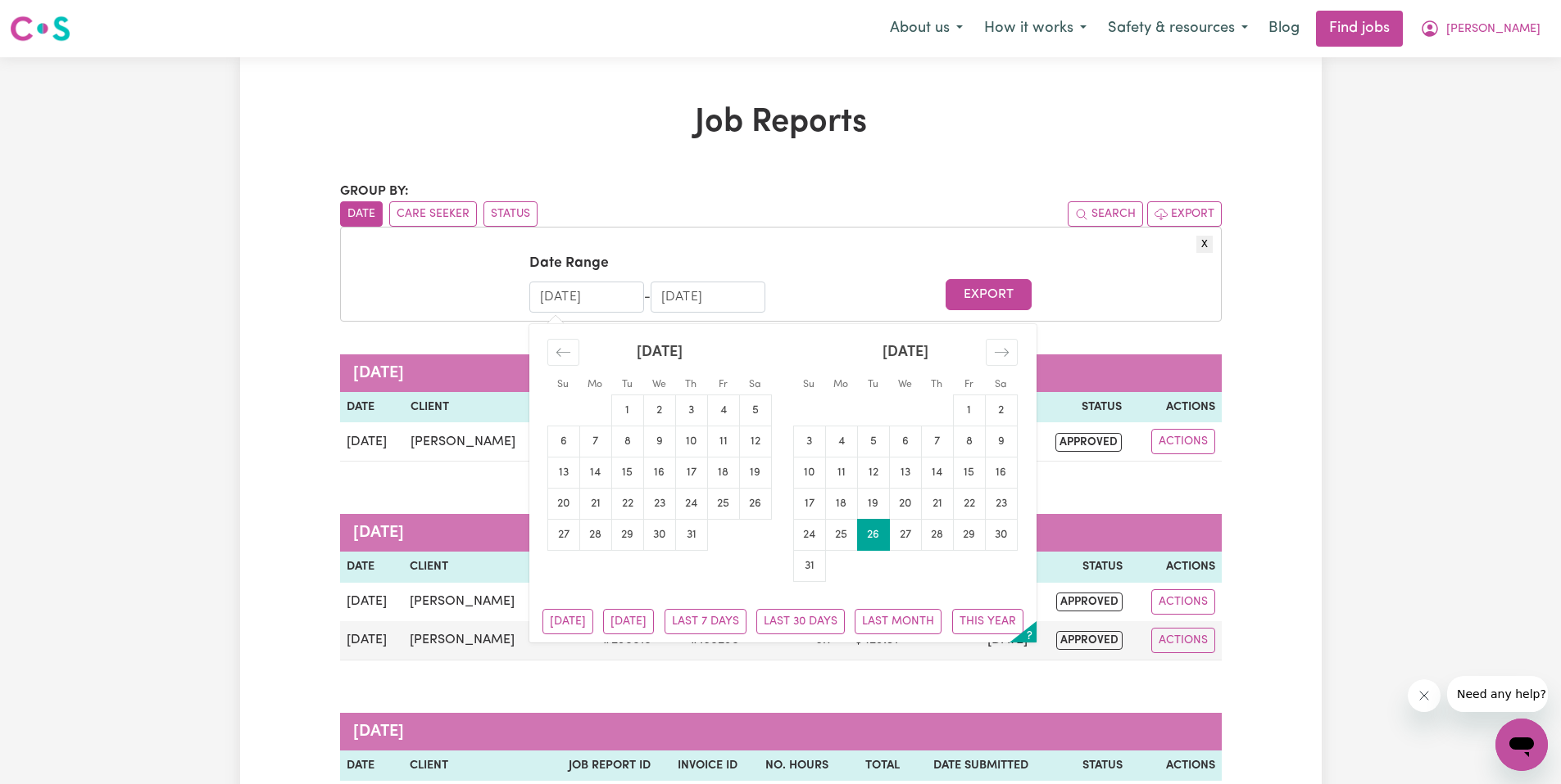
click at [559, 292] on input "1/07/2025" at bounding box center [586, 297] width 115 height 31
click at [603, 300] on input "1/07/2025" at bounding box center [586, 297] width 115 height 31
type input "1/07/2024"
click at [675, 292] on input "26/08/2025" at bounding box center [707, 297] width 115 height 31
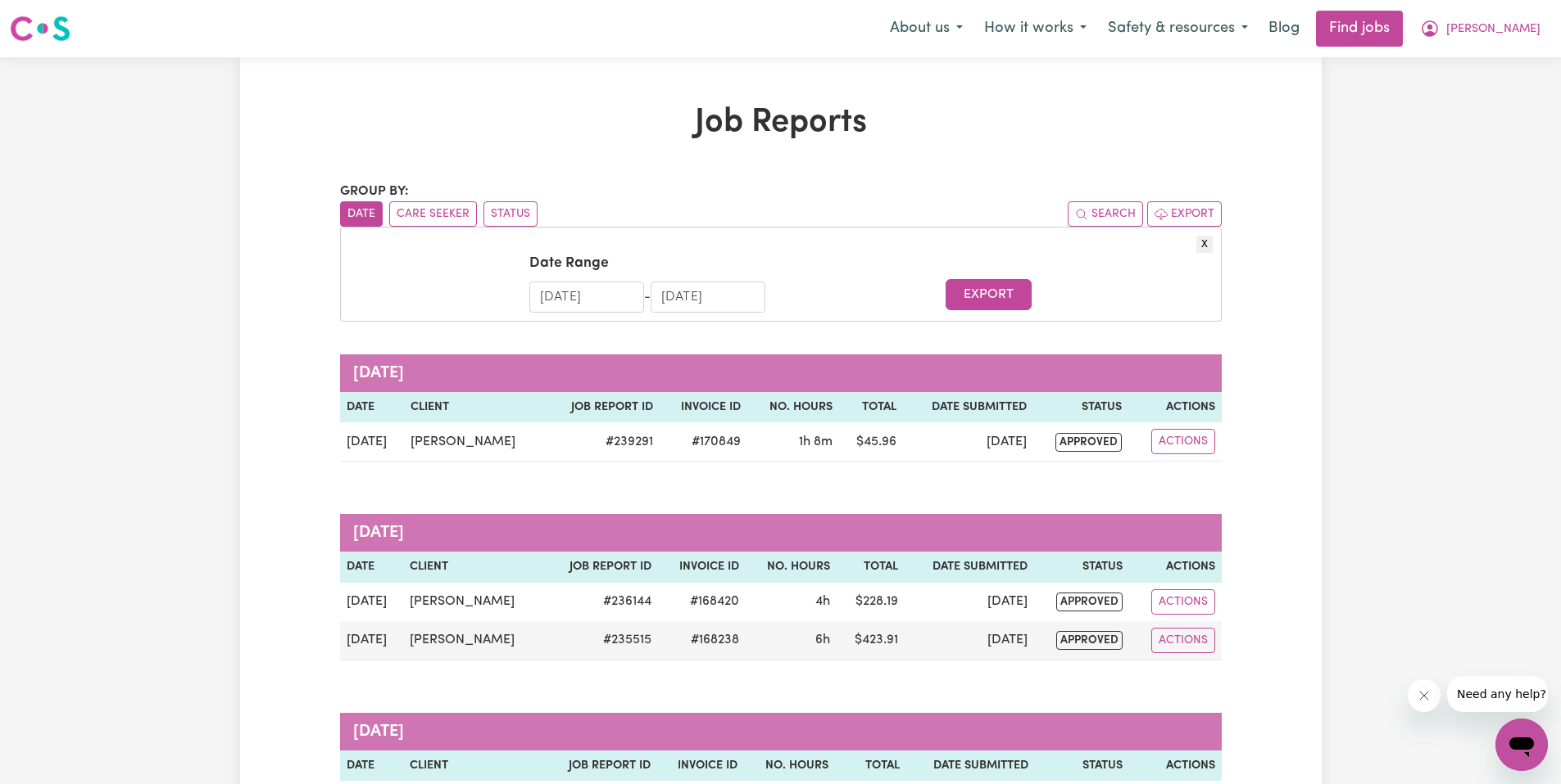
type input "30/08/2025"
click at [692, 297] on input "30/08/2025" at bounding box center [707, 297] width 115 height 31
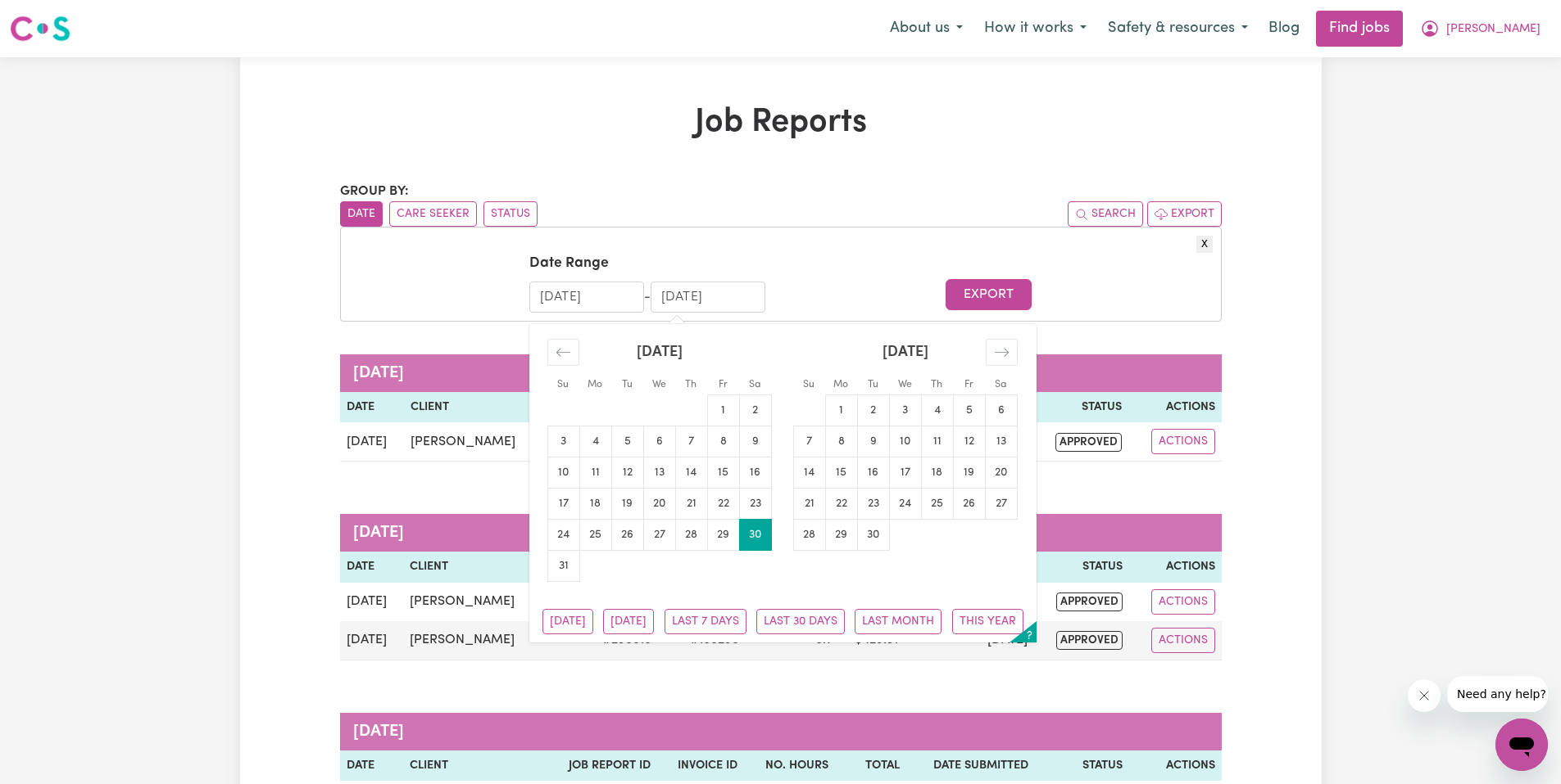
click at [693, 298] on input "30/08/2025" at bounding box center [707, 297] width 115 height 31
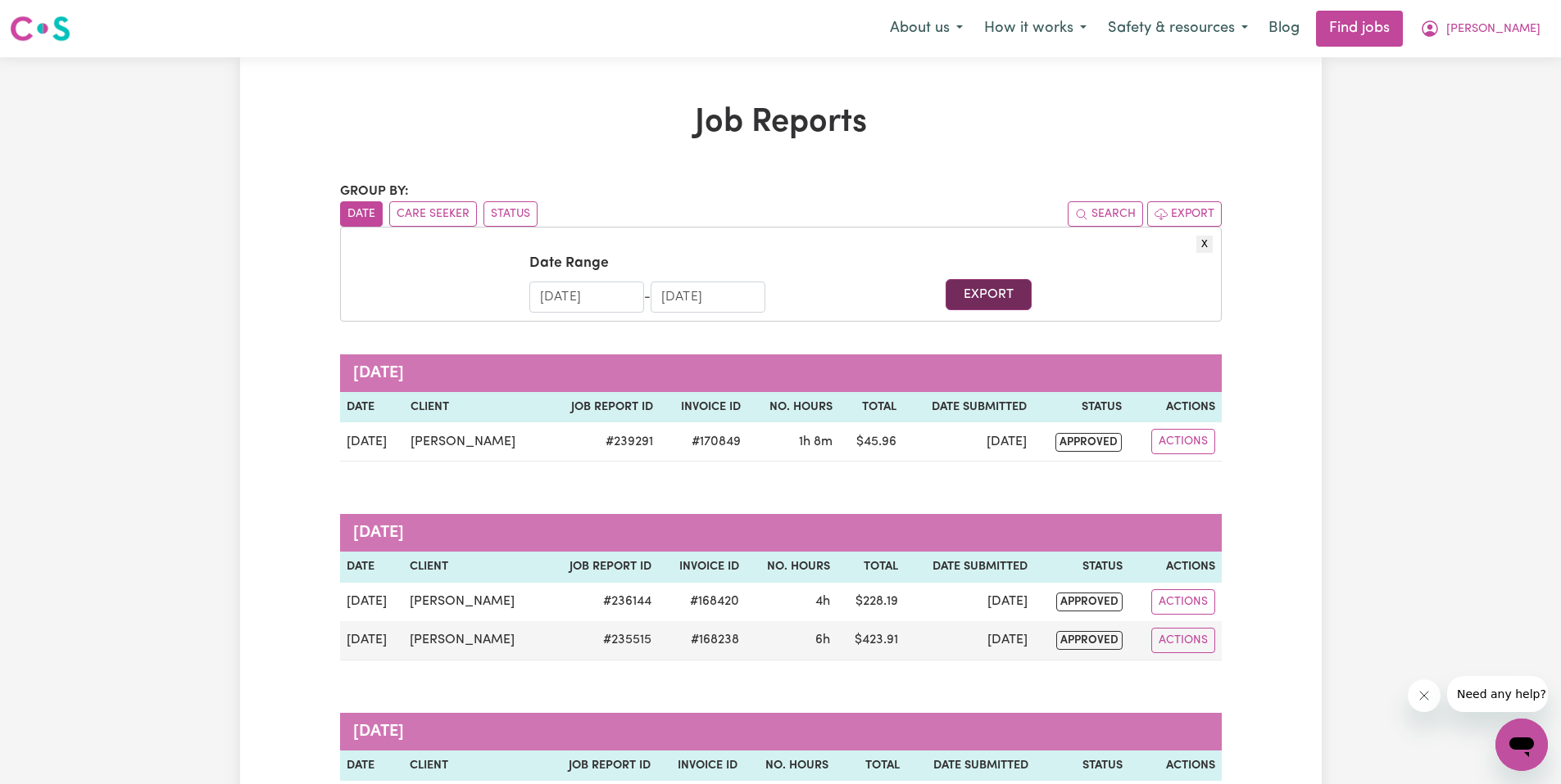
type input "30/06/2025"
click at [994, 291] on button "Export" at bounding box center [987, 294] width 86 height 31
click at [744, 296] on input "30/06/2025" at bounding box center [707, 297] width 115 height 31
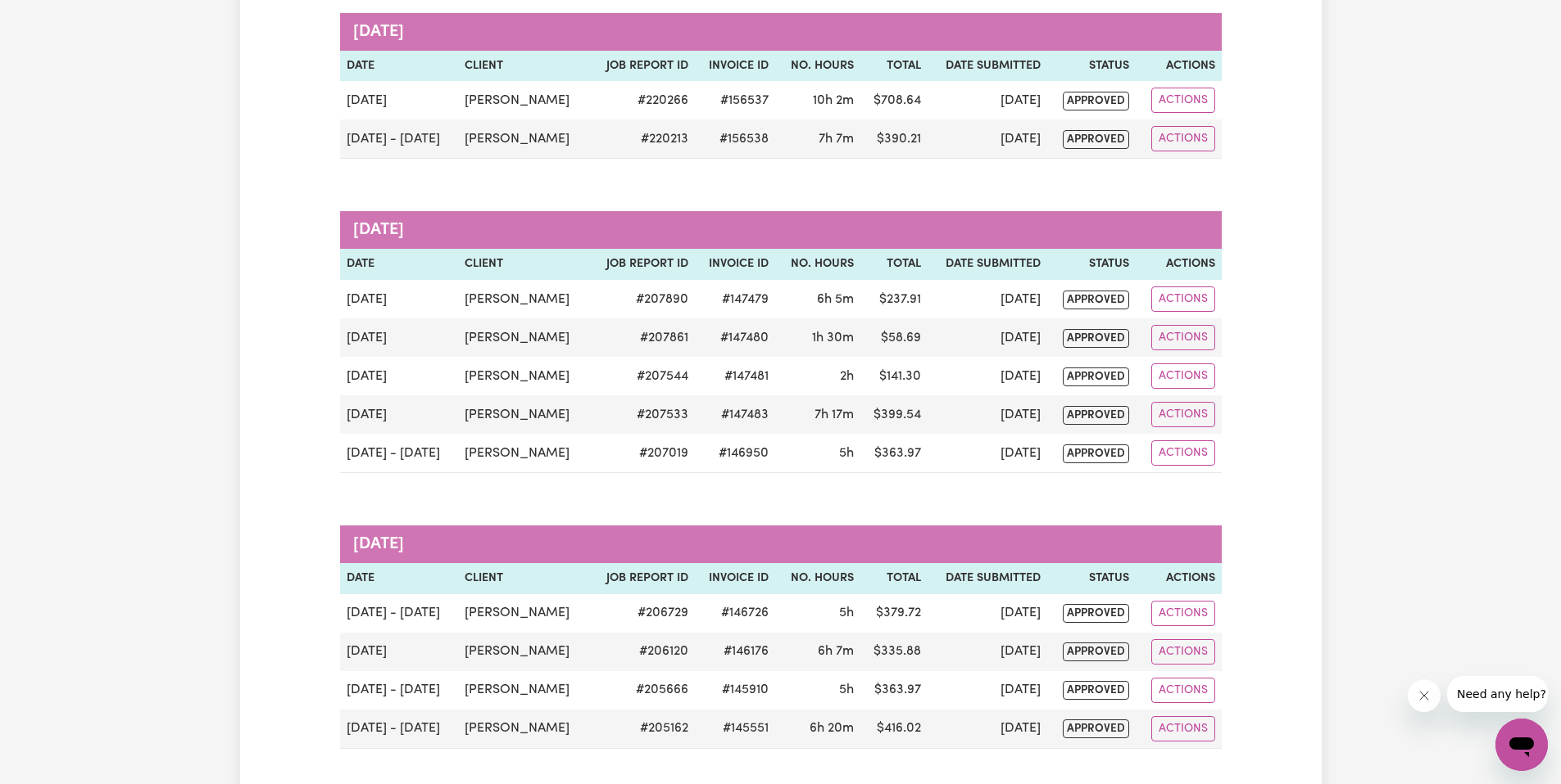
scroll to position [2179, 0]
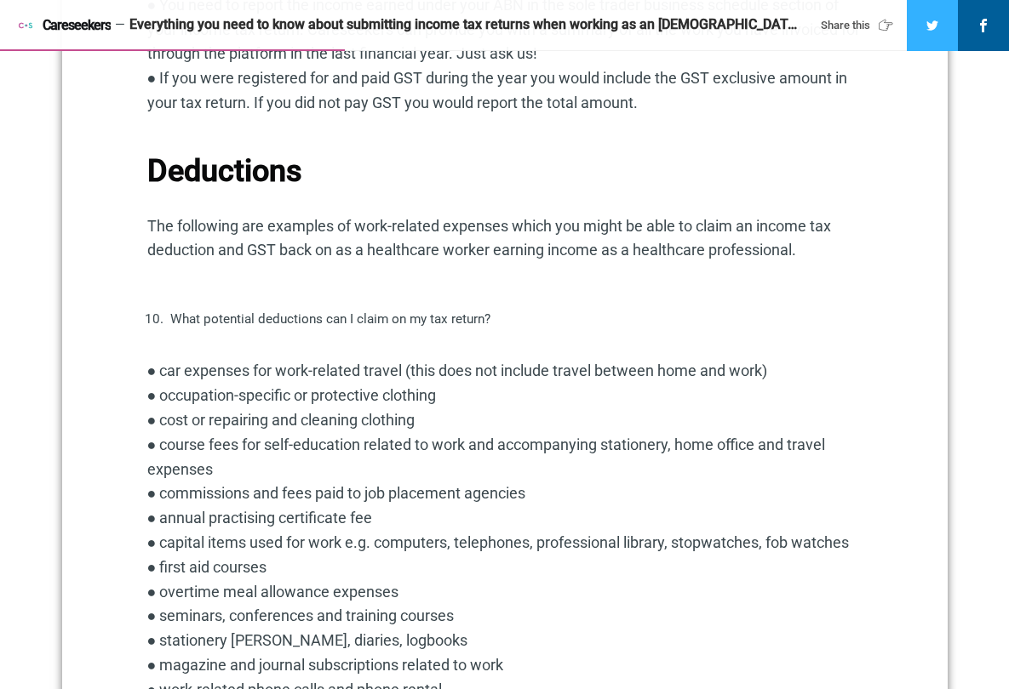
scroll to position [1494, 0]
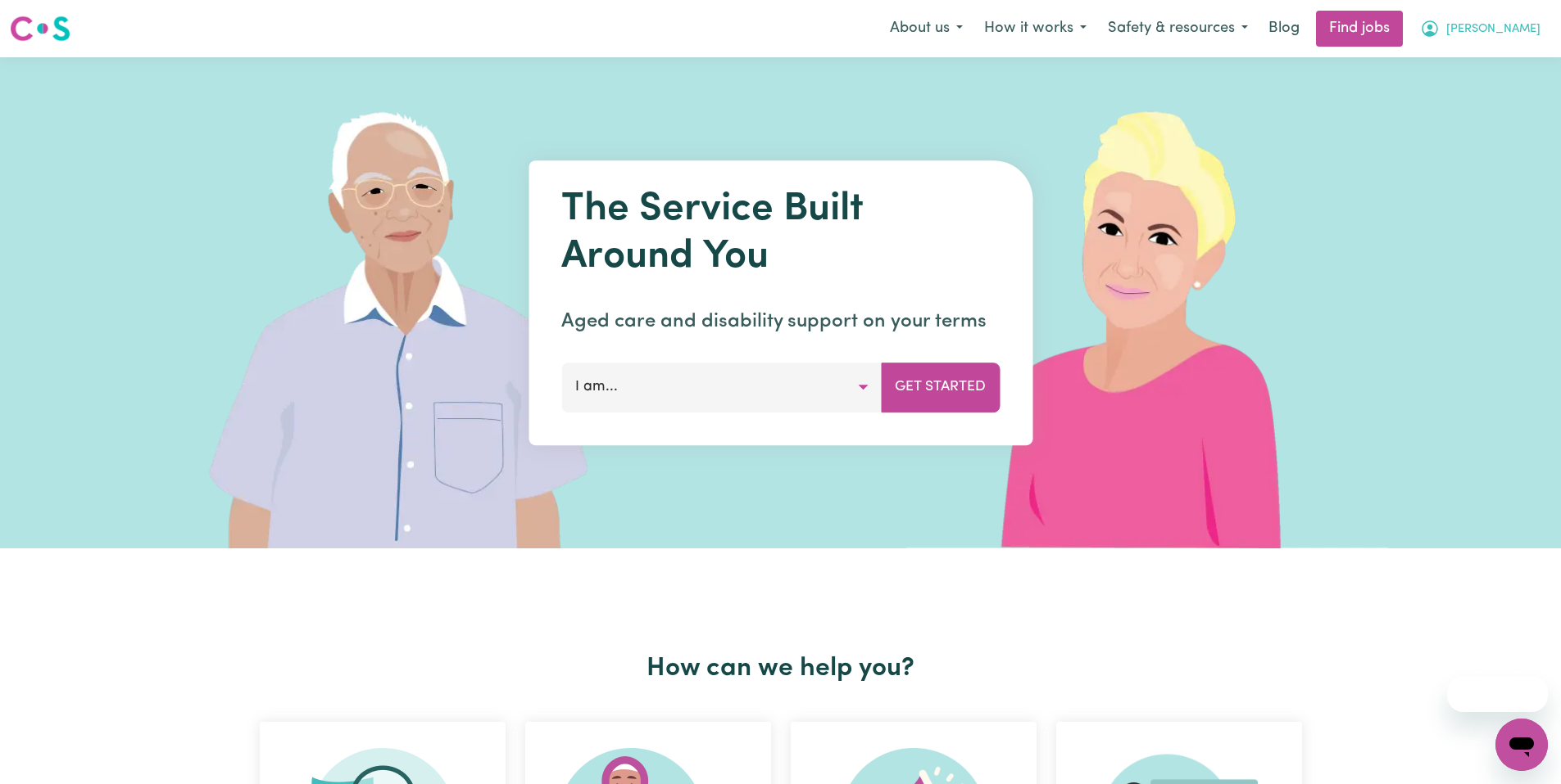
click at [1449, 35] on span "Wing Kwan Winky" at bounding box center [1493, 29] width 94 height 18
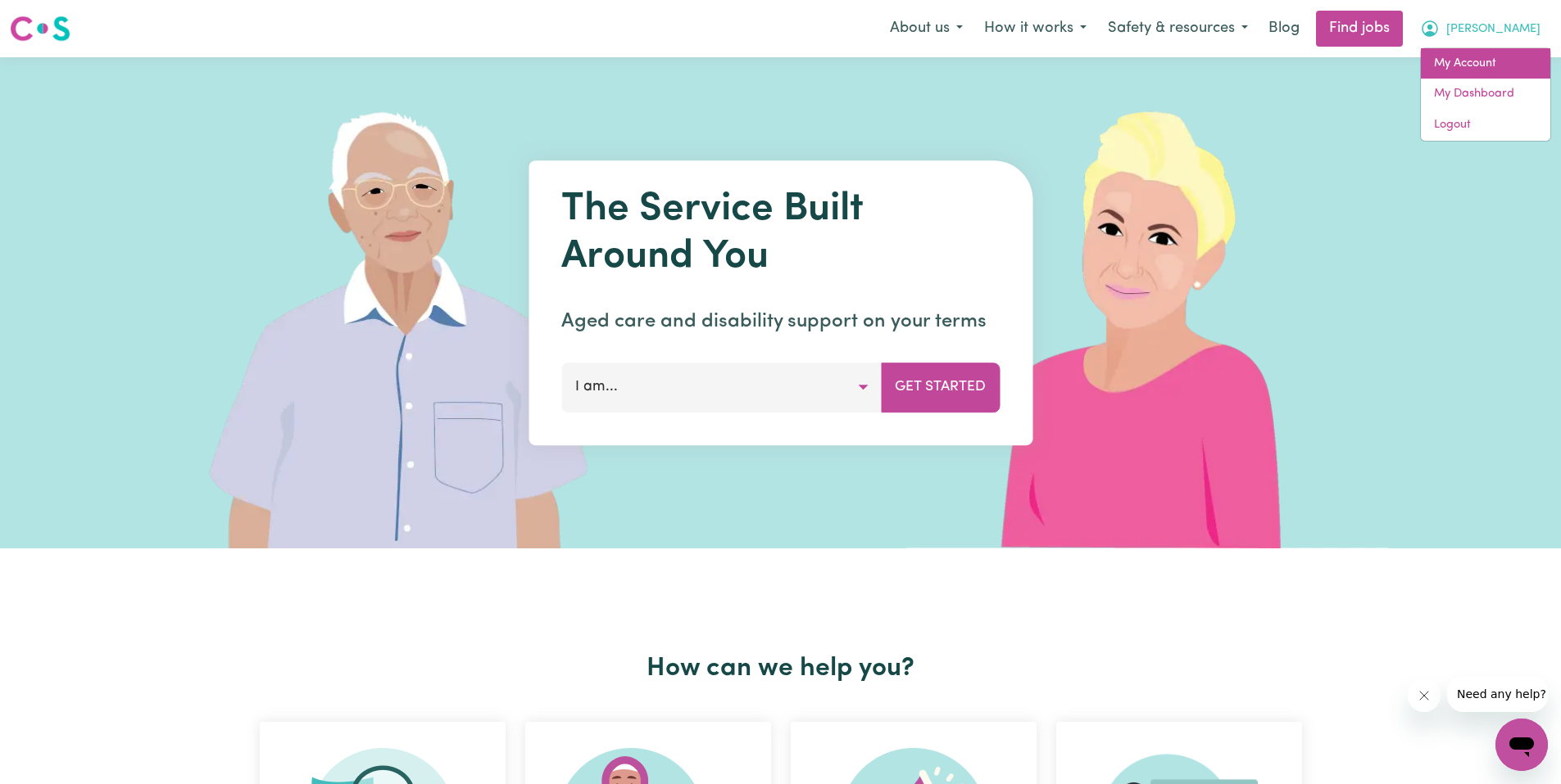
click at [1462, 50] on link "My Account" at bounding box center [1485, 63] width 129 height 31
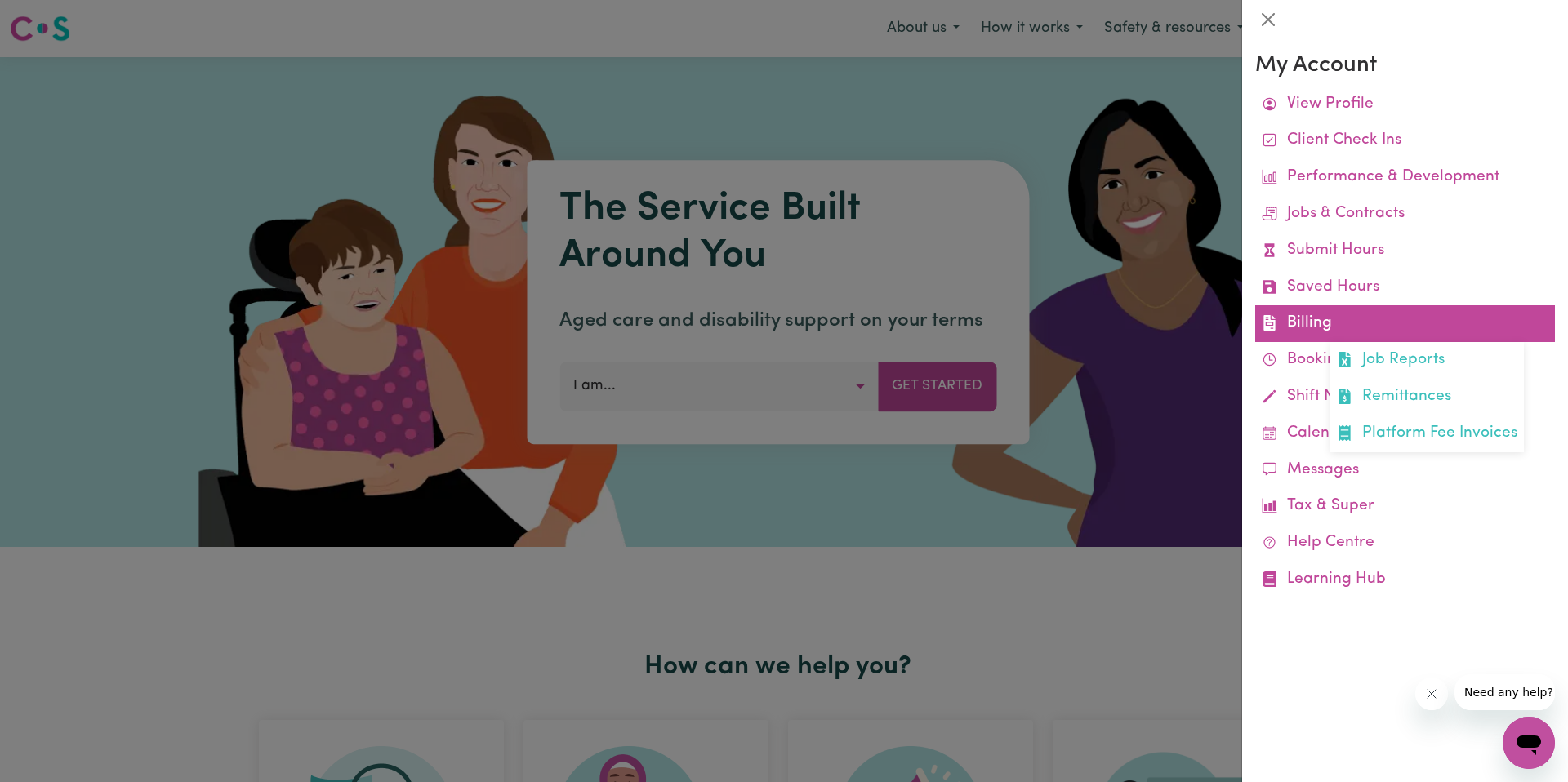
click at [1371, 320] on link "Billing Job Reports Remittances Platform Fee Invoices" at bounding box center [1405, 323] width 299 height 36
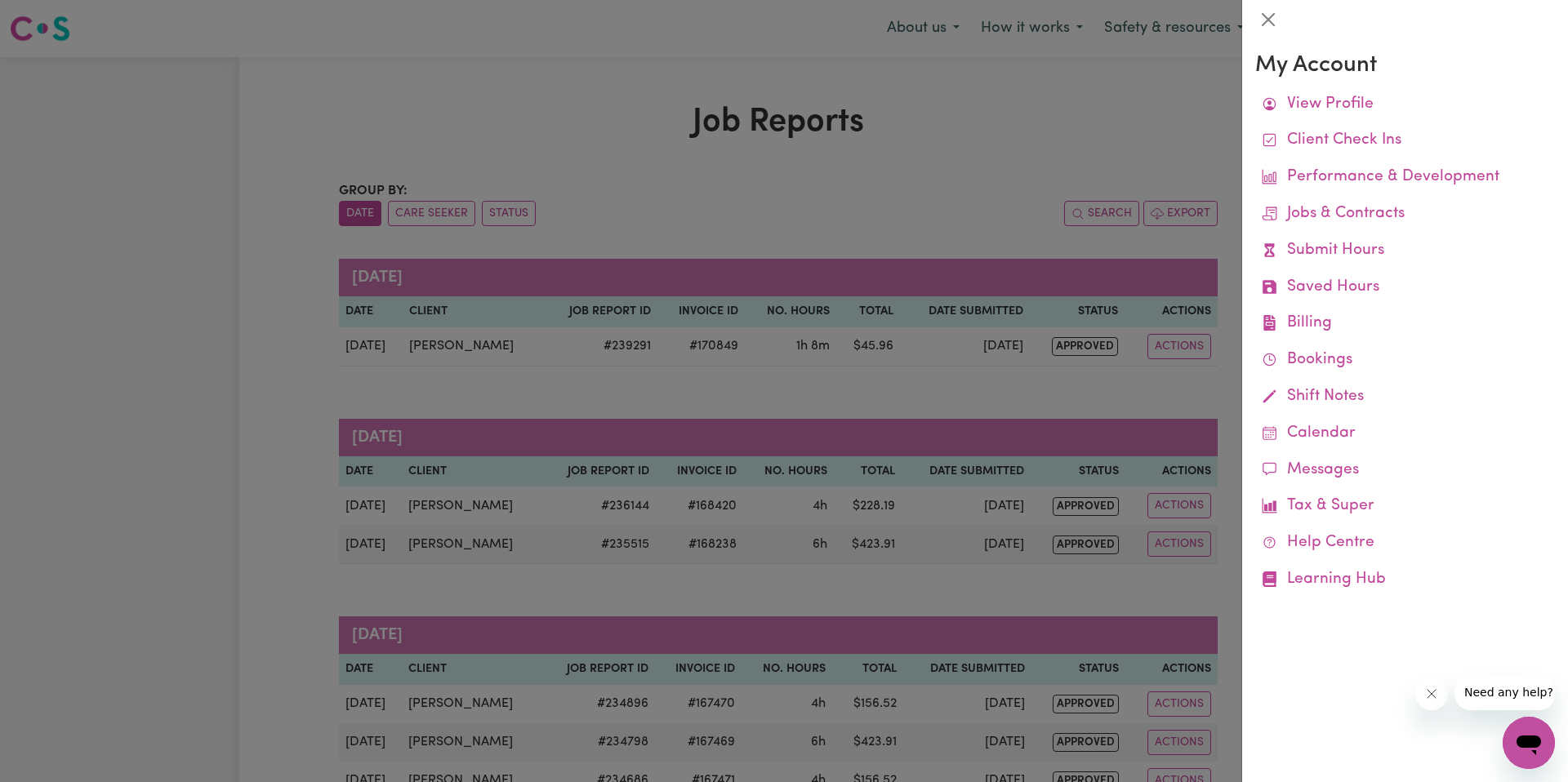
click at [1024, 268] on div at bounding box center [784, 391] width 1568 height 782
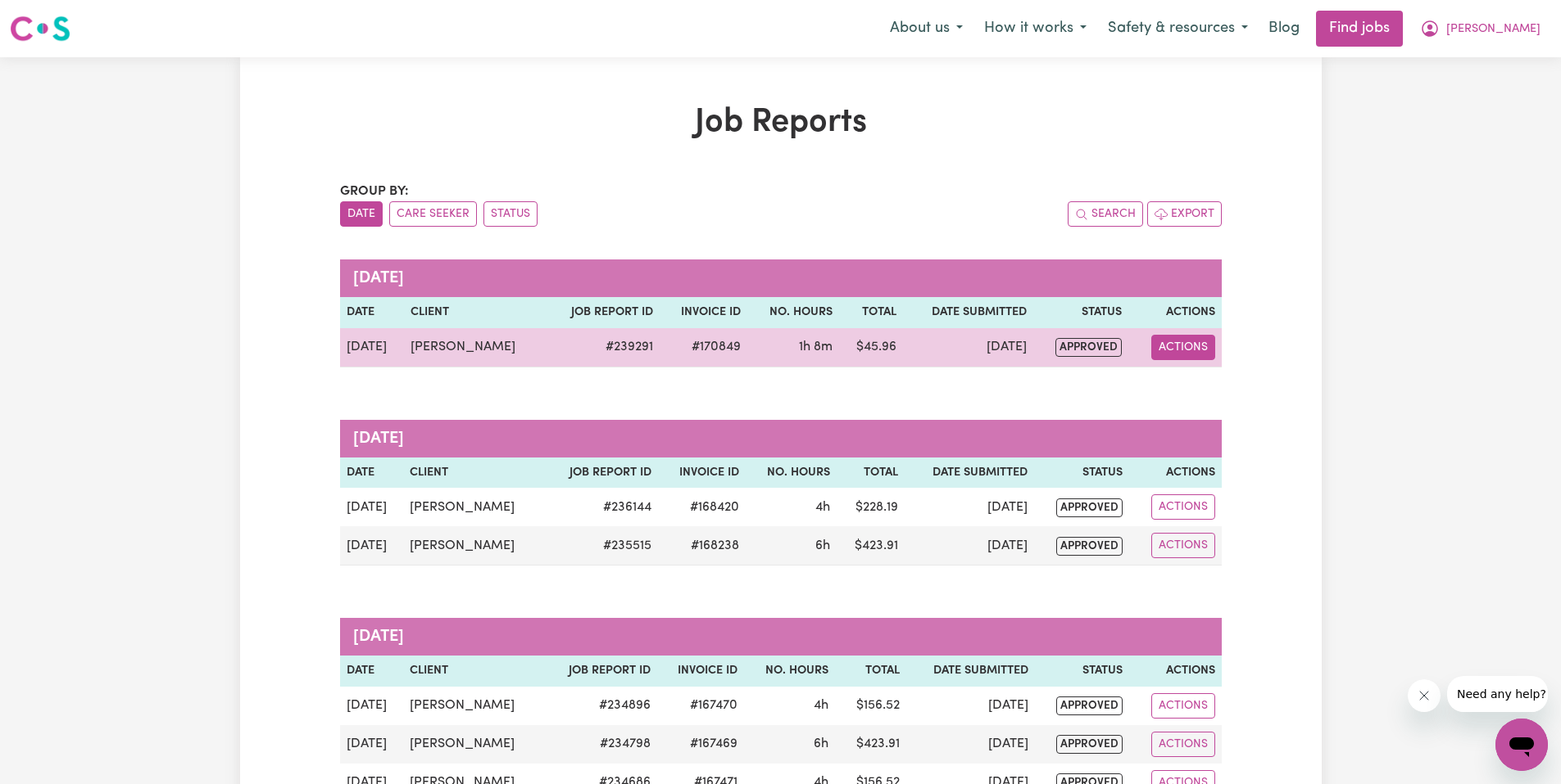
click at [1178, 346] on button "Actions" at bounding box center [1183, 347] width 64 height 25
click at [1234, 394] on link "View Job Report" at bounding box center [1227, 386] width 141 height 33
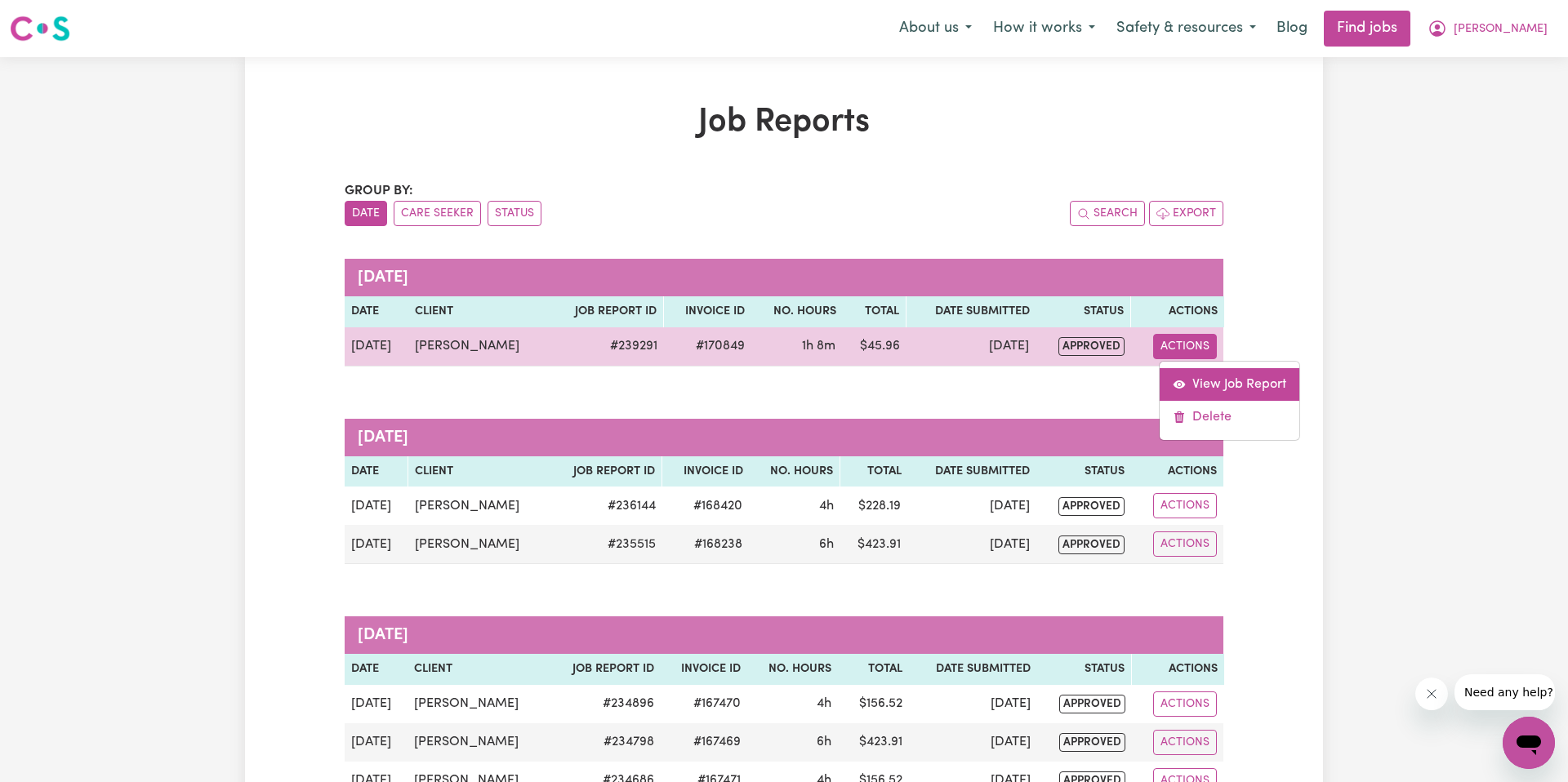
select select "pm"
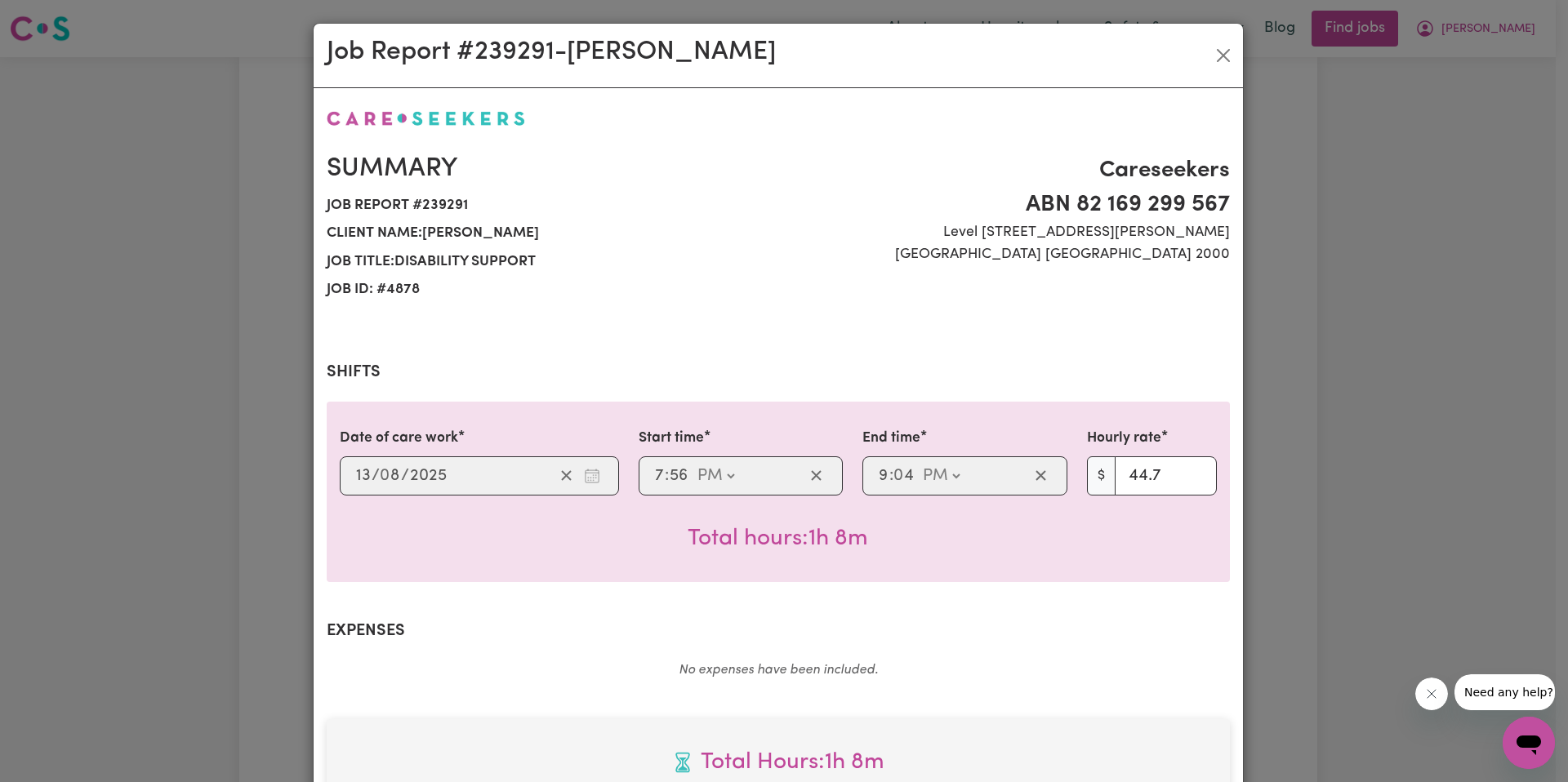
select select "44.7-Weekday"
click at [1215, 47] on button "Close" at bounding box center [1224, 55] width 26 height 26
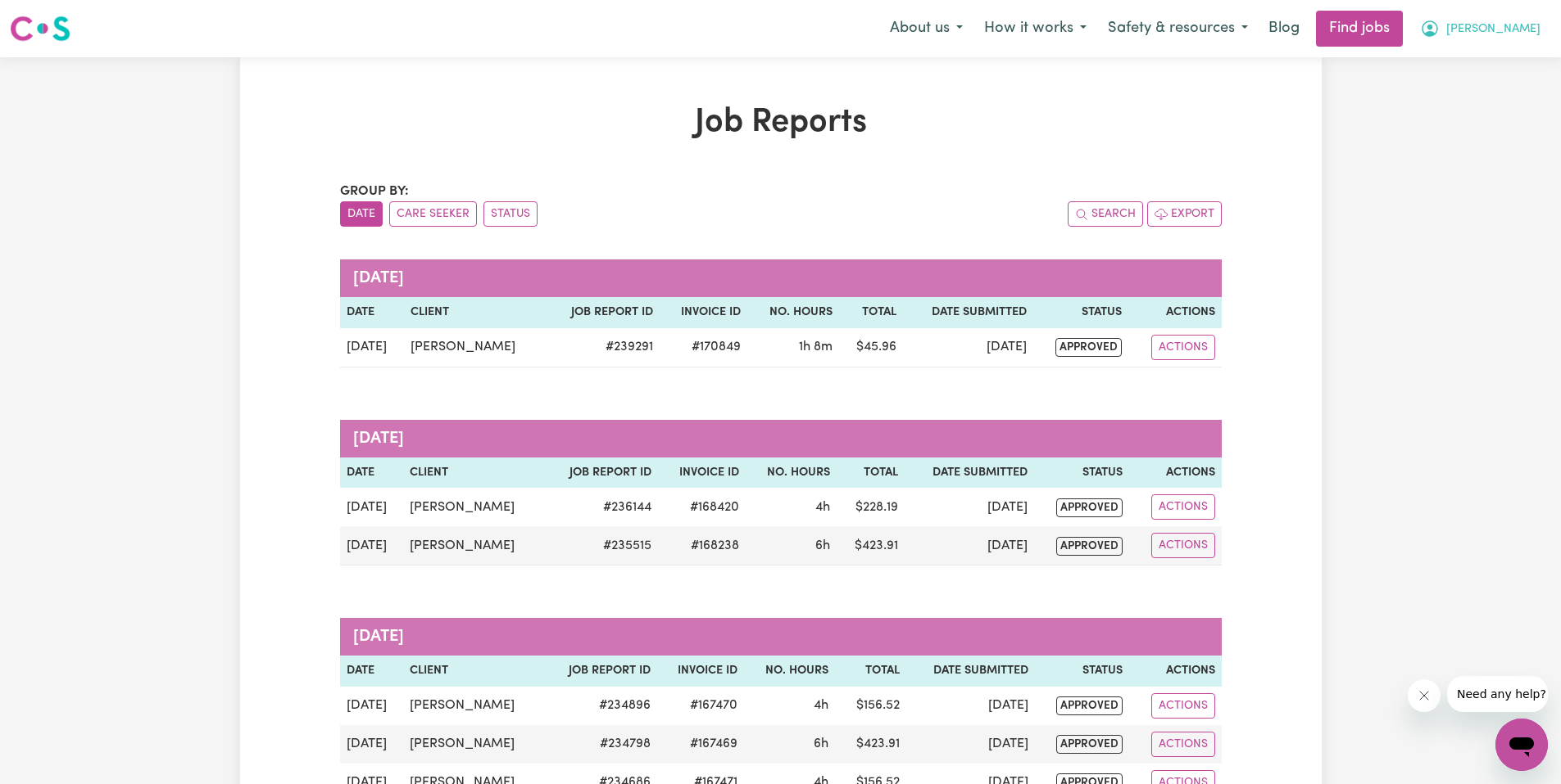
click at [1450, 21] on span "Wing Kwan Winky" at bounding box center [1493, 29] width 94 height 18
click at [1481, 57] on link "My Account" at bounding box center [1485, 63] width 129 height 31
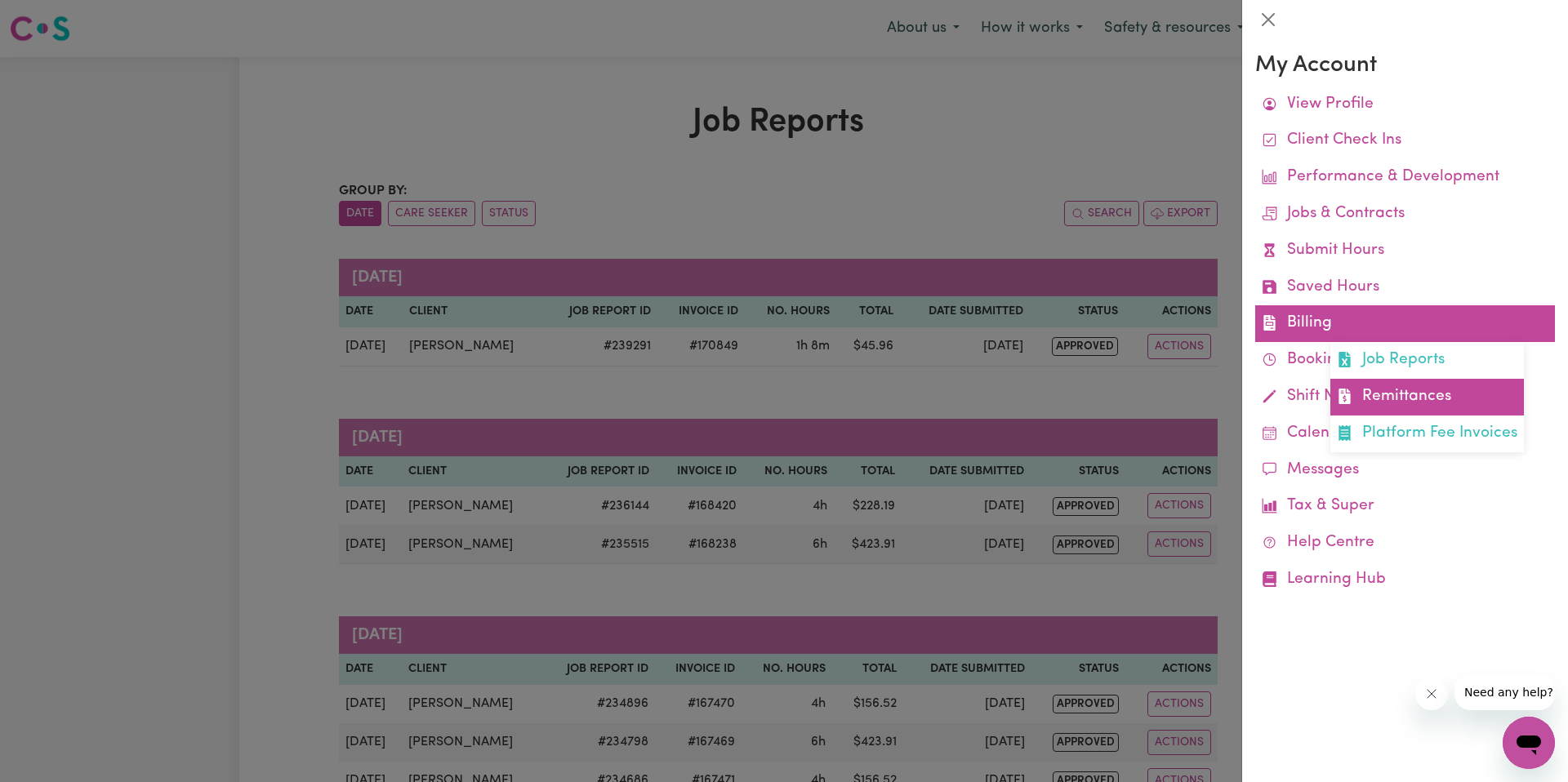
click at [1463, 404] on link "Remittances" at bounding box center [1428, 397] width 194 height 36
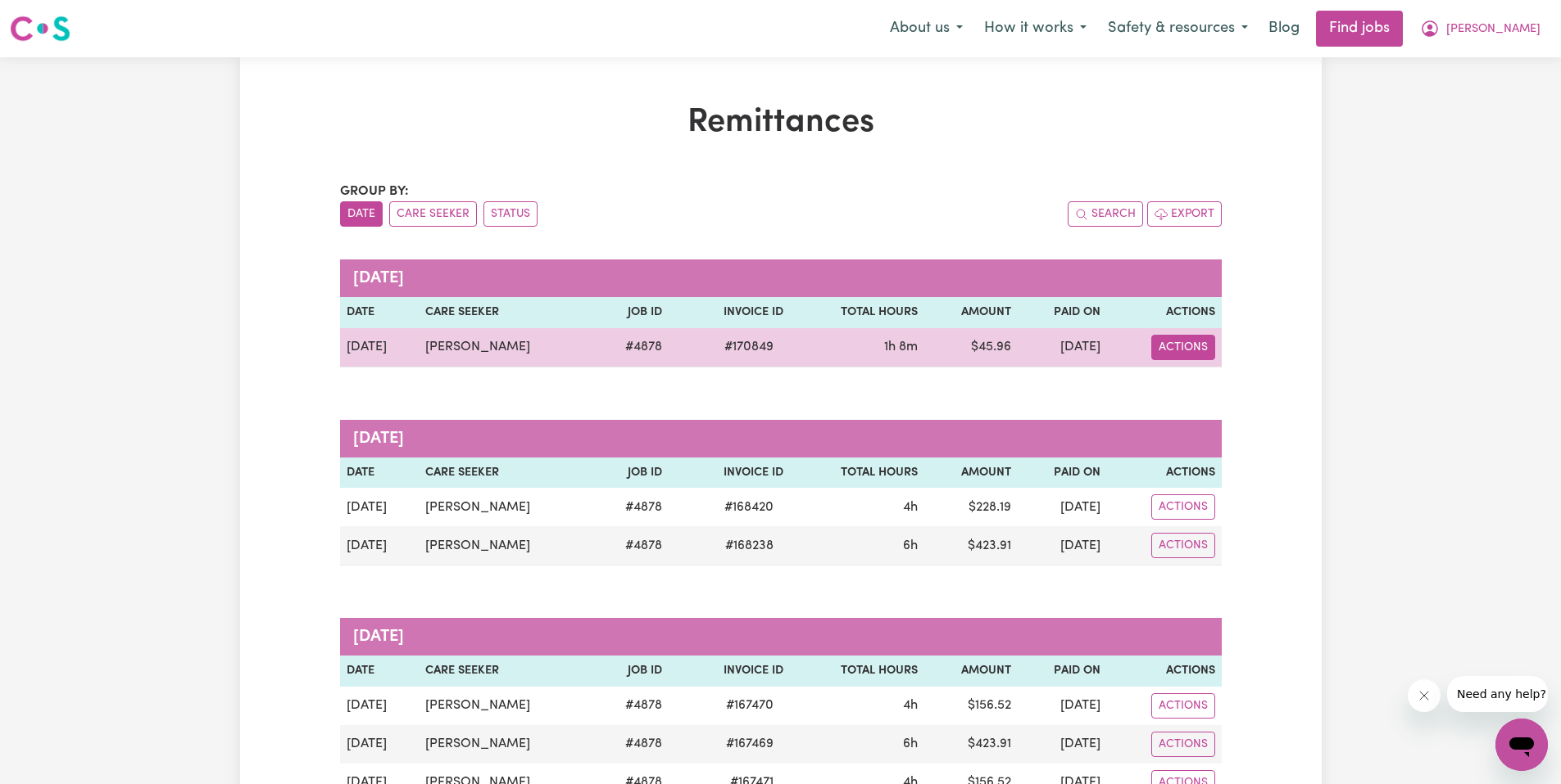
click at [1197, 349] on button "Actions" at bounding box center [1183, 347] width 64 height 25
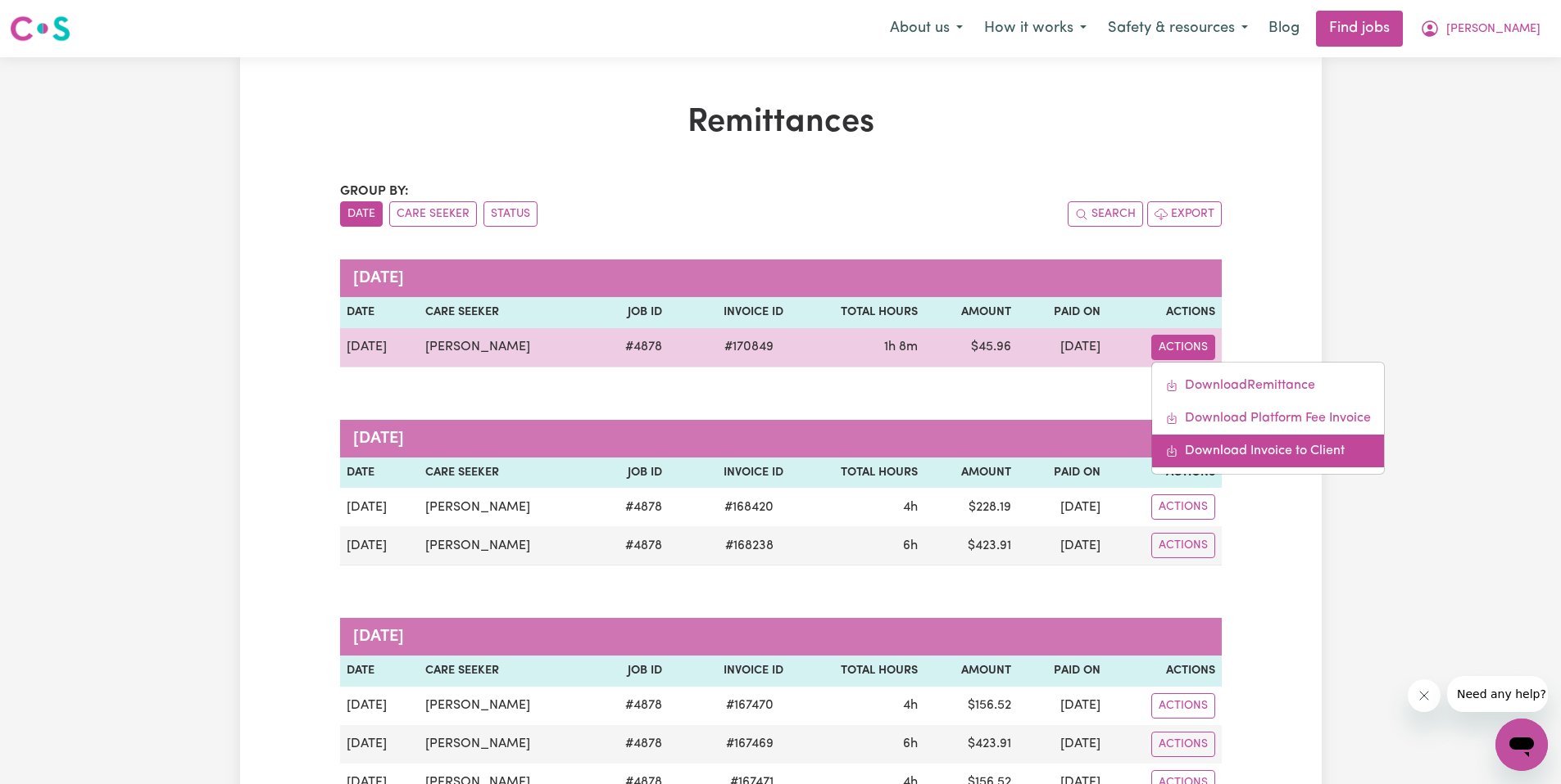
click at [1364, 459] on link "Download Invoice to Client" at bounding box center [1267, 451] width 232 height 33
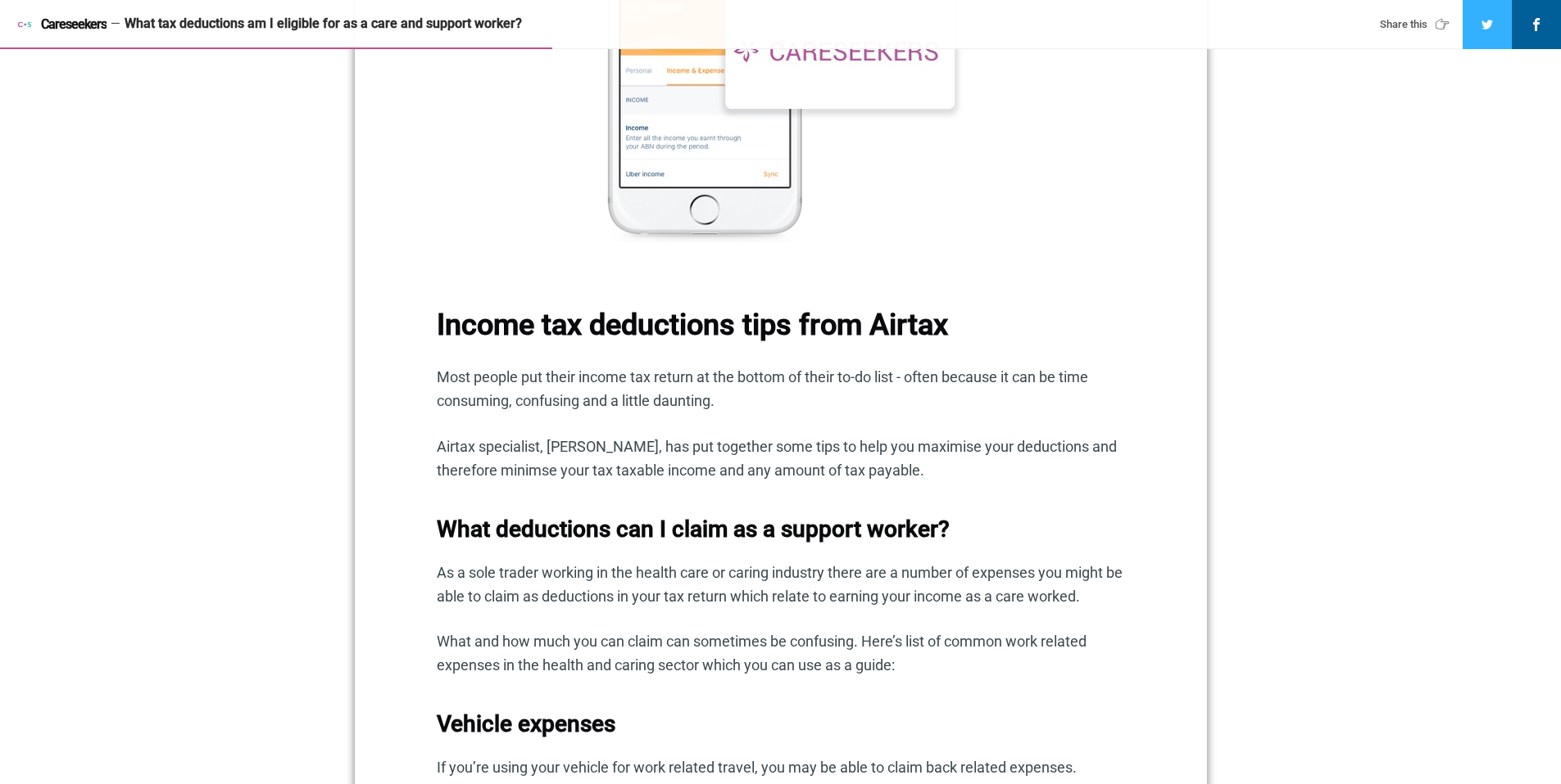
scroll to position [1069, 0]
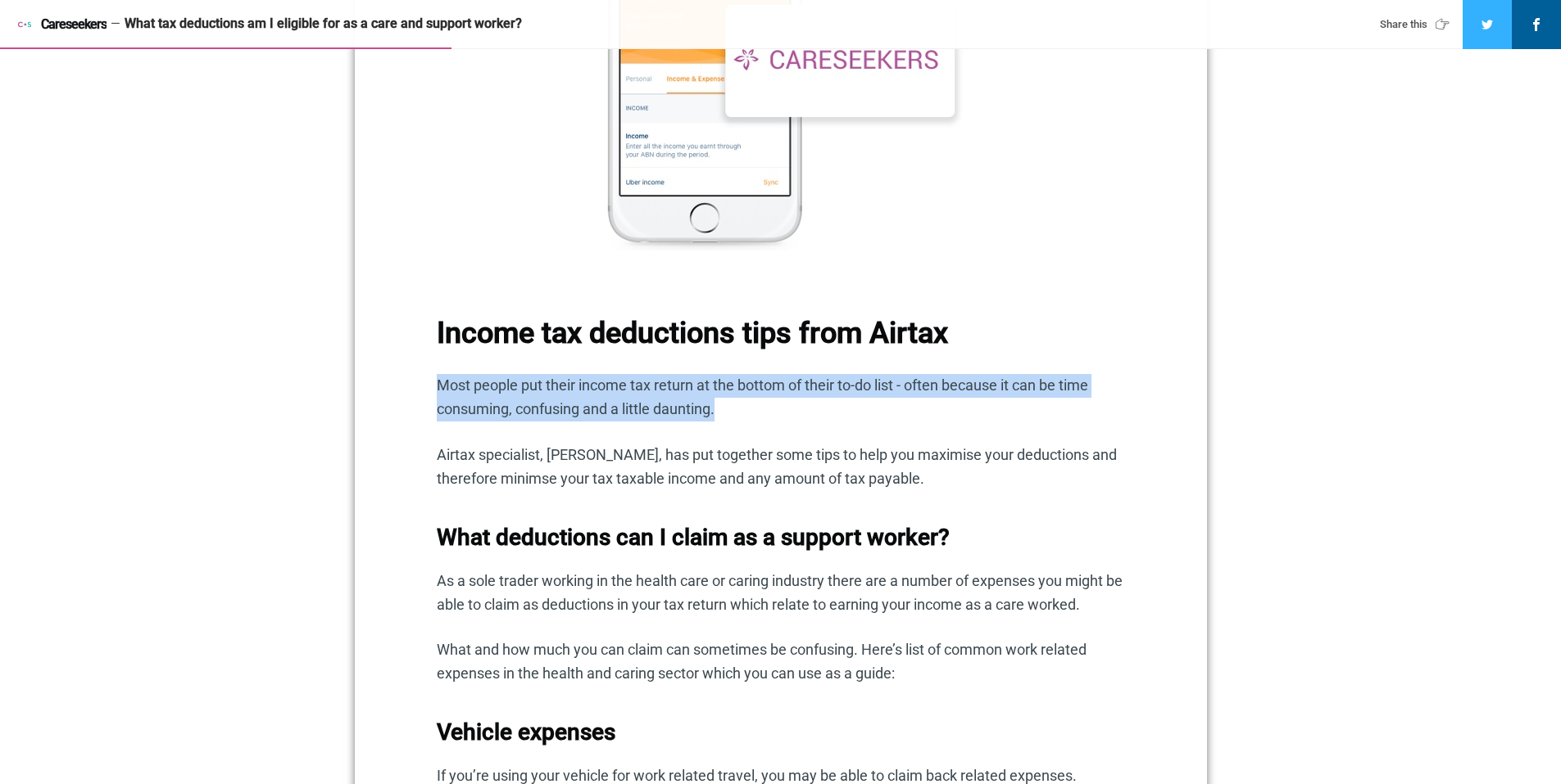
drag, startPoint x: 537, startPoint y: 367, endPoint x: 1127, endPoint y: 424, distance: 592.7
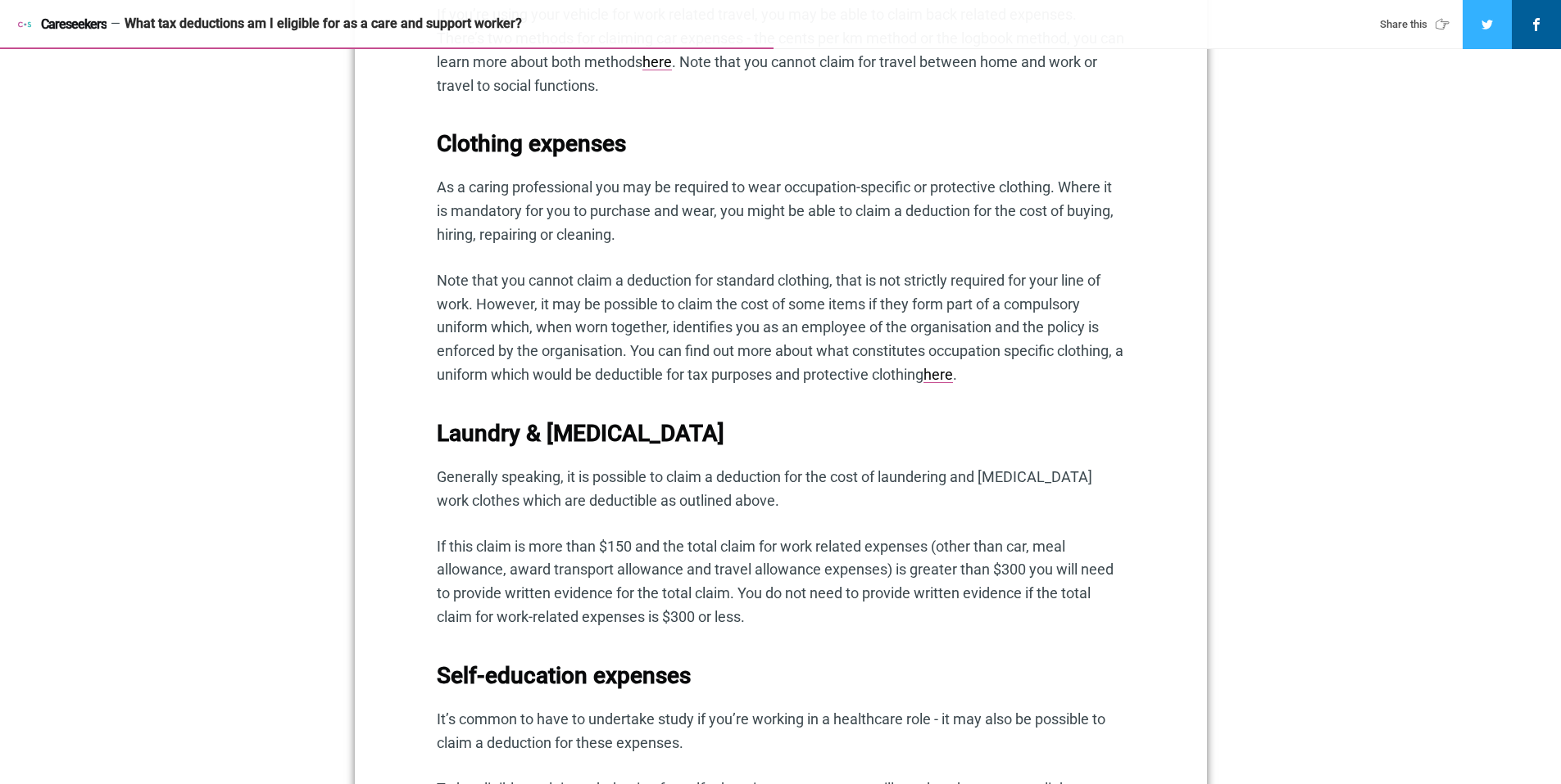
scroll to position [1829, 0]
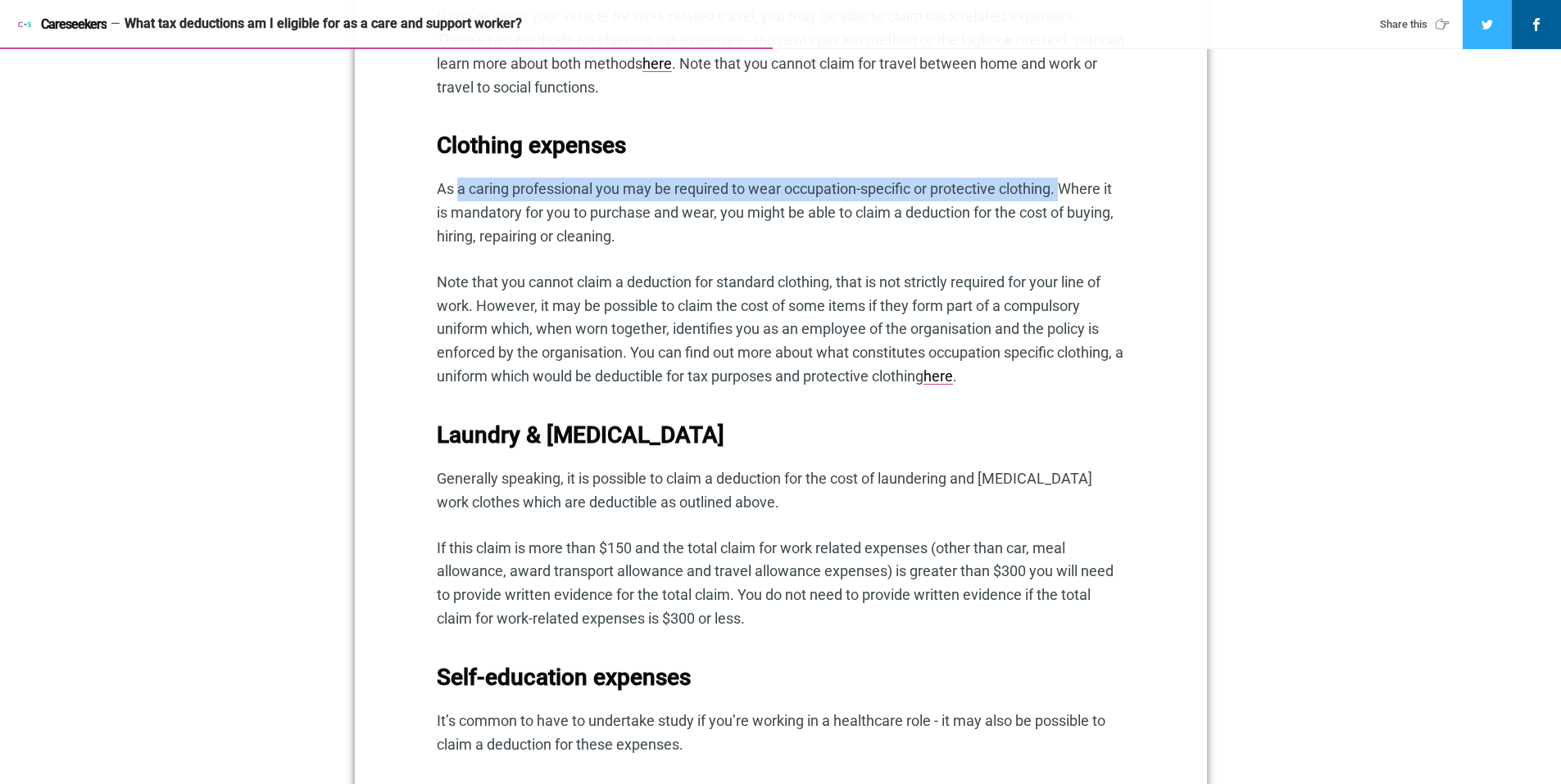
drag, startPoint x: 479, startPoint y: 187, endPoint x: 1084, endPoint y: 185, distance: 605.0
click at [1068, 181] on p "As a caring professional you may be required to wear occupation-specific or pro…" at bounding box center [780, 213] width 688 height 70
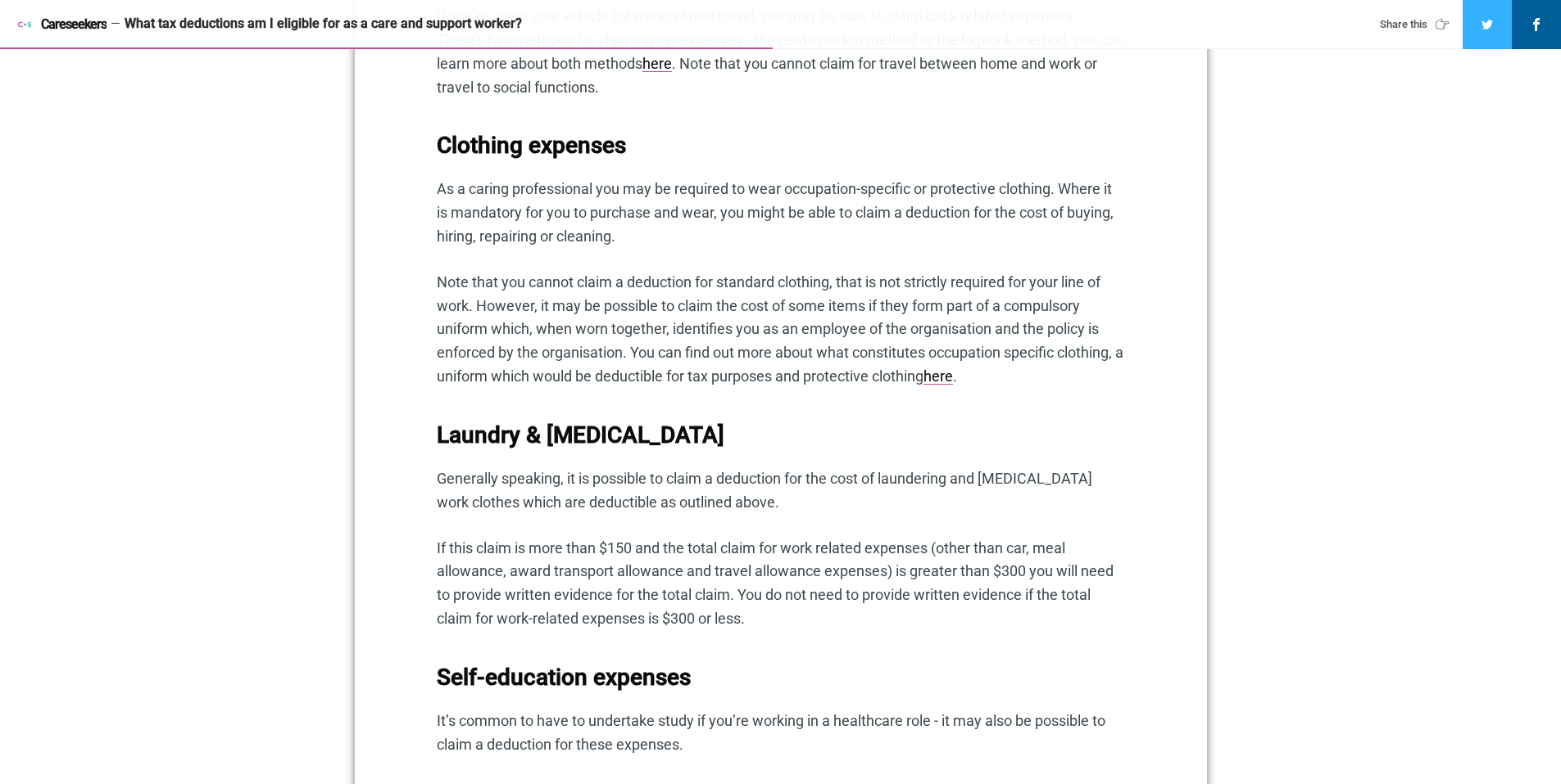
click at [1086, 185] on p "As a caring professional you may be required to wear occupation-specific or pro…" at bounding box center [780, 213] width 688 height 70
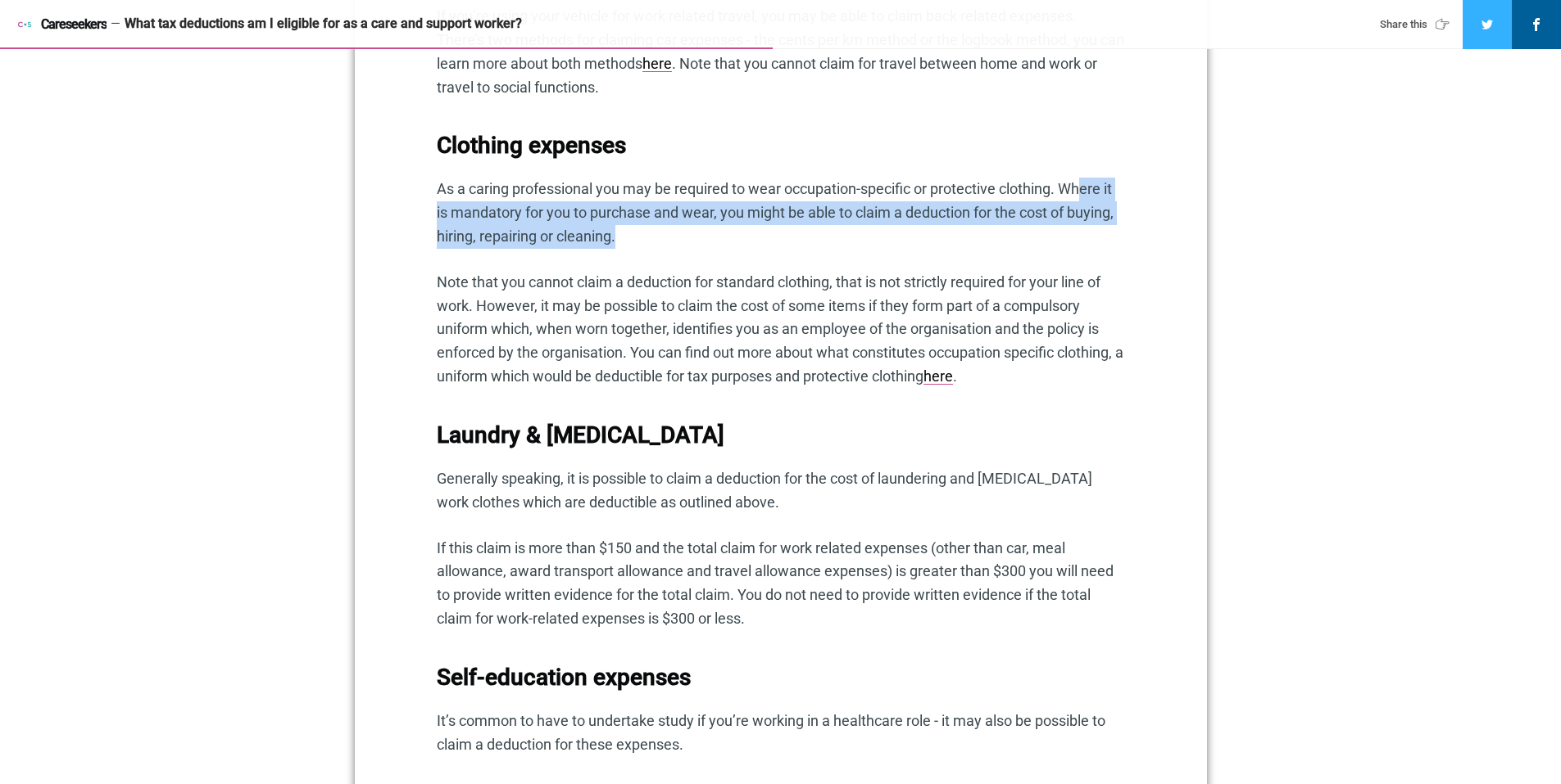
drag, startPoint x: 1082, startPoint y: 192, endPoint x: 1119, endPoint y: 254, distance: 72.2
click at [1119, 254] on div "Income tax deductions tips from Airtax Most people put their income tax return …" at bounding box center [780, 275] width 688 height 2438
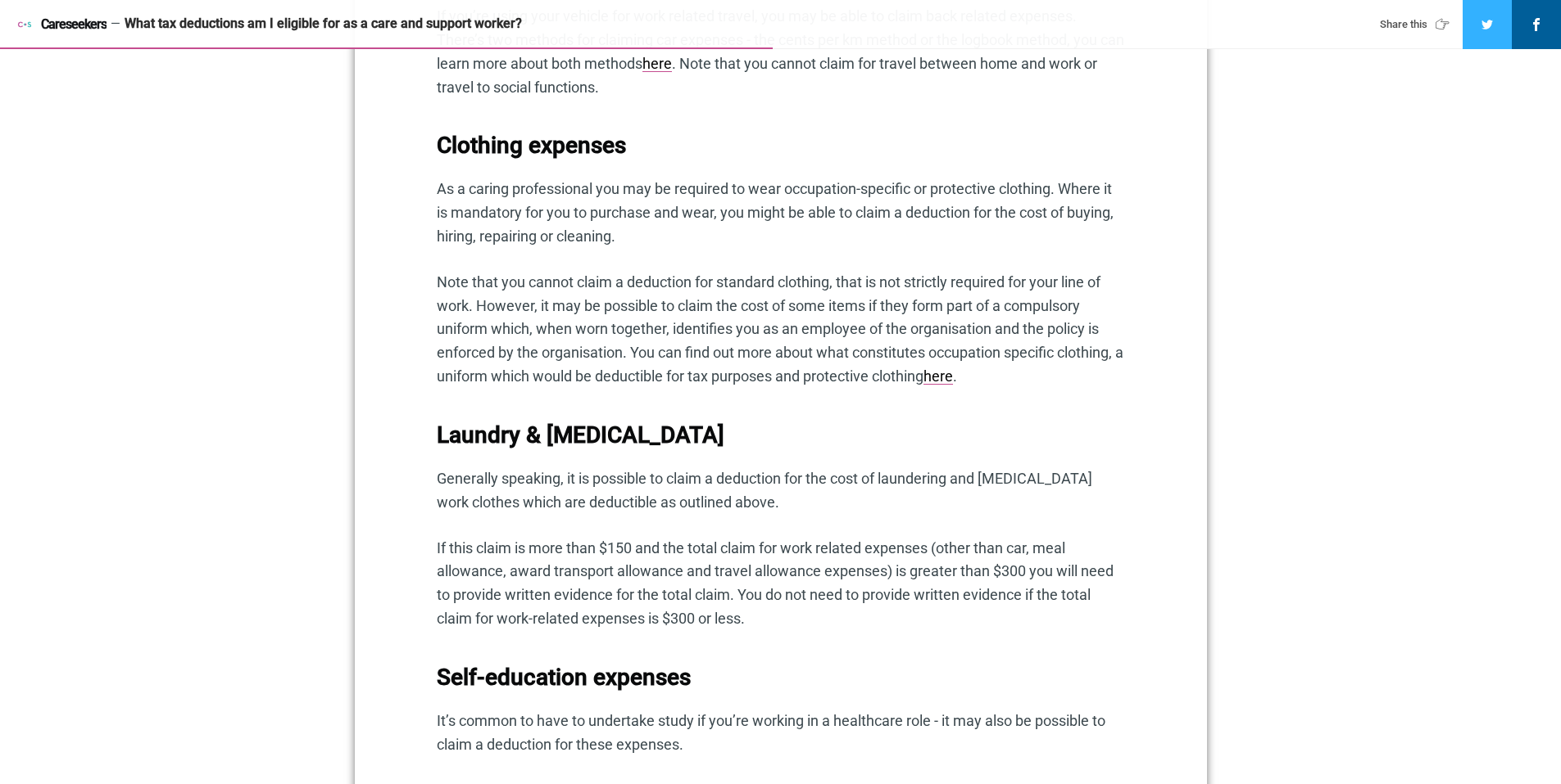
click at [703, 294] on p "Note that you cannot claim a deduction for standard clothing, that is not stric…" at bounding box center [780, 330] width 688 height 118
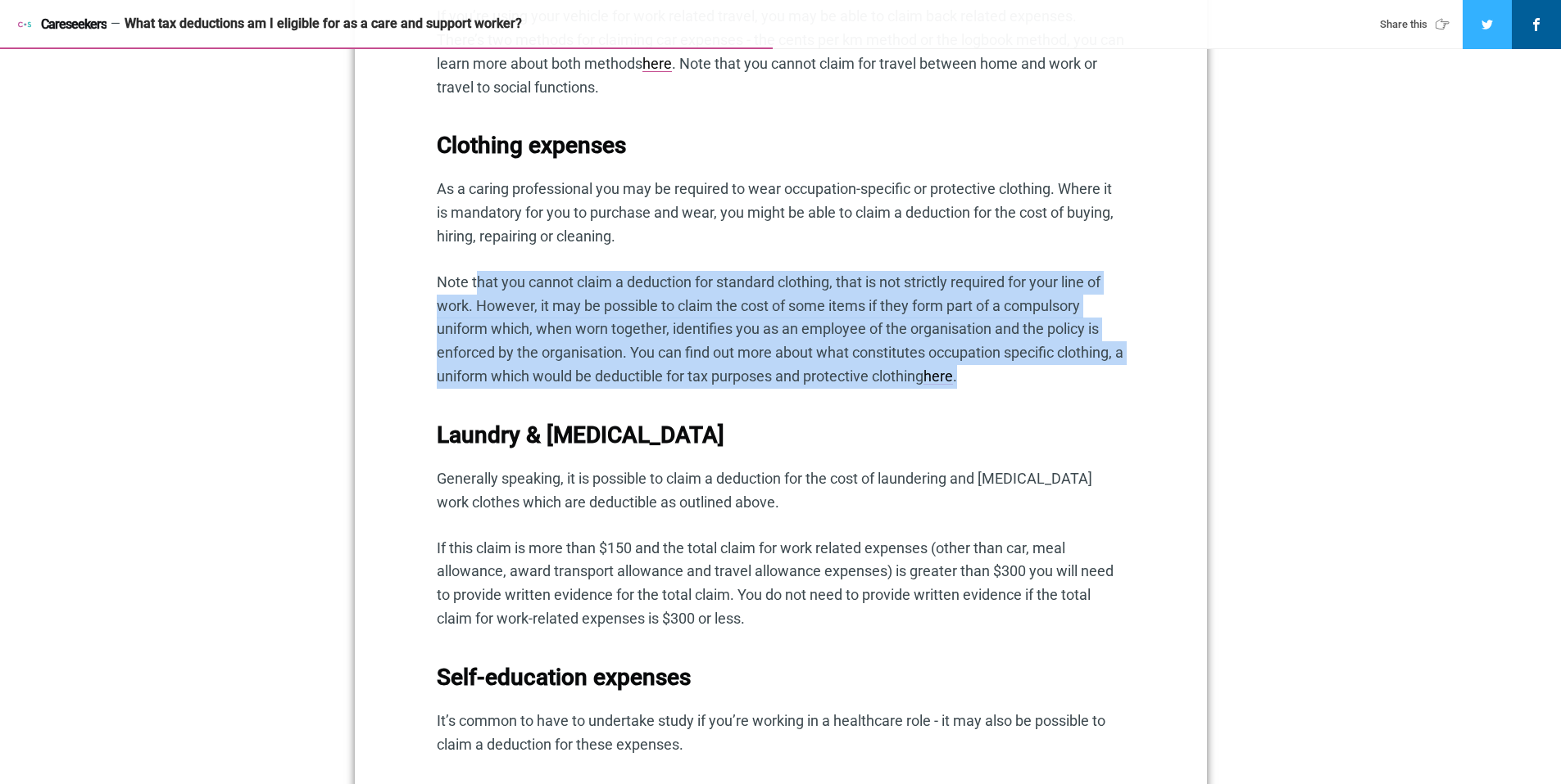
drag, startPoint x: 477, startPoint y: 280, endPoint x: 1070, endPoint y: 399, distance: 604.8
click at [1089, 381] on p "Note that you cannot claim a deduction for standard clothing, that is not stric…" at bounding box center [780, 330] width 688 height 118
click at [507, 288] on p "Note that you cannot claim a deduction for standard clothing, that is not stric…" at bounding box center [780, 330] width 688 height 118
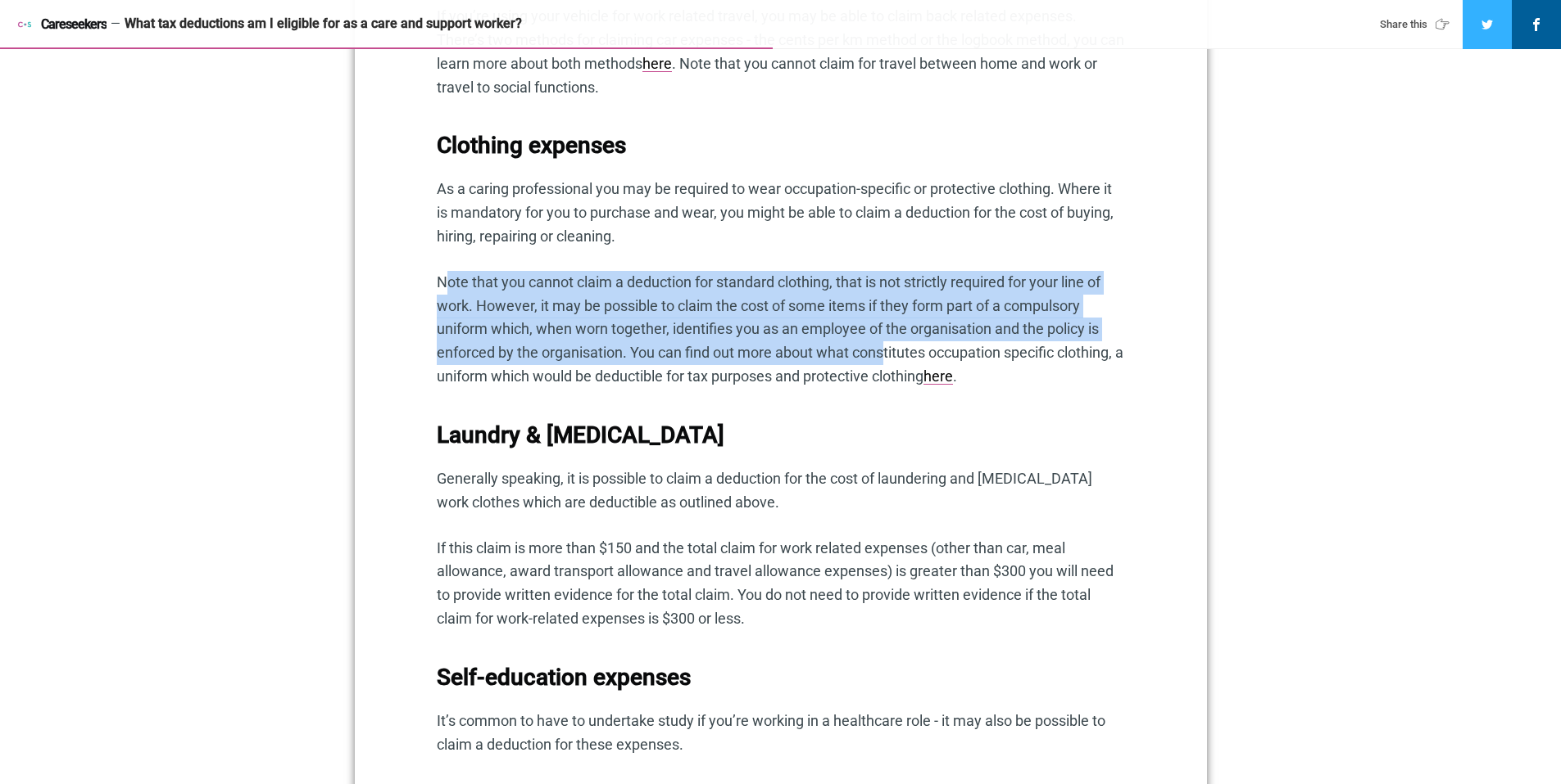
drag, startPoint x: 488, startPoint y: 282, endPoint x: 883, endPoint y: 367, distance: 404.0
click at [883, 364] on p "Note that you cannot claim a deduction for standard clothing, that is not stric…" at bounding box center [780, 330] width 688 height 118
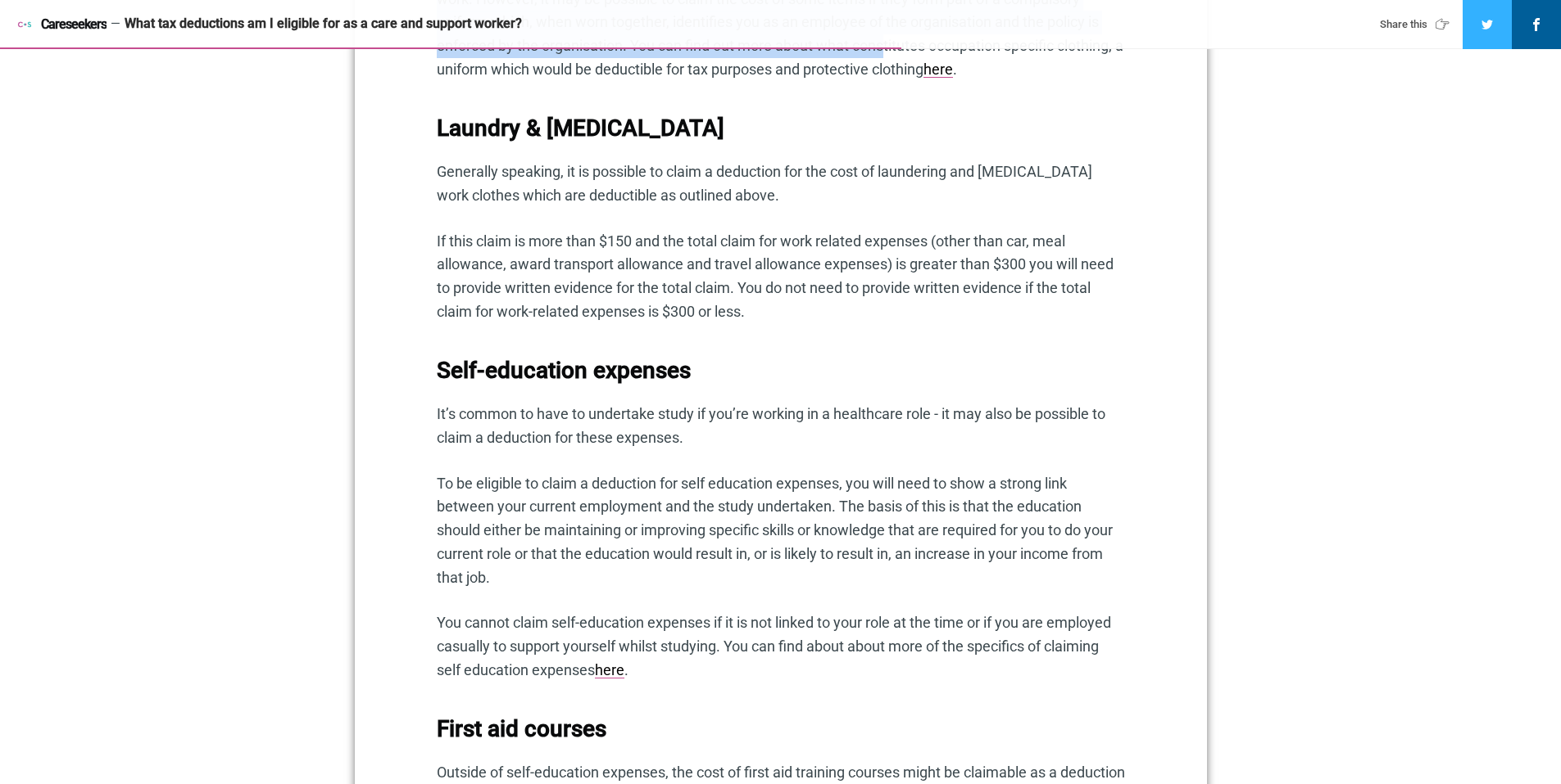
scroll to position [2137, 0]
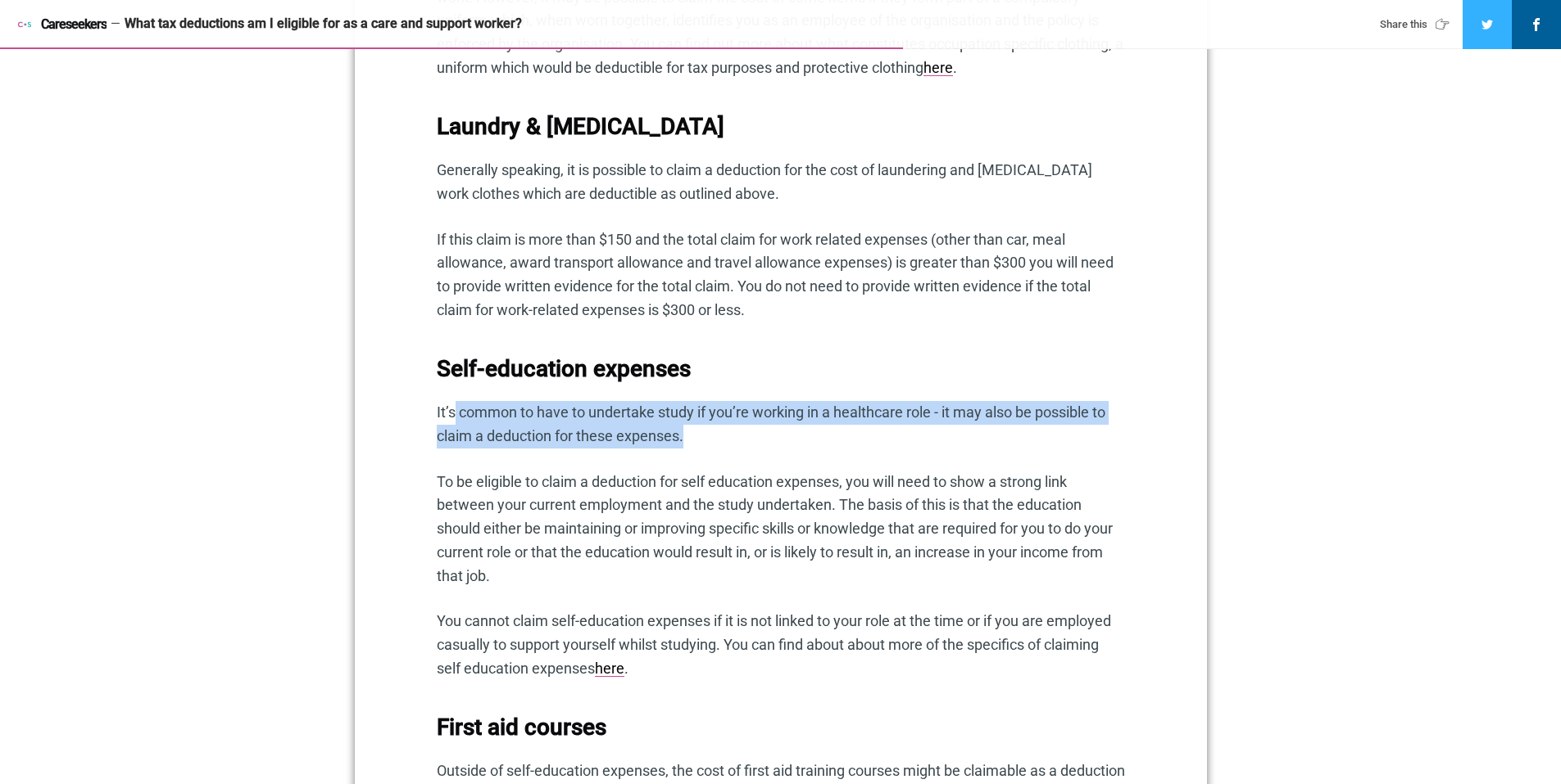
drag, startPoint x: 451, startPoint y: 413, endPoint x: 1090, endPoint y: 477, distance: 642.2
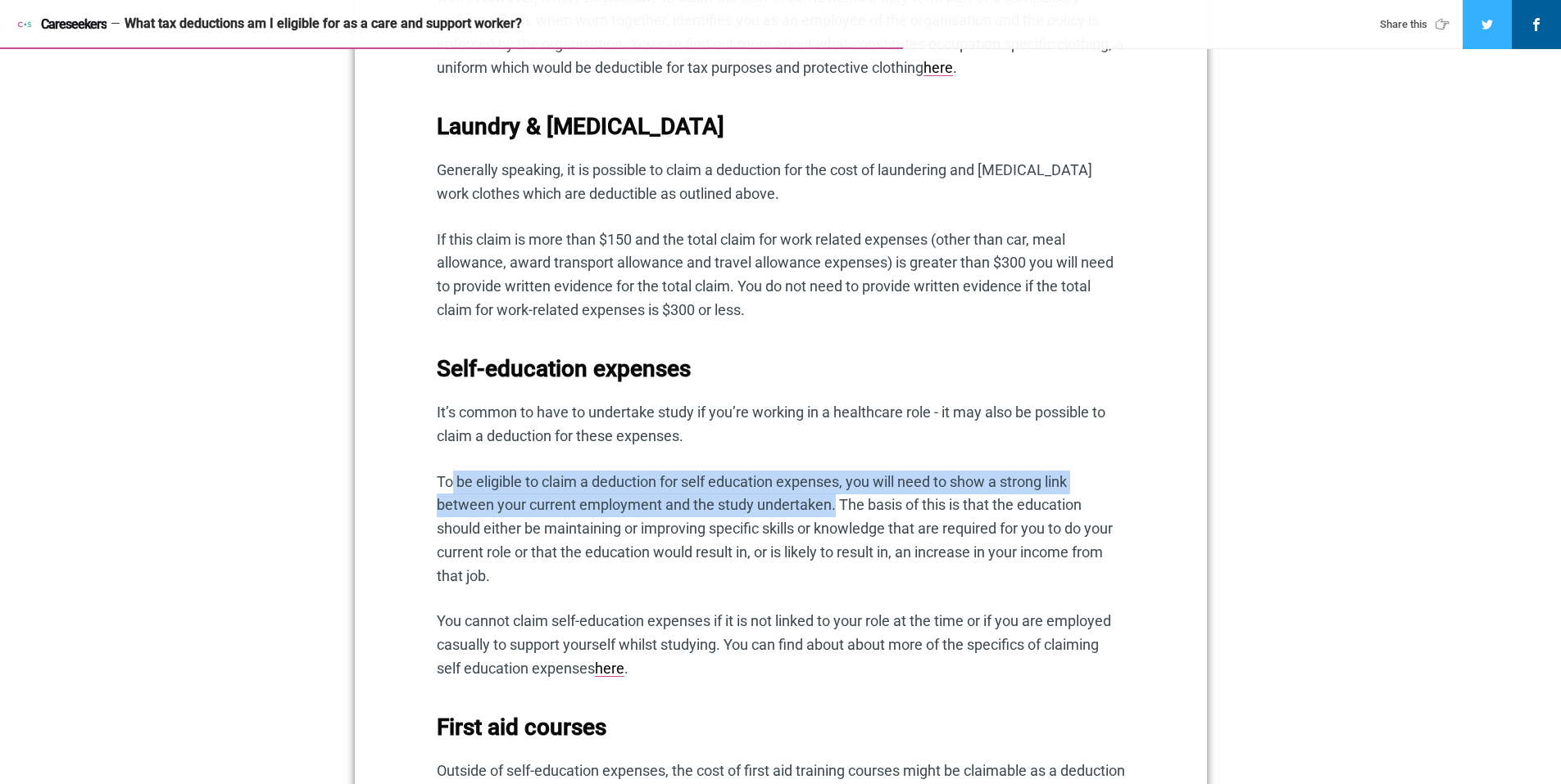
drag, startPoint x: 452, startPoint y: 493, endPoint x: 852, endPoint y: 522, distance: 401.0
click at [833, 512] on p "To be eligible to claim a deduction for self education expenses, you will need …" at bounding box center [780, 529] width 688 height 118
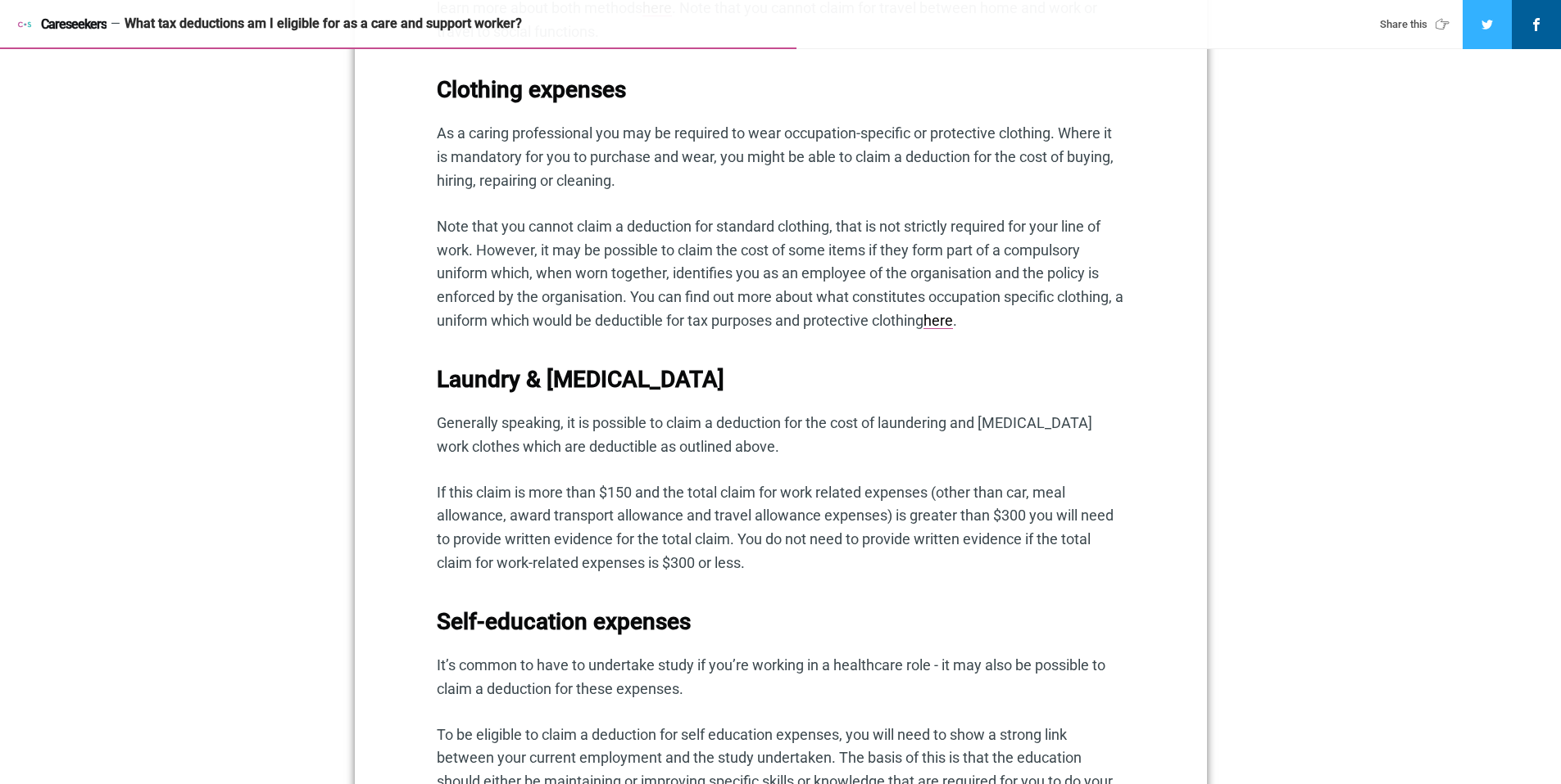
scroll to position [1894, 0]
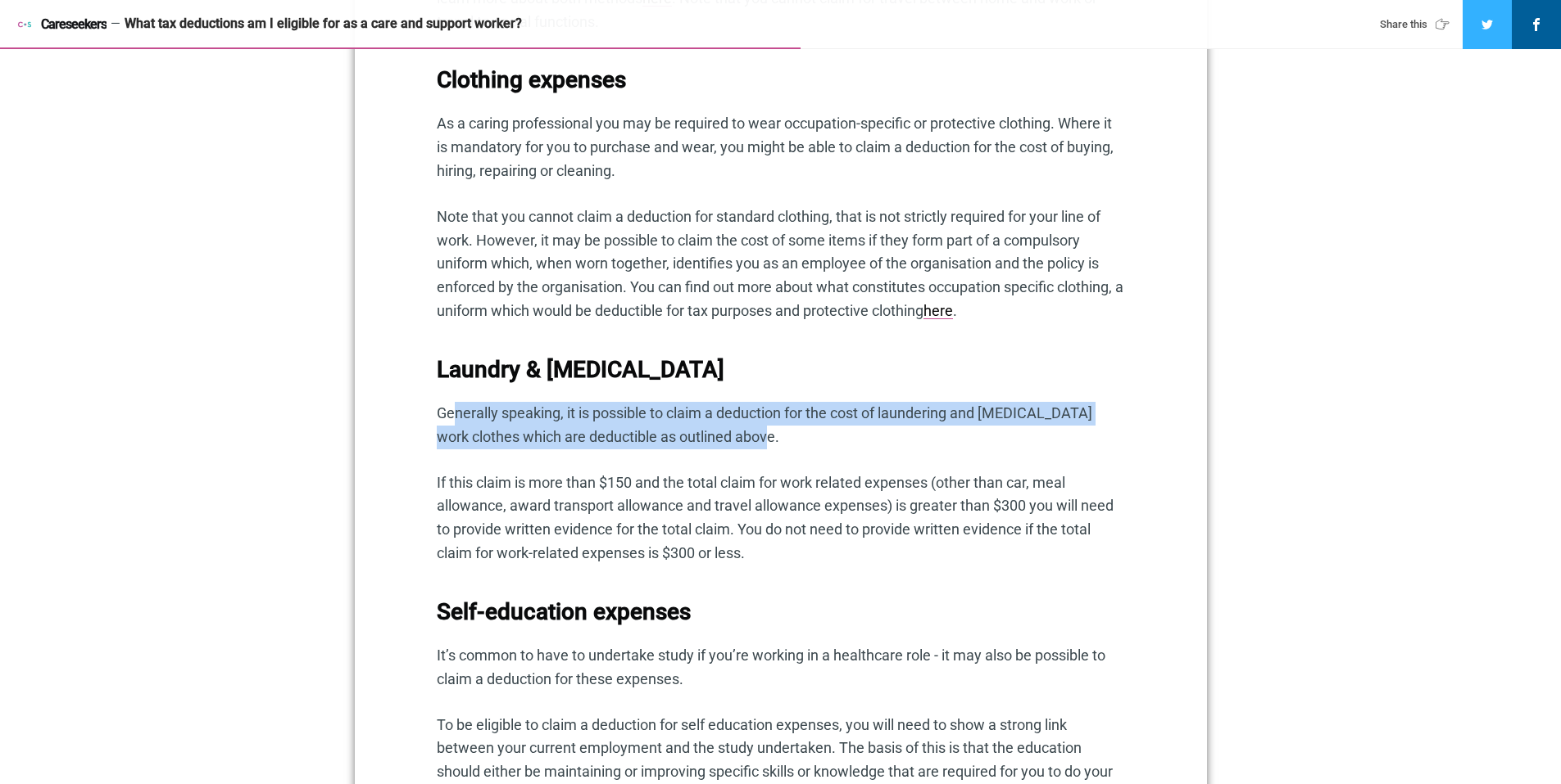
drag, startPoint x: 454, startPoint y: 410, endPoint x: 1109, endPoint y: 454, distance: 656.5
click at [1115, 448] on p "Generally speaking, it is possible to claim a deduction for the cost of launder…" at bounding box center [780, 425] width 688 height 47
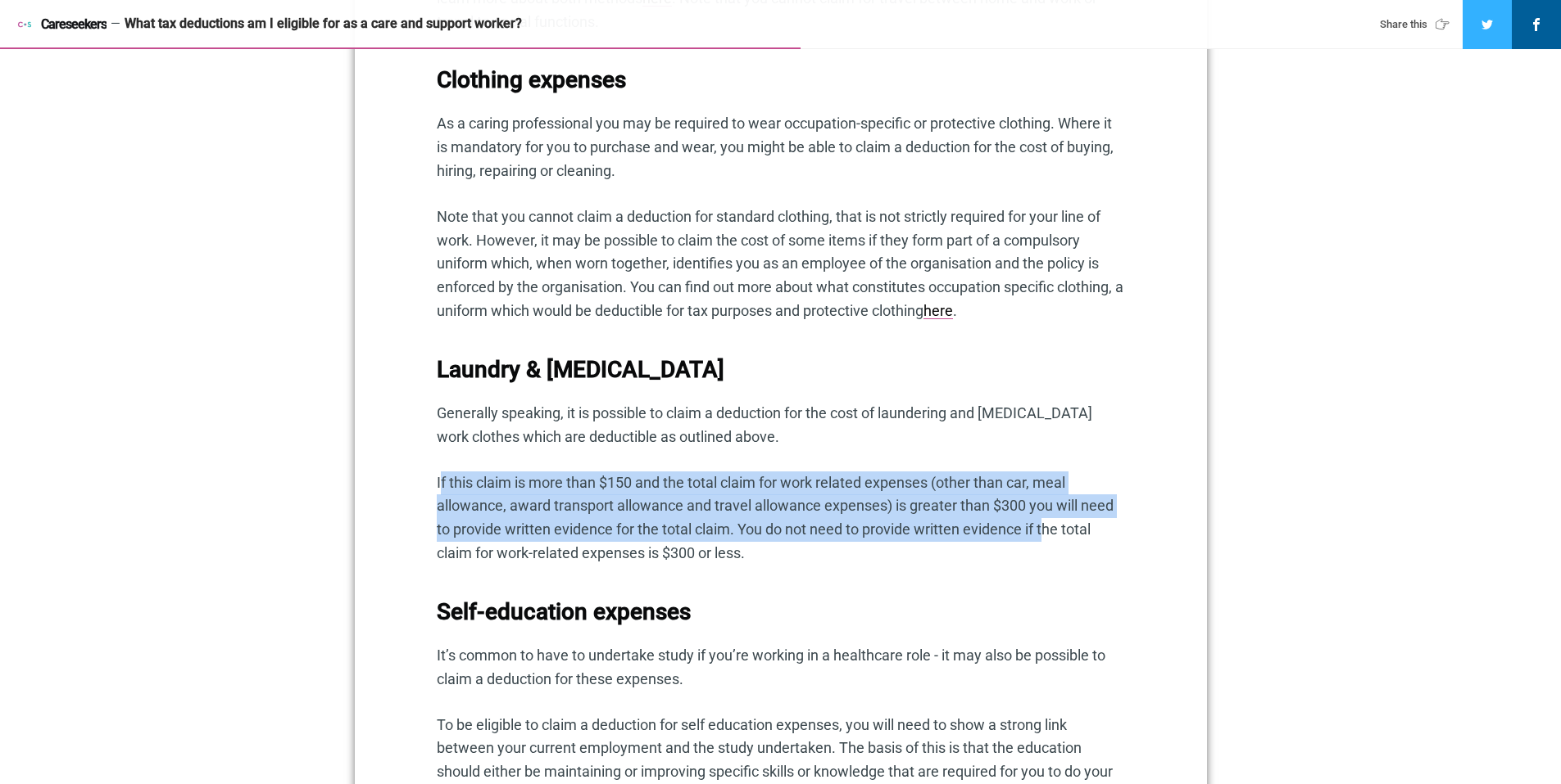
drag, startPoint x: 441, startPoint y: 482, endPoint x: 1049, endPoint y: 527, distance: 609.7
click at [1049, 526] on p "If this claim is more than $150 and the total claim for work related expenses (…" at bounding box center [780, 518] width 688 height 94
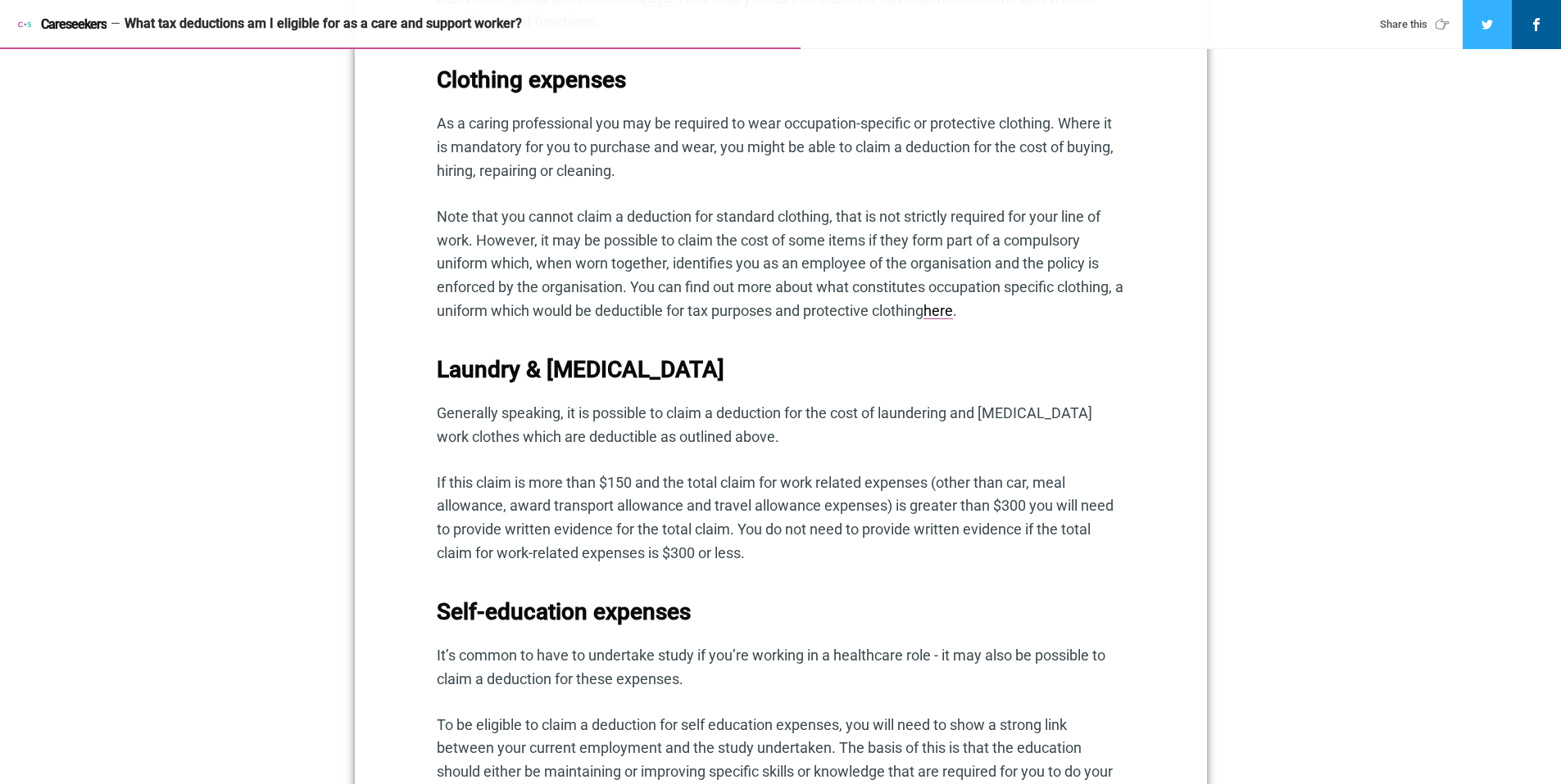
click at [1050, 527] on p "If this claim is more than $150 and the total claim for work related expenses (…" at bounding box center [780, 518] width 688 height 94
click at [780, 556] on p "If this claim is more than $150 and the total claim for work related expenses (…" at bounding box center [780, 518] width 688 height 94
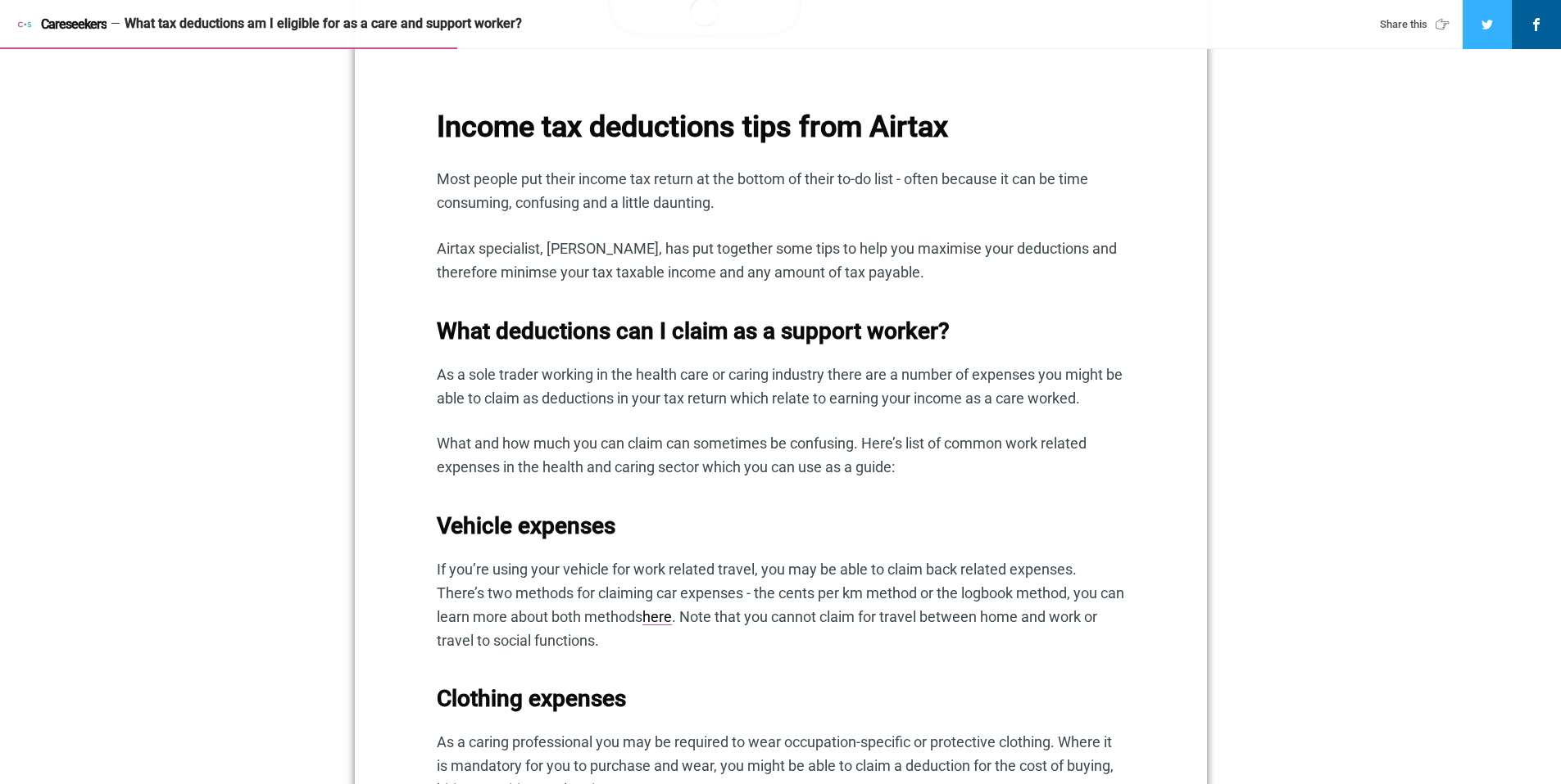
scroll to position [1065, 0]
